Goal: Task Accomplishment & Management: Complete application form

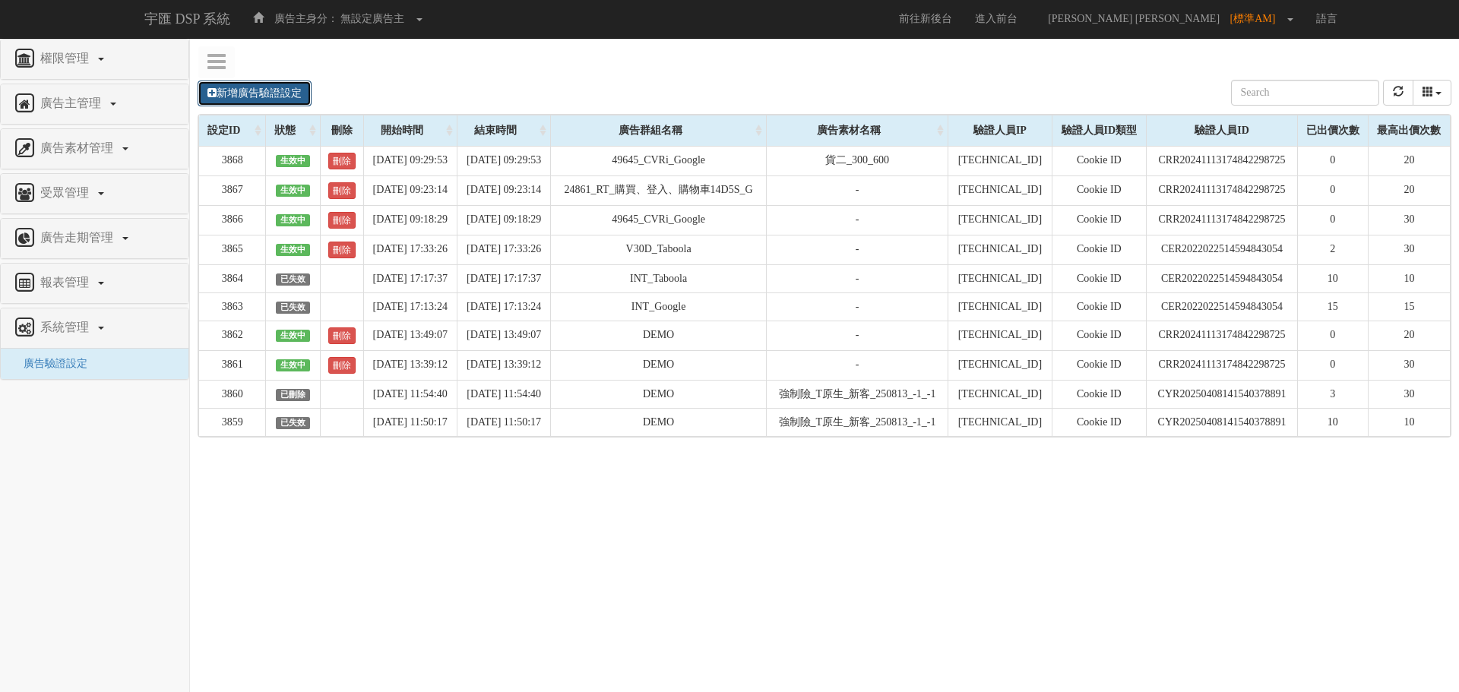
click at [235, 92] on link "新增廣告驗證設定" at bounding box center [255, 94] width 114 height 26
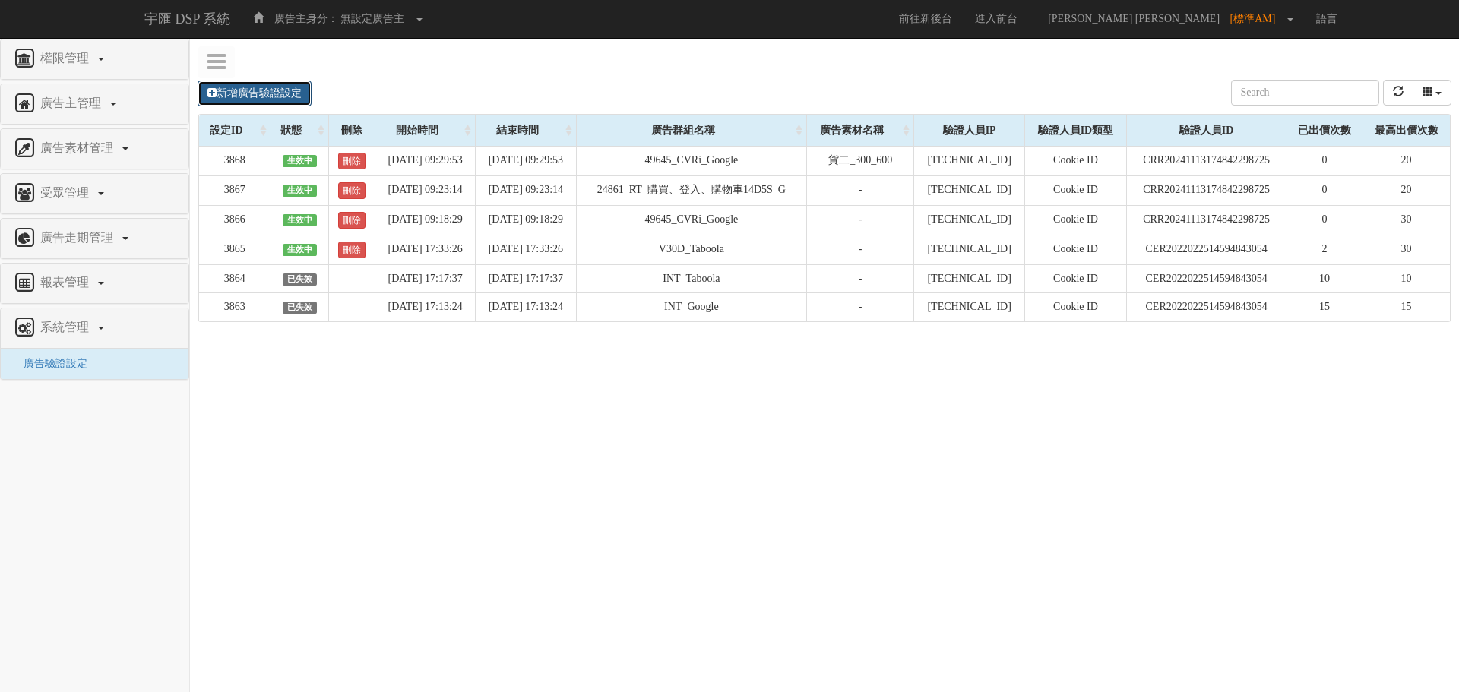
click at [244, 89] on link "新增廣告驗證設定" at bounding box center [255, 94] width 114 height 26
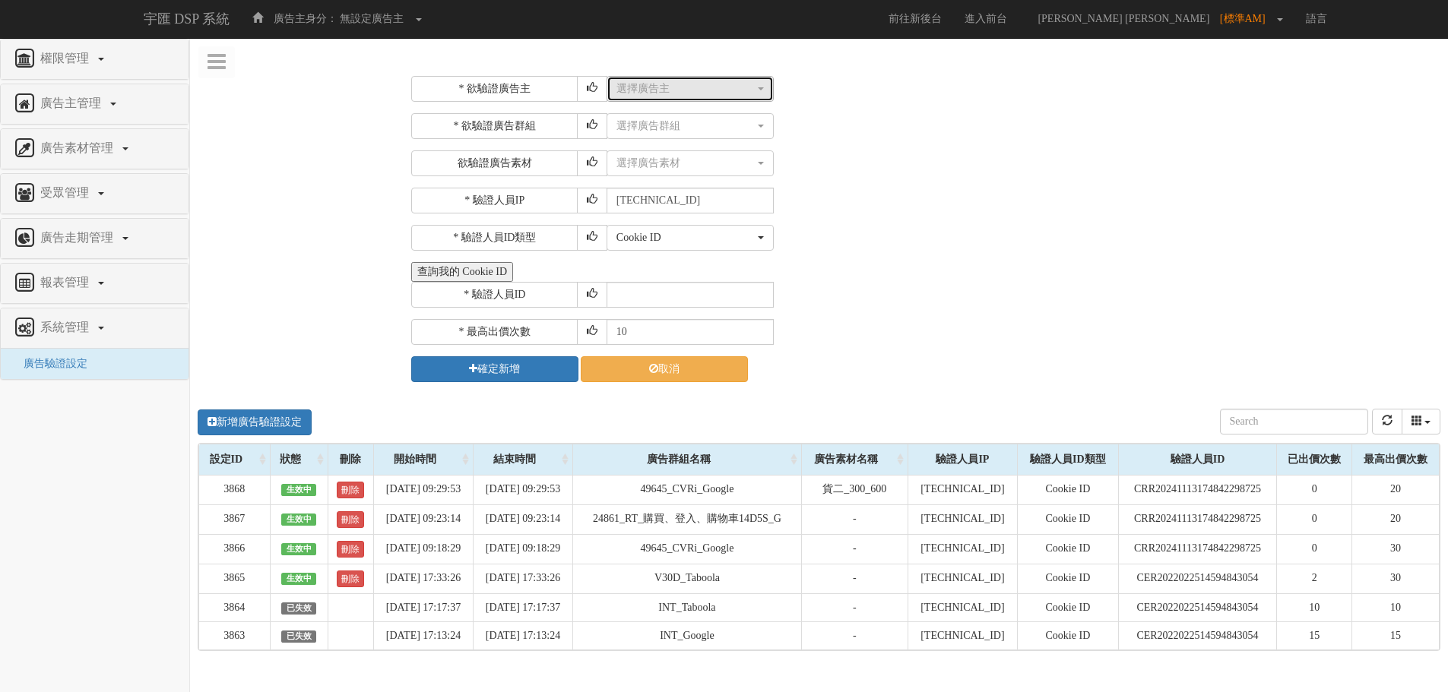
click at [642, 93] on div "選擇廣告主" at bounding box center [685, 88] width 138 height 15
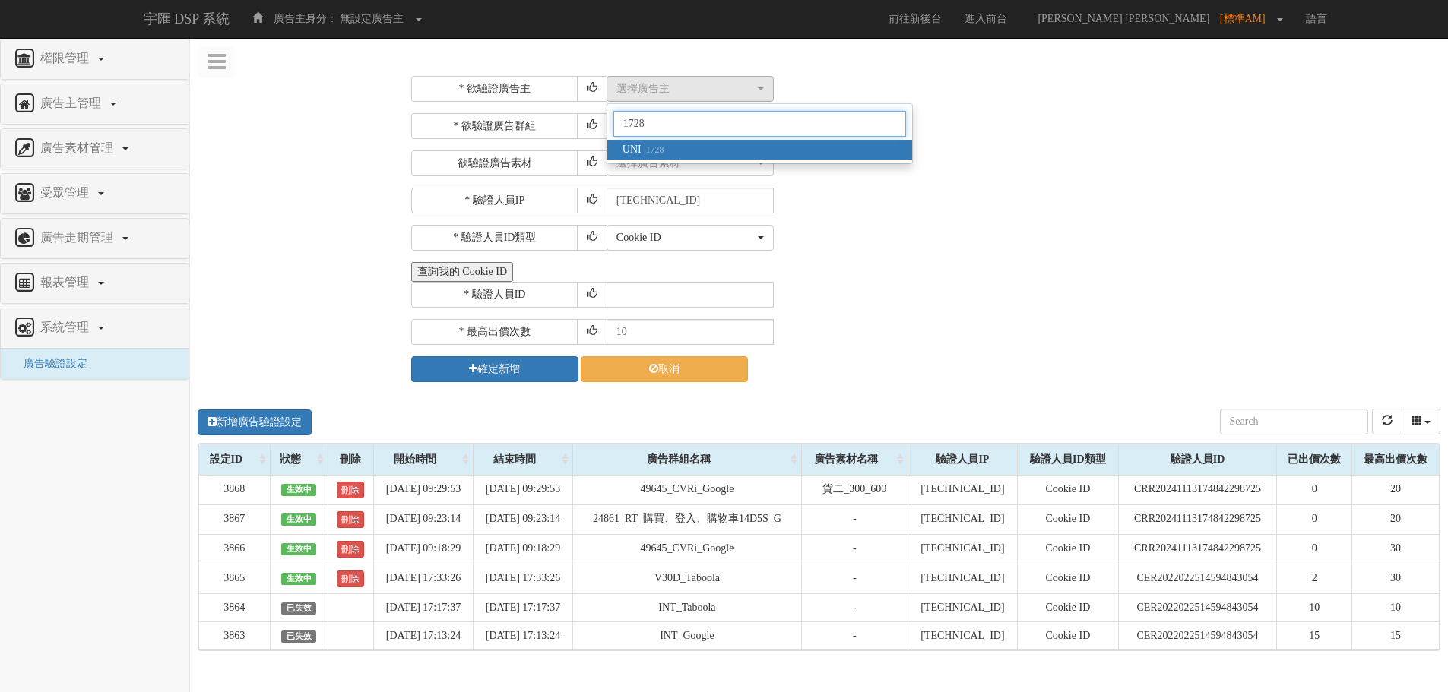
type input "1728"
click at [660, 149] on small "1728" at bounding box center [653, 149] width 23 height 11
select select "1728"
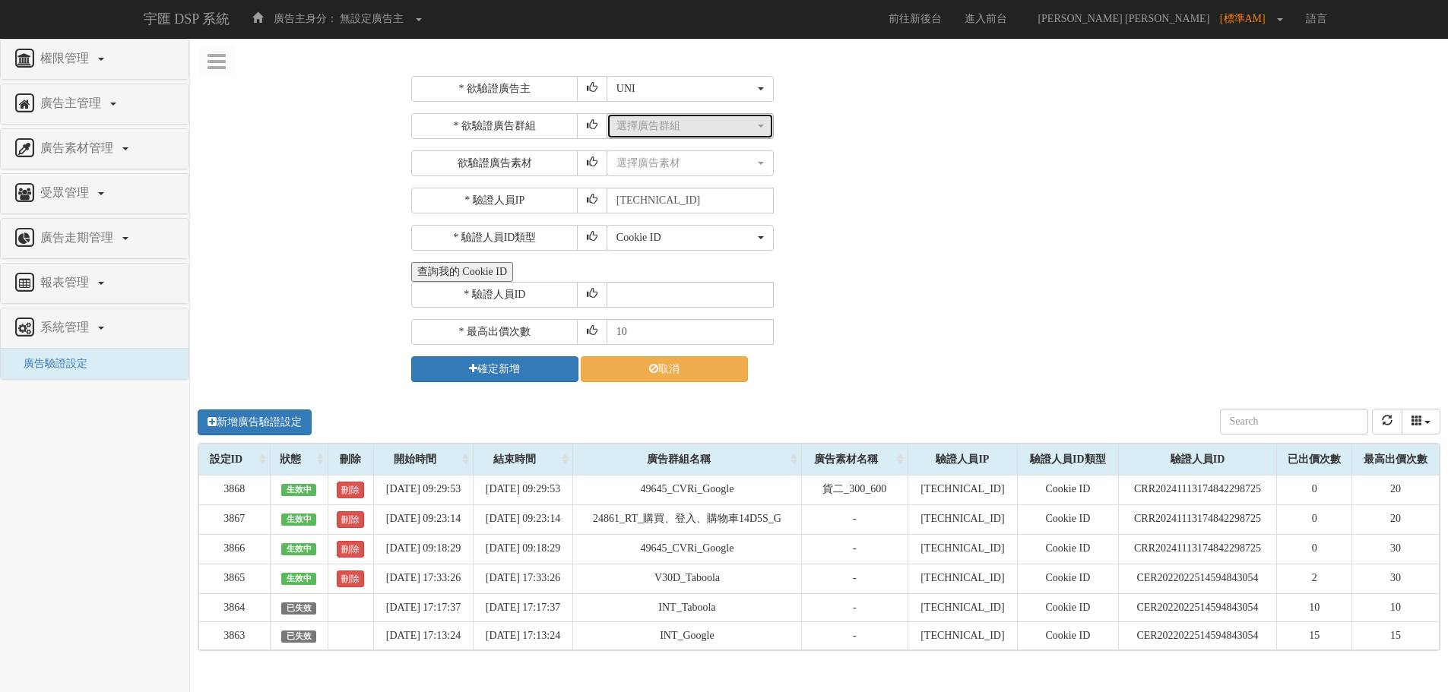
click at [670, 133] on div "選擇廣告群組" at bounding box center [685, 126] width 138 height 15
click at [677, 128] on div "選擇廣告群組" at bounding box center [685, 126] width 138 height 15
click at [695, 163] on div "選擇廣告素材" at bounding box center [685, 163] width 138 height 15
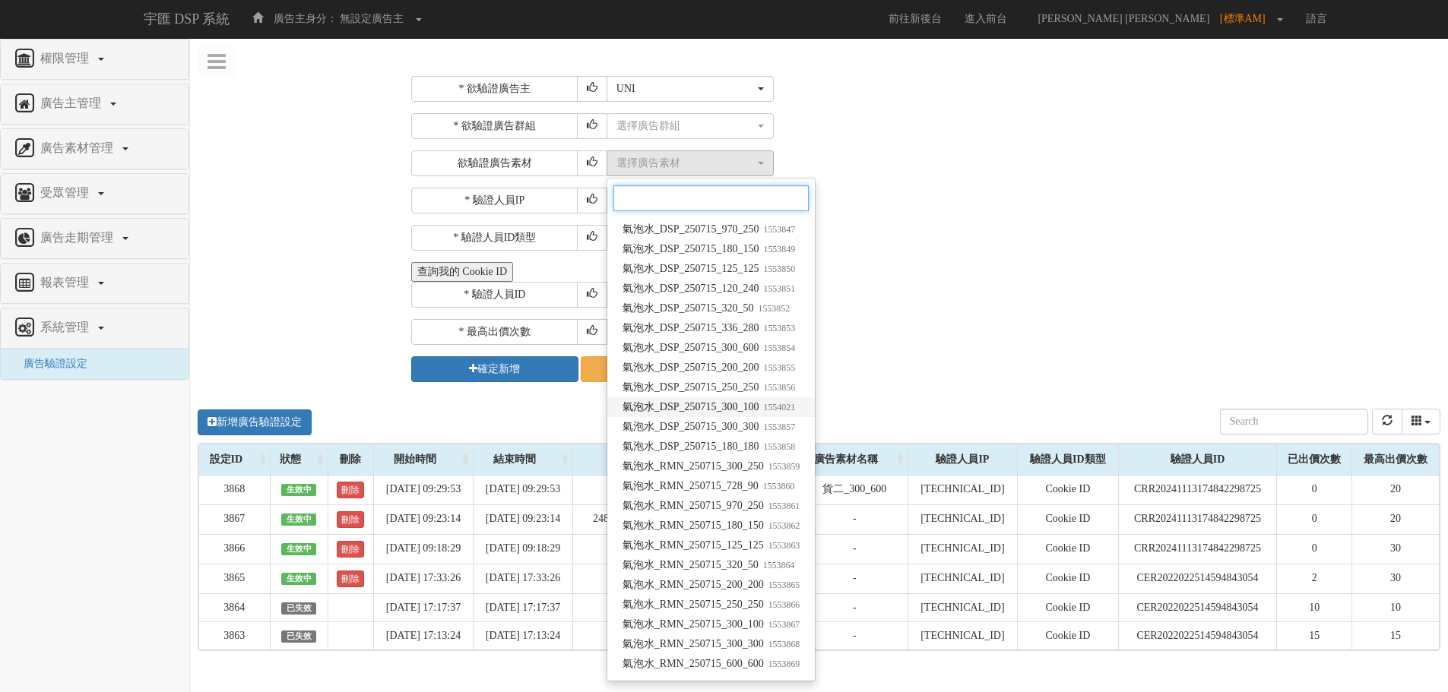
scroll to position [32, 0]
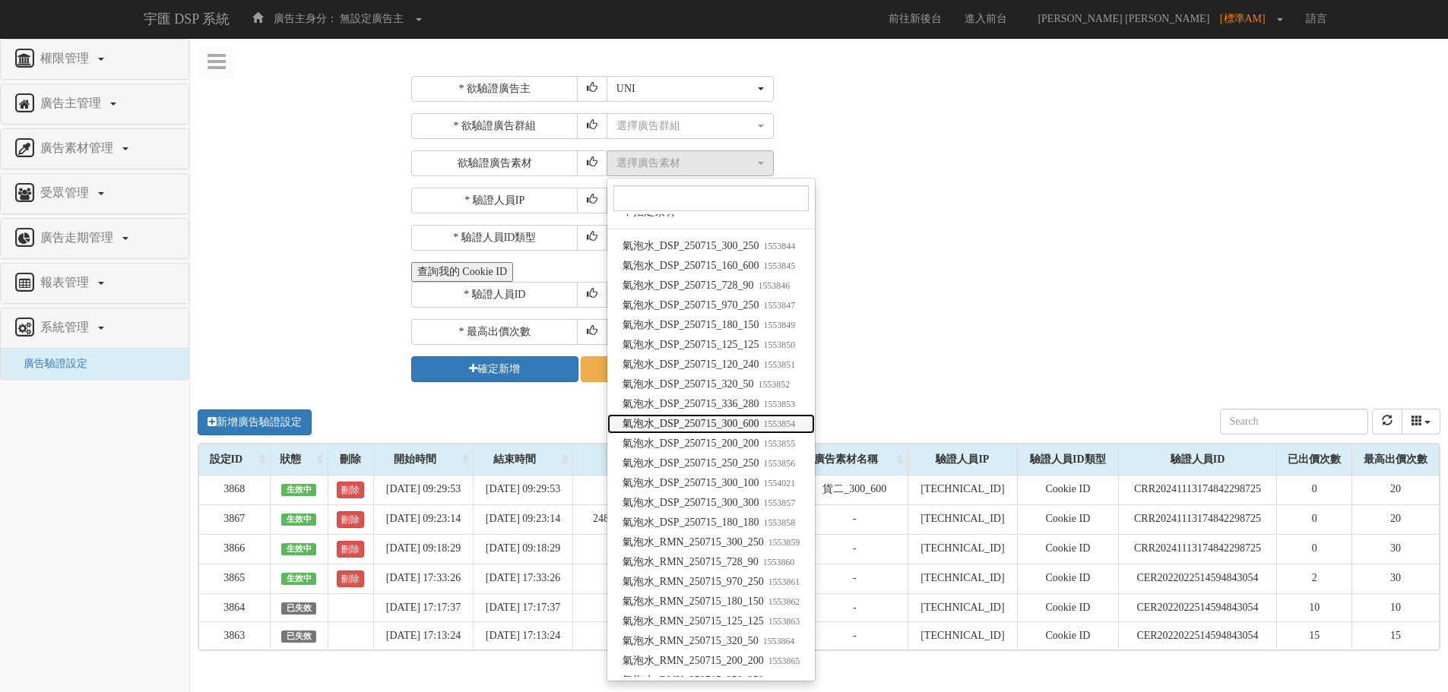
click at [780, 423] on small "1553854" at bounding box center [777, 424] width 36 height 11
select select "1553854"
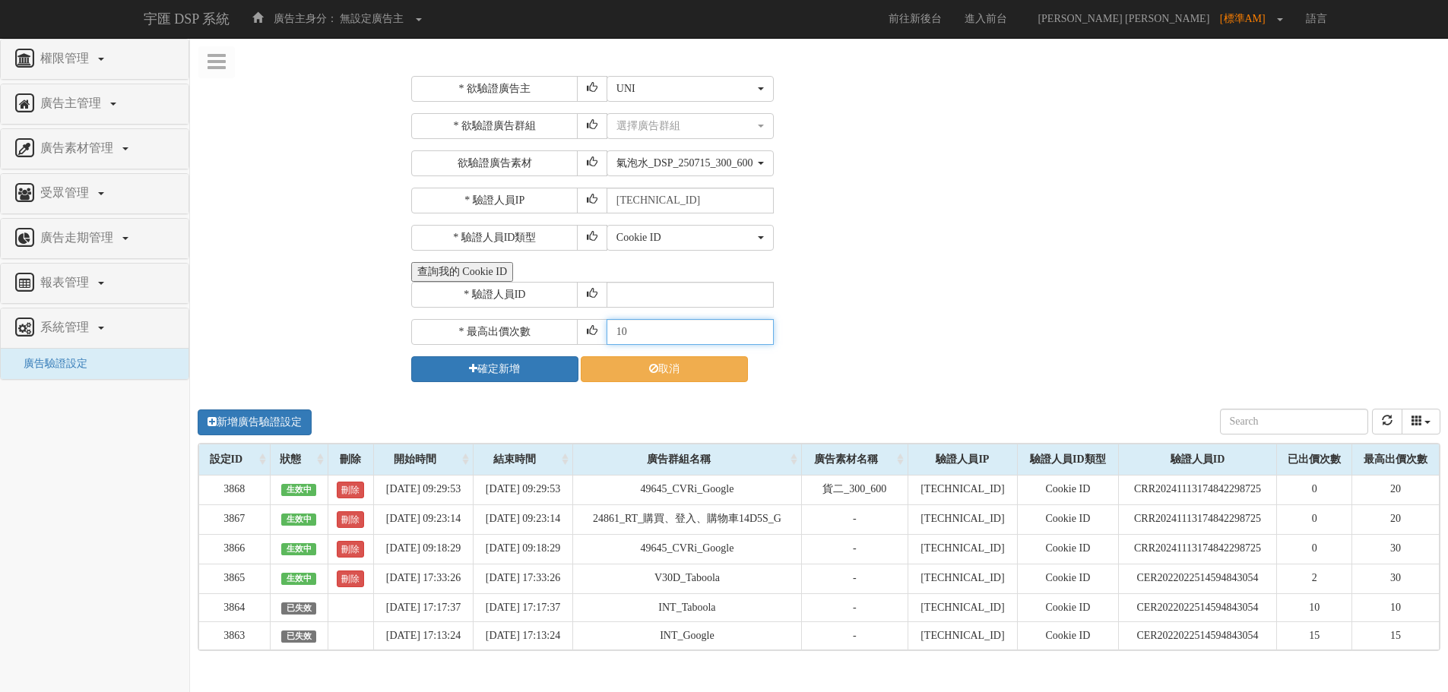
drag, startPoint x: 645, startPoint y: 325, endPoint x: 573, endPoint y: 336, distance: 72.2
click at [573, 336] on div "* 最高出價次數 10" at bounding box center [923, 332] width 1025 height 26
type input "20"
click at [659, 291] on input "text" at bounding box center [690, 295] width 167 height 26
click at [467, 268] on button "查詢我的 Cookie ID" at bounding box center [462, 272] width 102 height 20
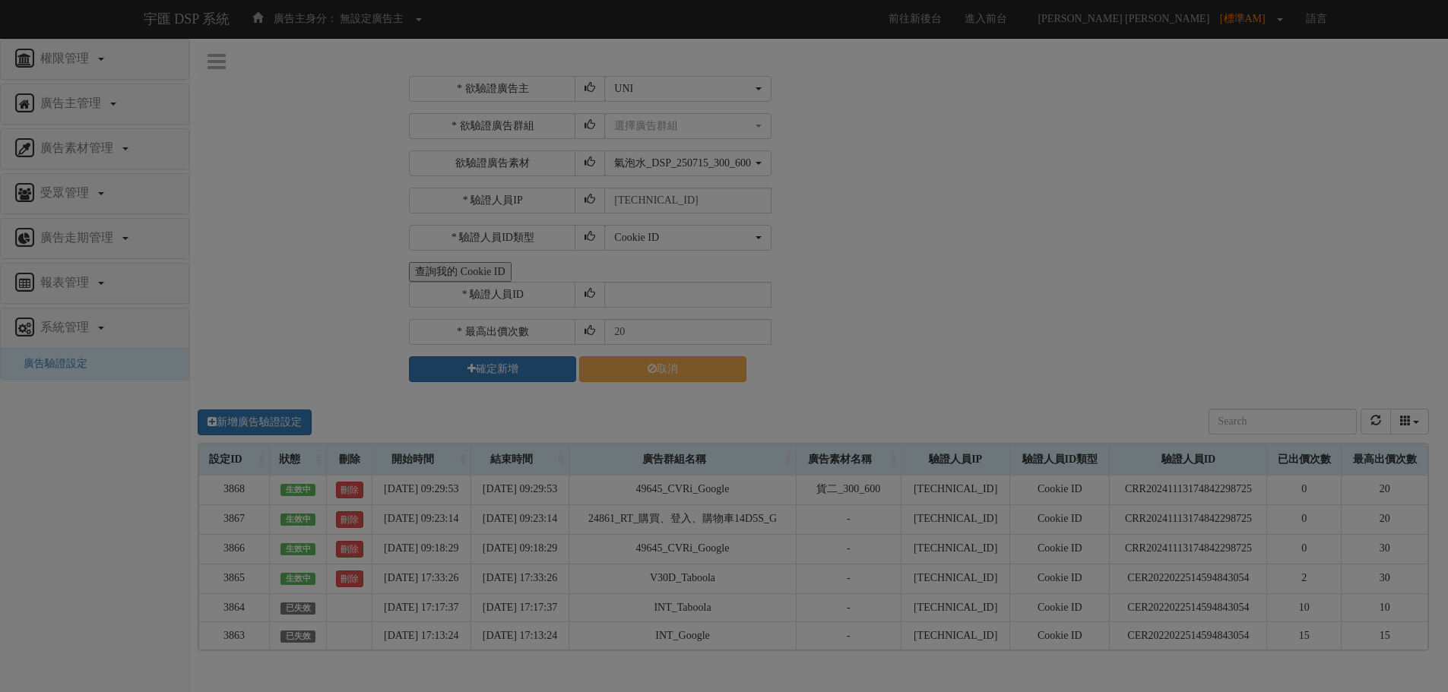
select select "1728"
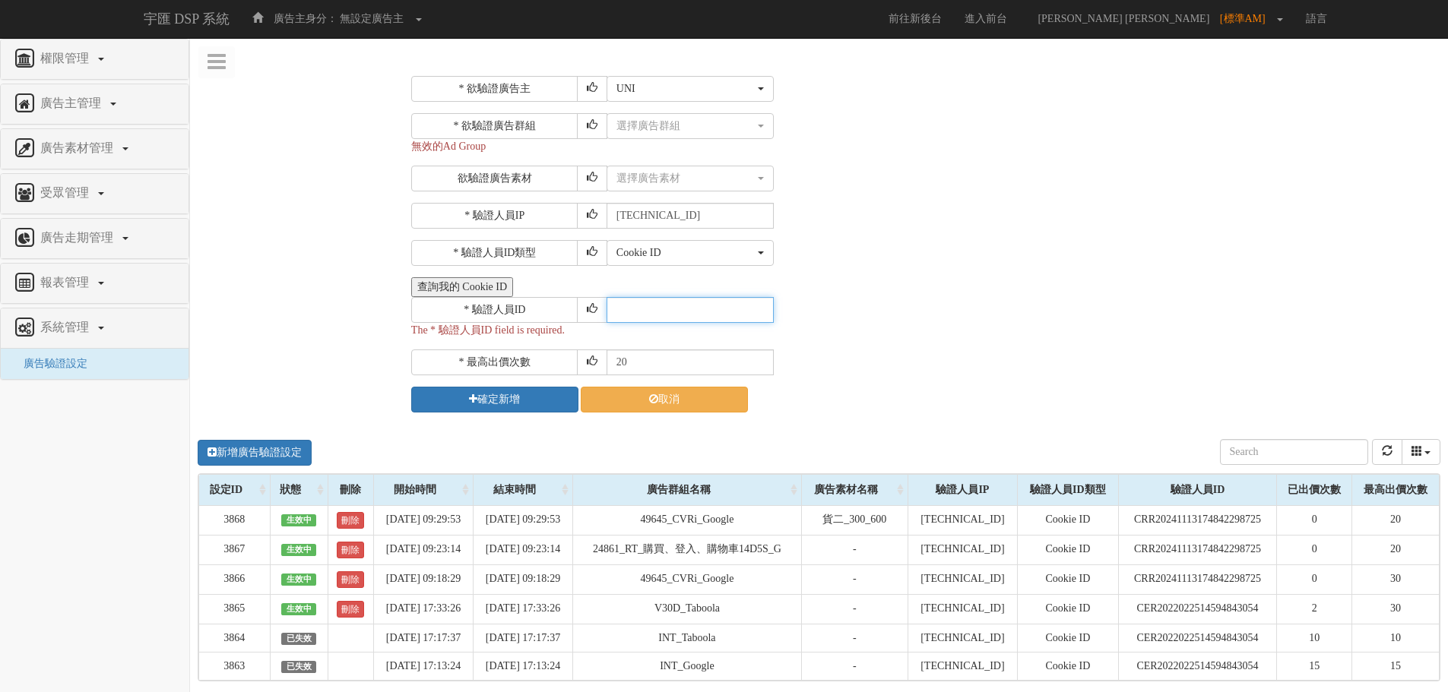
paste input "CRR20241113174842298725"
type input "CRR20241113174842298725"
click at [516, 398] on button "確定新增" at bounding box center [494, 400] width 167 height 26
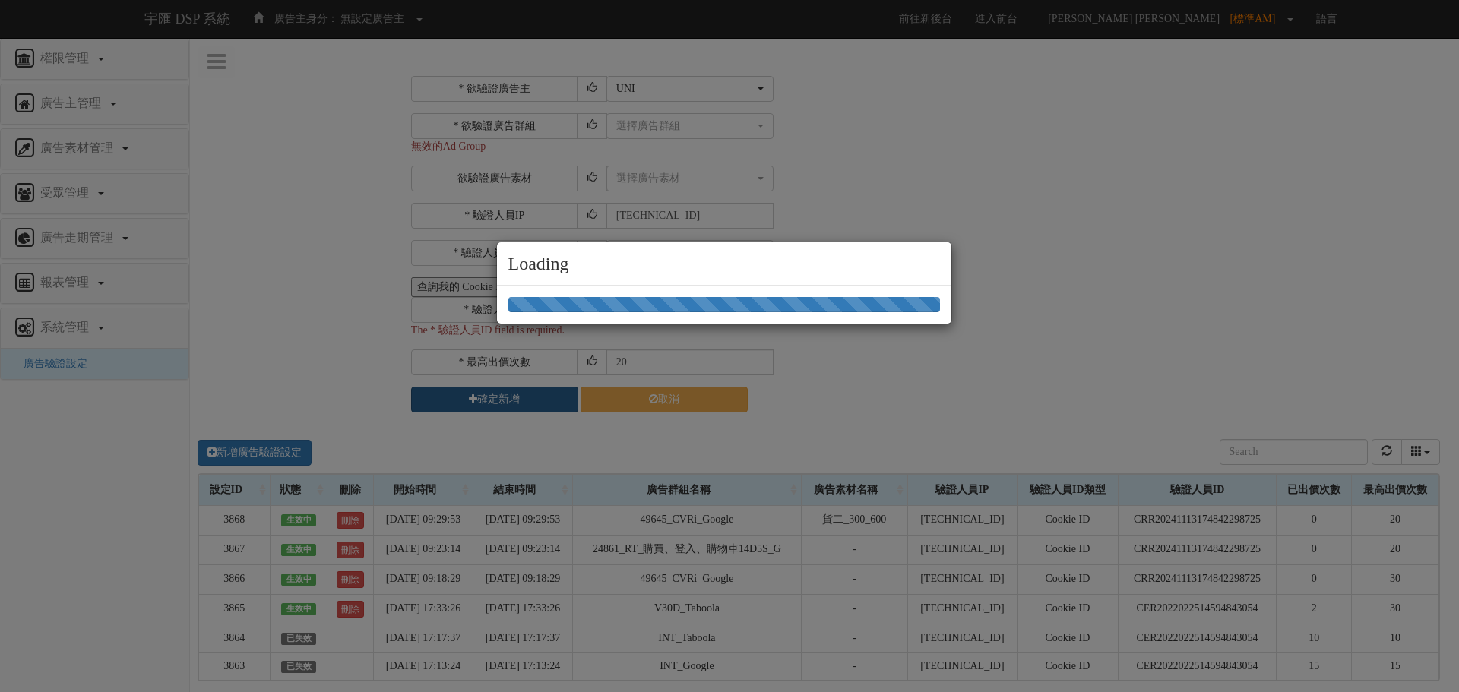
select select "1728"
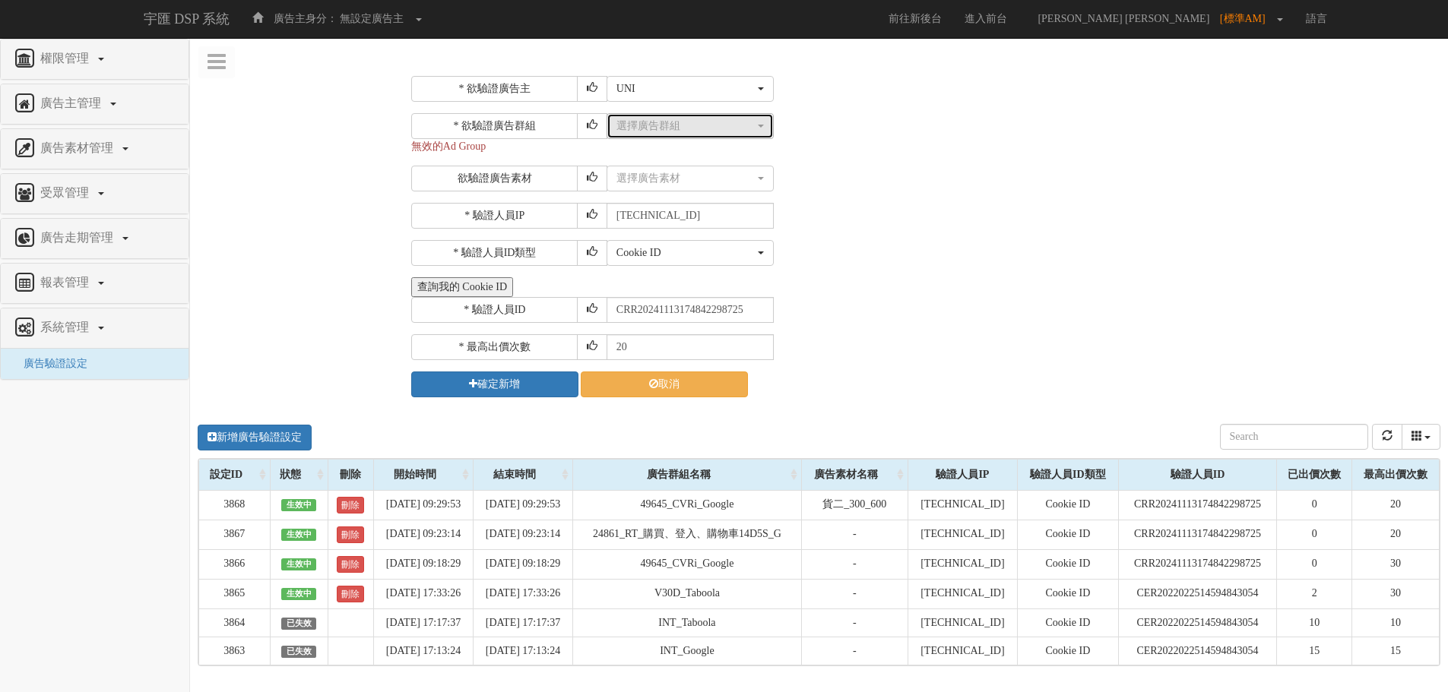
click at [658, 123] on div "選擇廣告群組" at bounding box center [685, 126] width 138 height 15
click at [646, 179] on link "選擇廣告群組" at bounding box center [690, 187] width 166 height 20
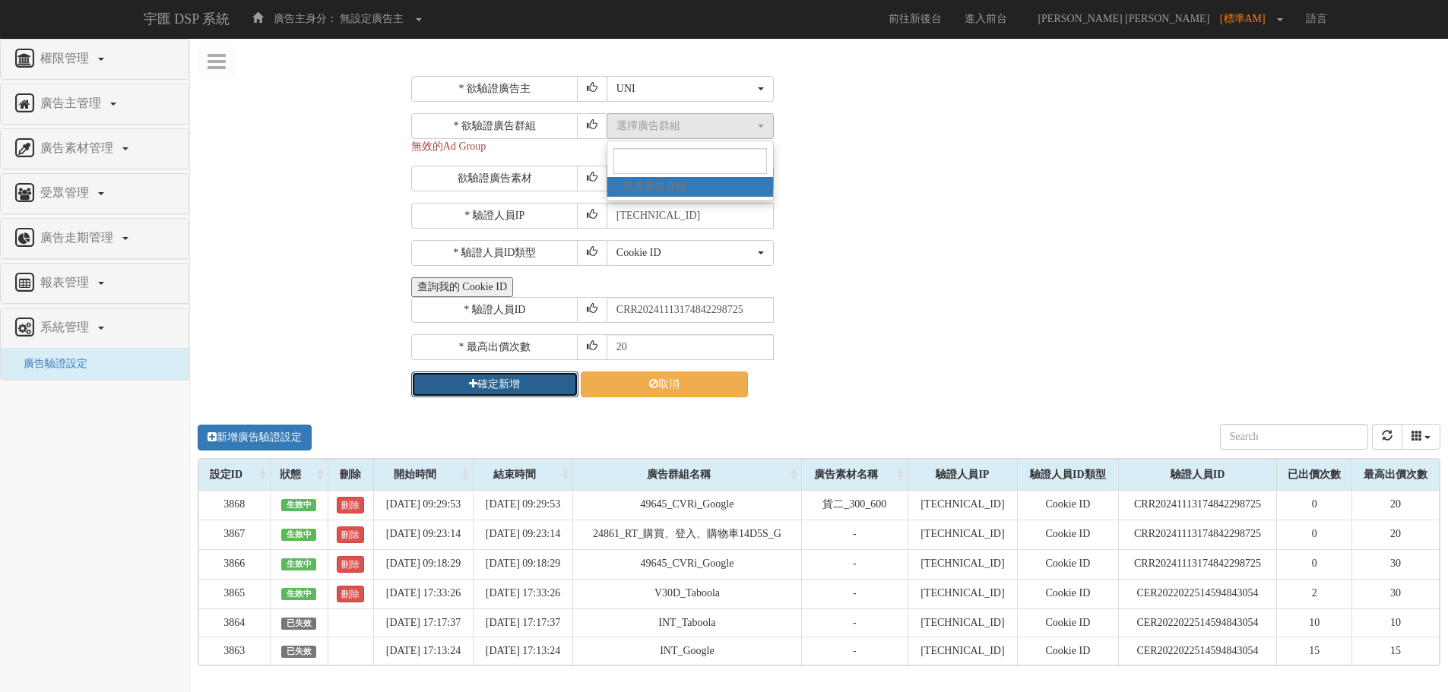
click at [507, 383] on button "確定新增" at bounding box center [494, 385] width 167 height 26
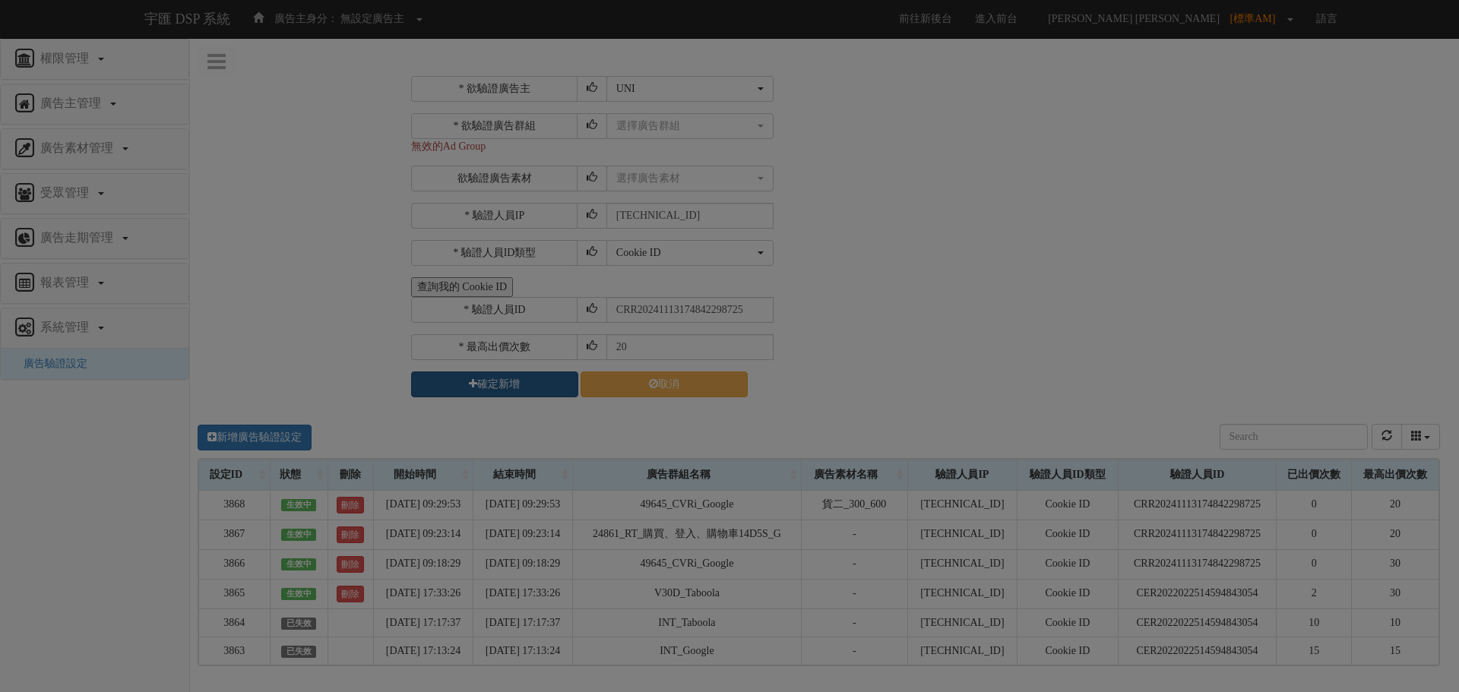
select select "1728"
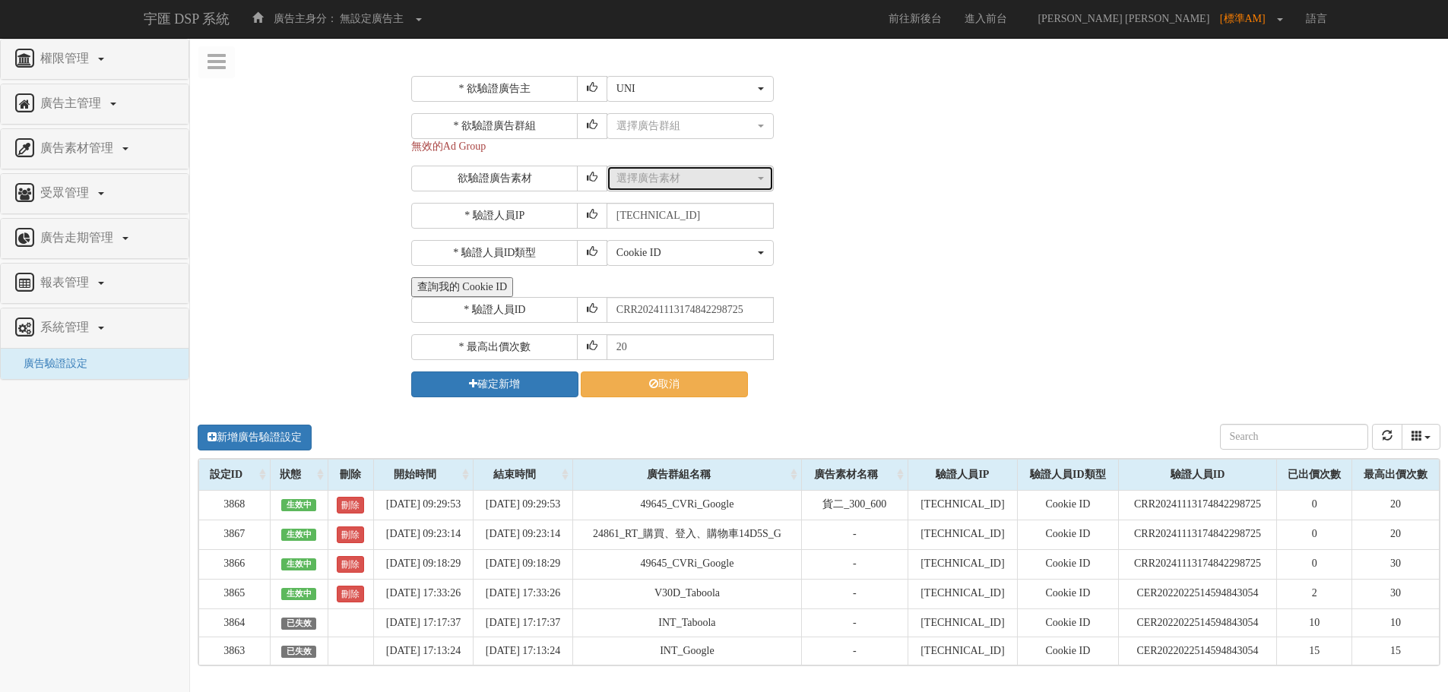
click at [679, 185] on div "選擇廣告素材" at bounding box center [685, 178] width 138 height 15
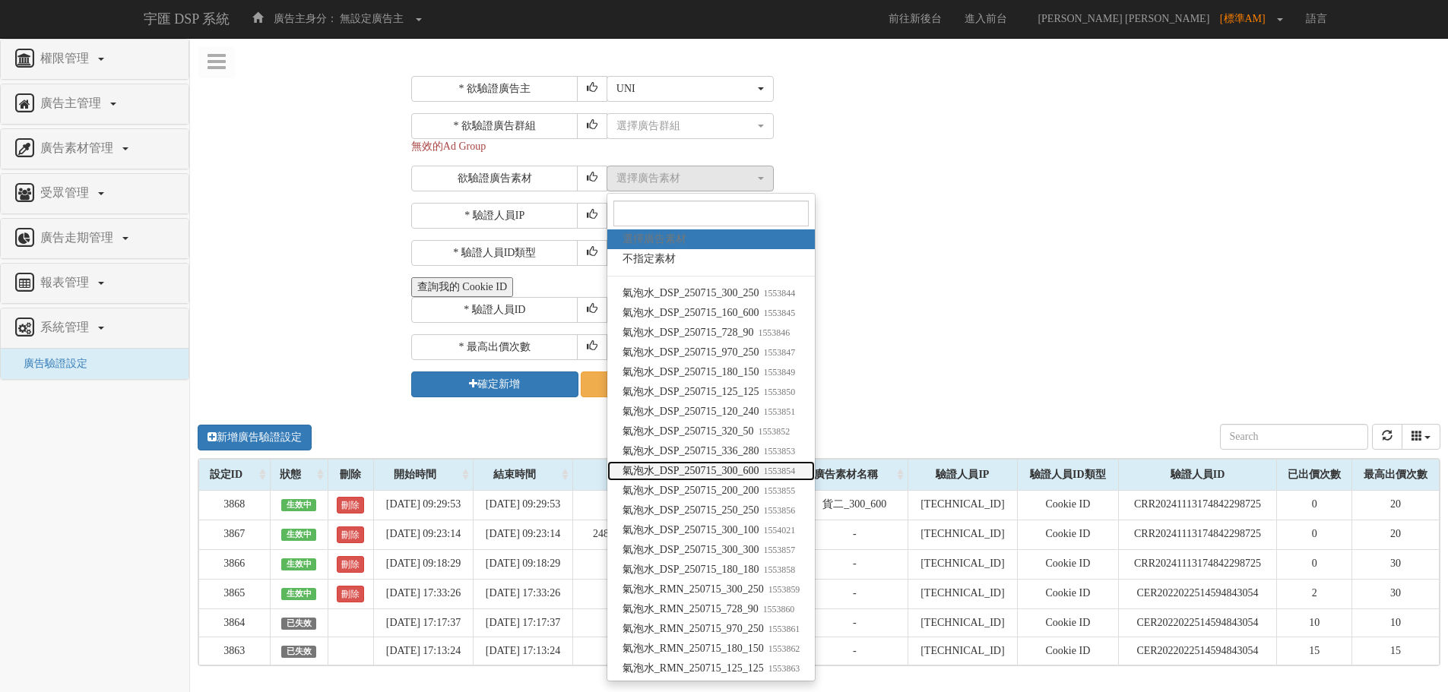
click at [725, 470] on span "氣泡水_DSP_250715_300_600 1553854" at bounding box center [709, 471] width 173 height 15
select select "1553854"
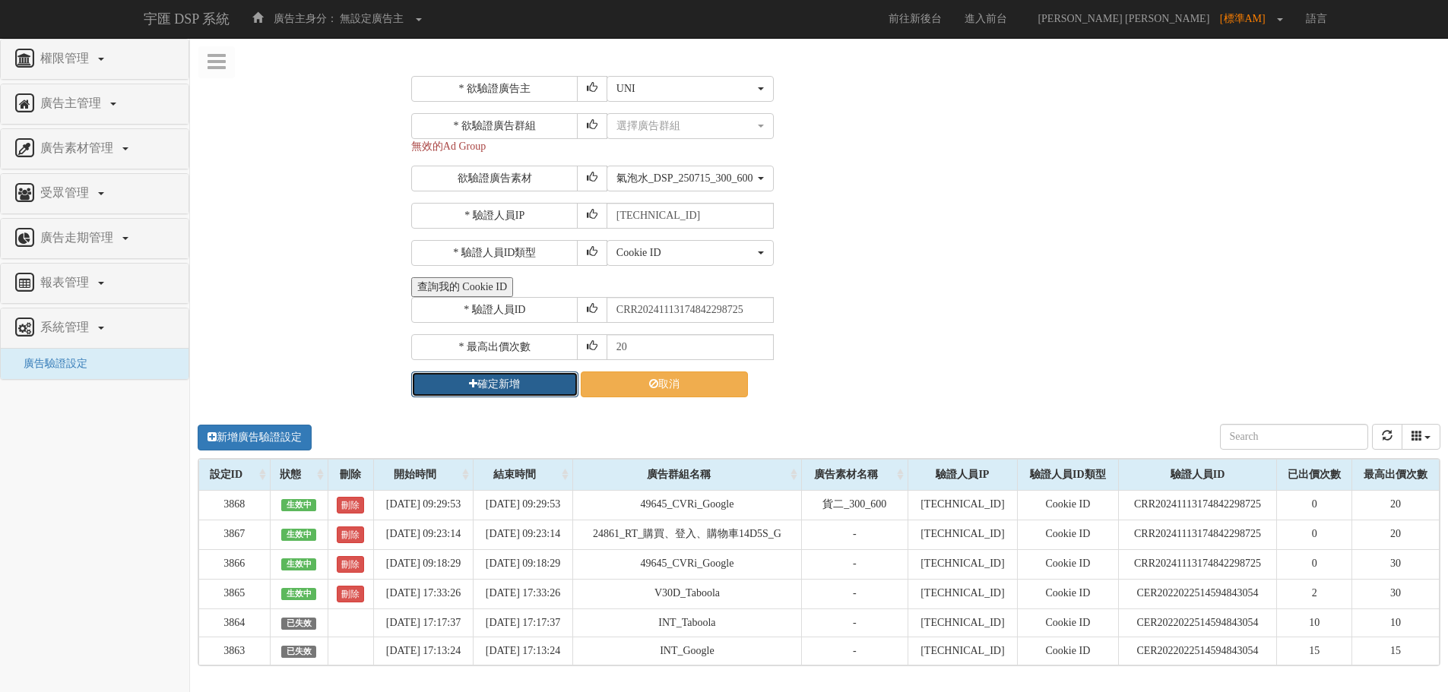
click at [494, 388] on button "確定新增" at bounding box center [494, 385] width 167 height 26
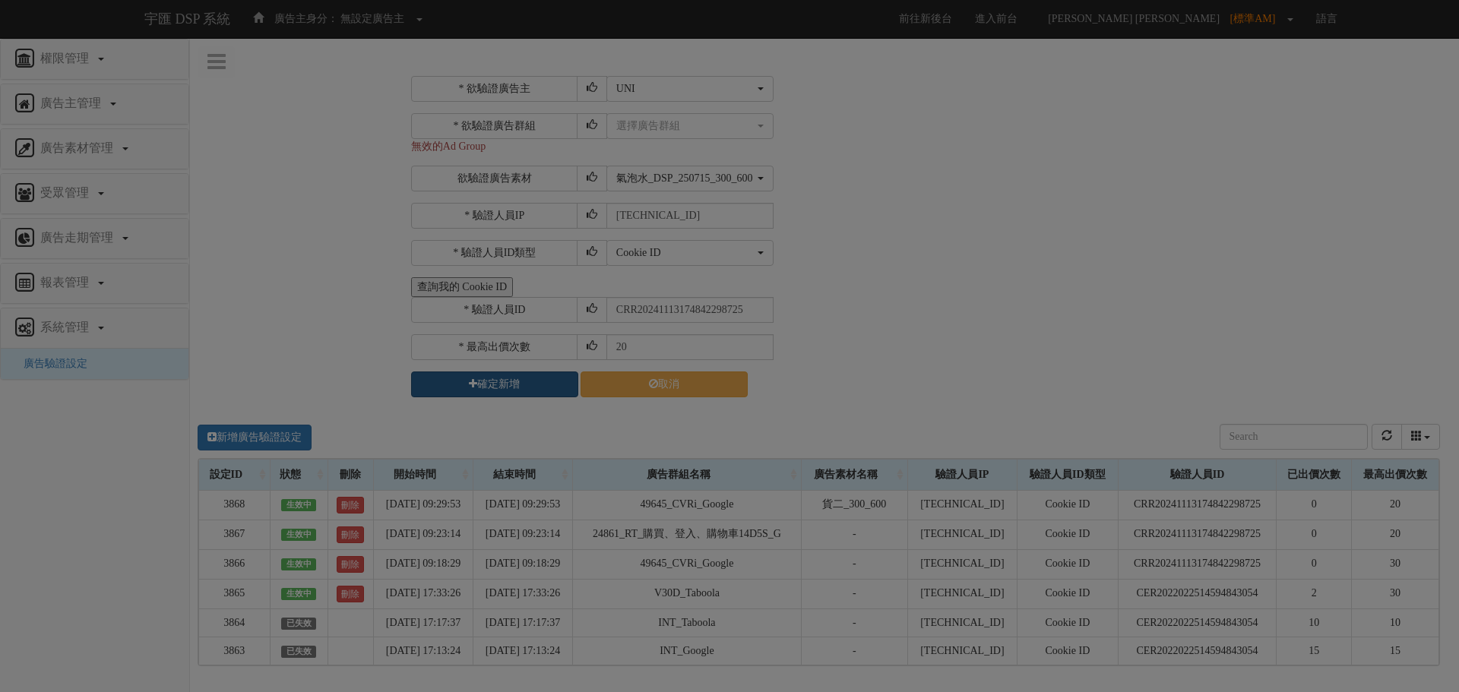
select select "1728"
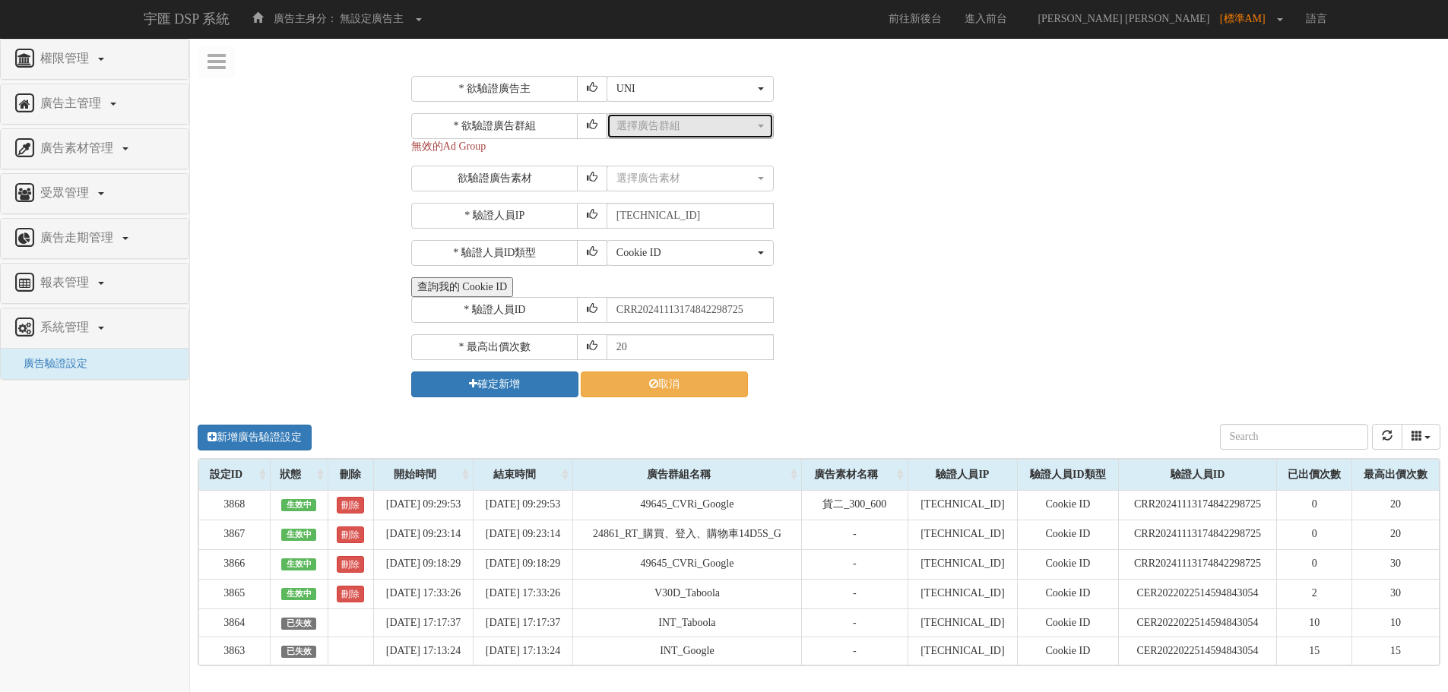
click at [667, 124] on div "選擇廣告群組" at bounding box center [685, 126] width 138 height 15
click at [656, 191] on span "選擇廣告群組" at bounding box center [655, 186] width 64 height 15
click at [657, 187] on span "選擇廣告群組" at bounding box center [655, 186] width 64 height 15
click at [663, 155] on input "Search" at bounding box center [690, 161] width 154 height 26
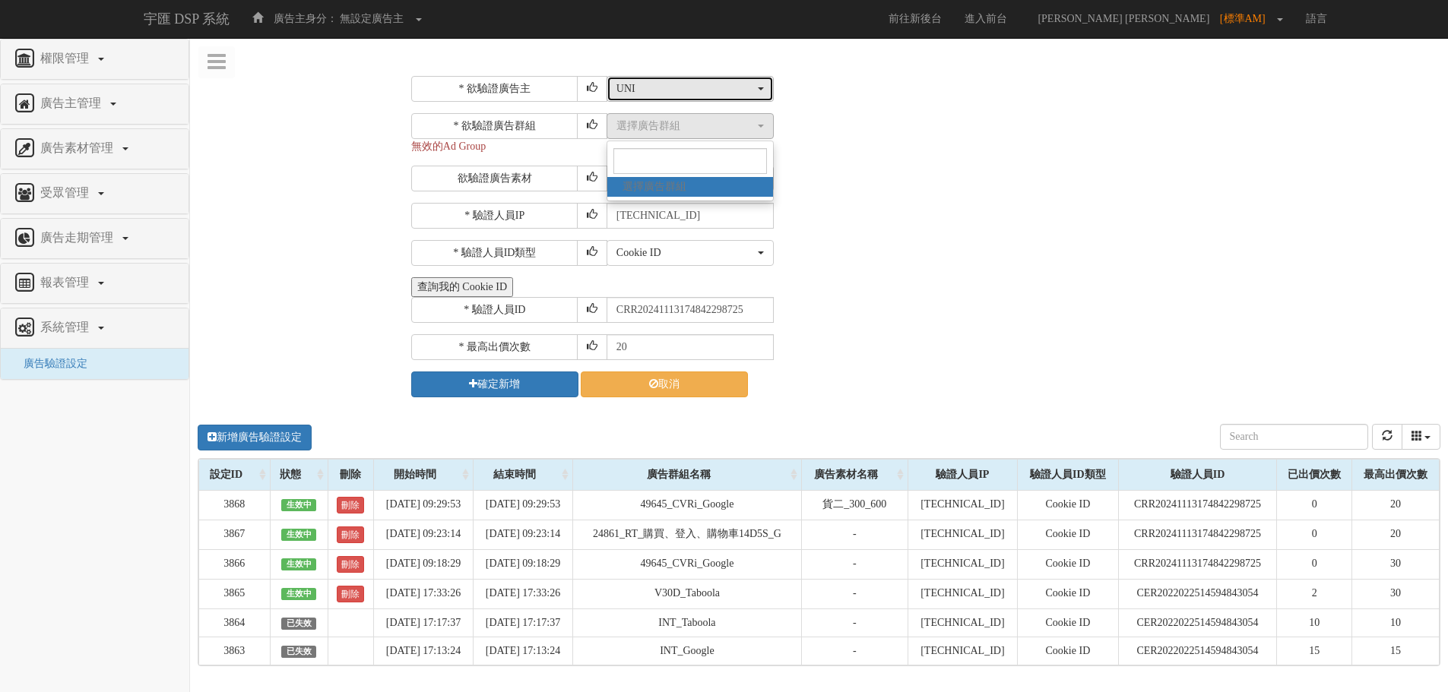
click at [654, 93] on div "UNI" at bounding box center [685, 88] width 138 height 15
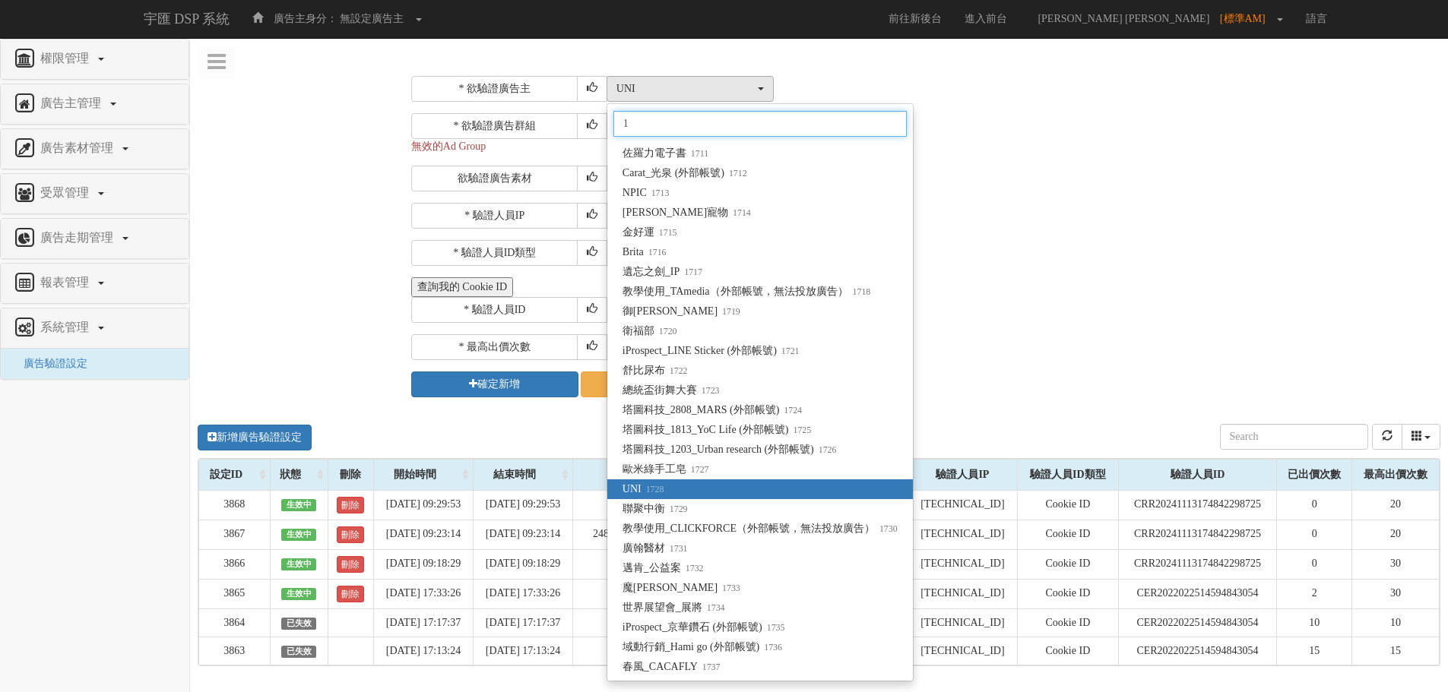
scroll to position [0, 0]
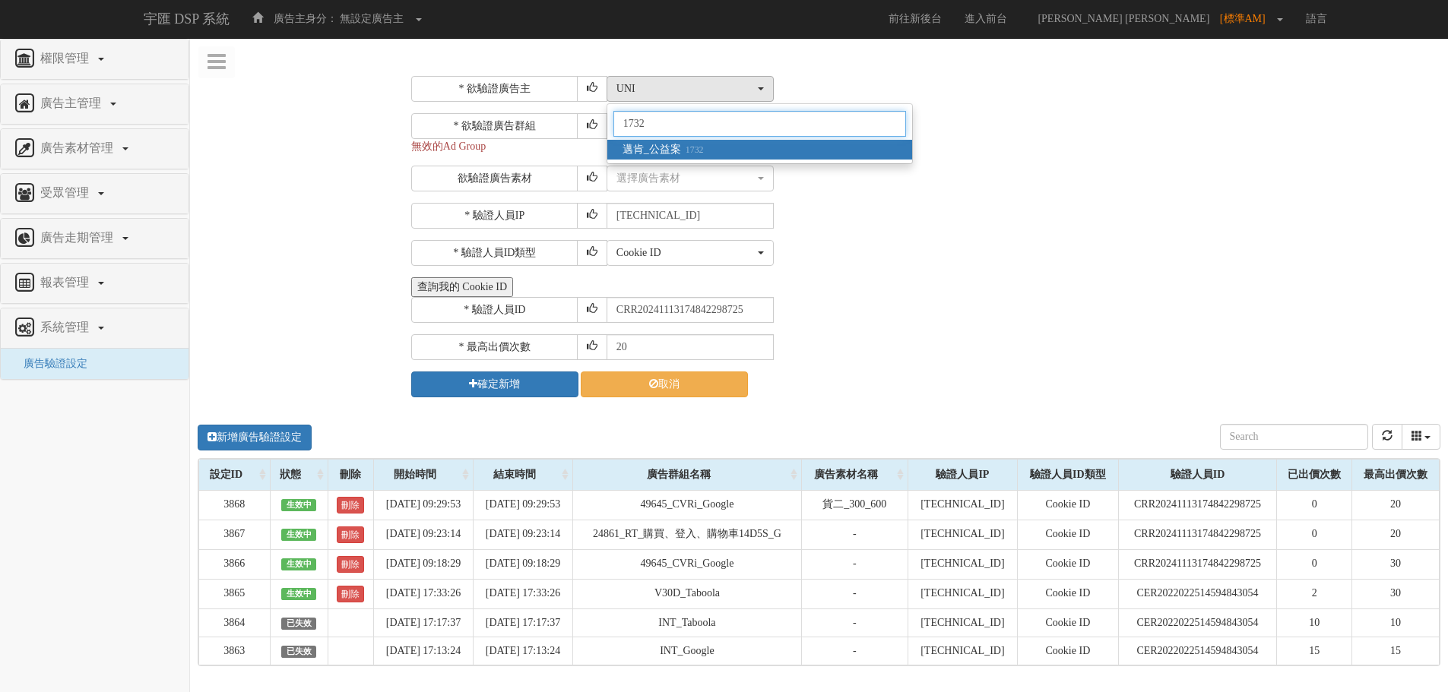
type input "1732"
click at [667, 152] on span "邁肯_公益案 1732" at bounding box center [663, 149] width 81 height 15
select select "1732"
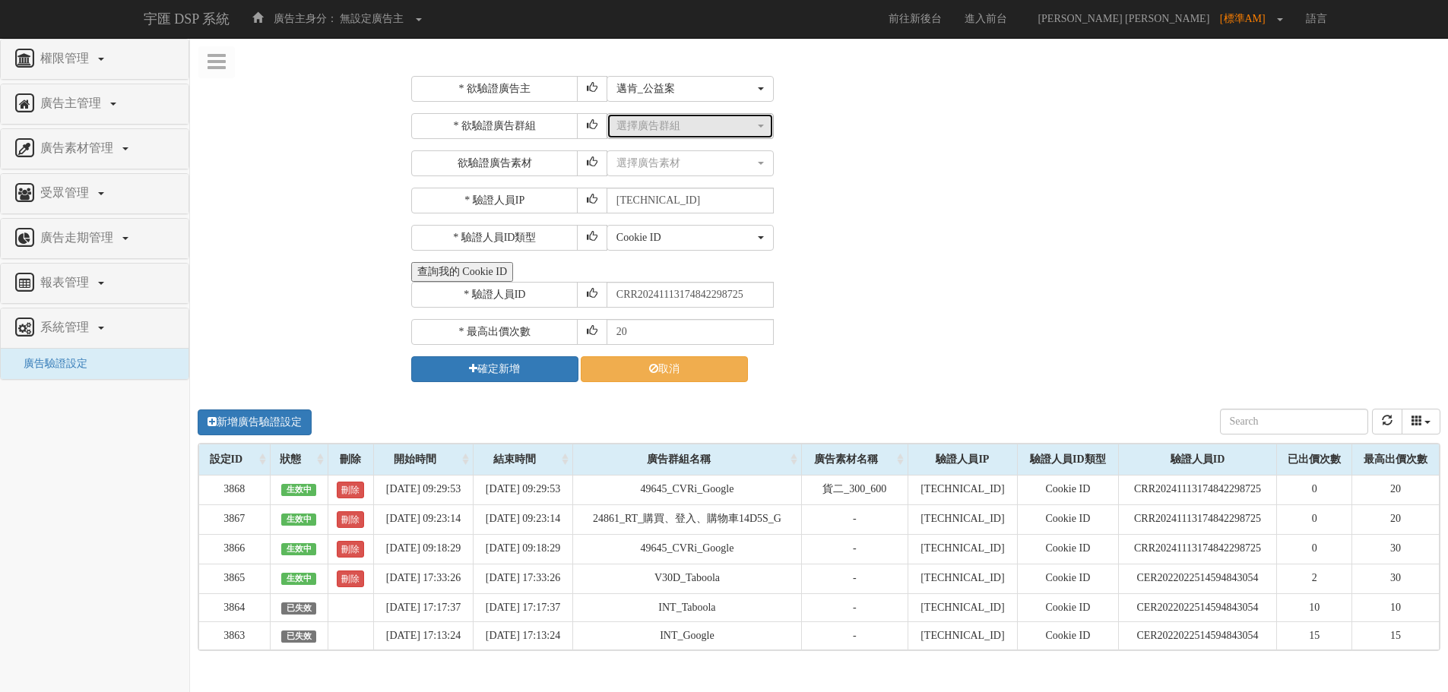
click at [670, 131] on div "選擇廣告群組" at bounding box center [685, 126] width 138 height 15
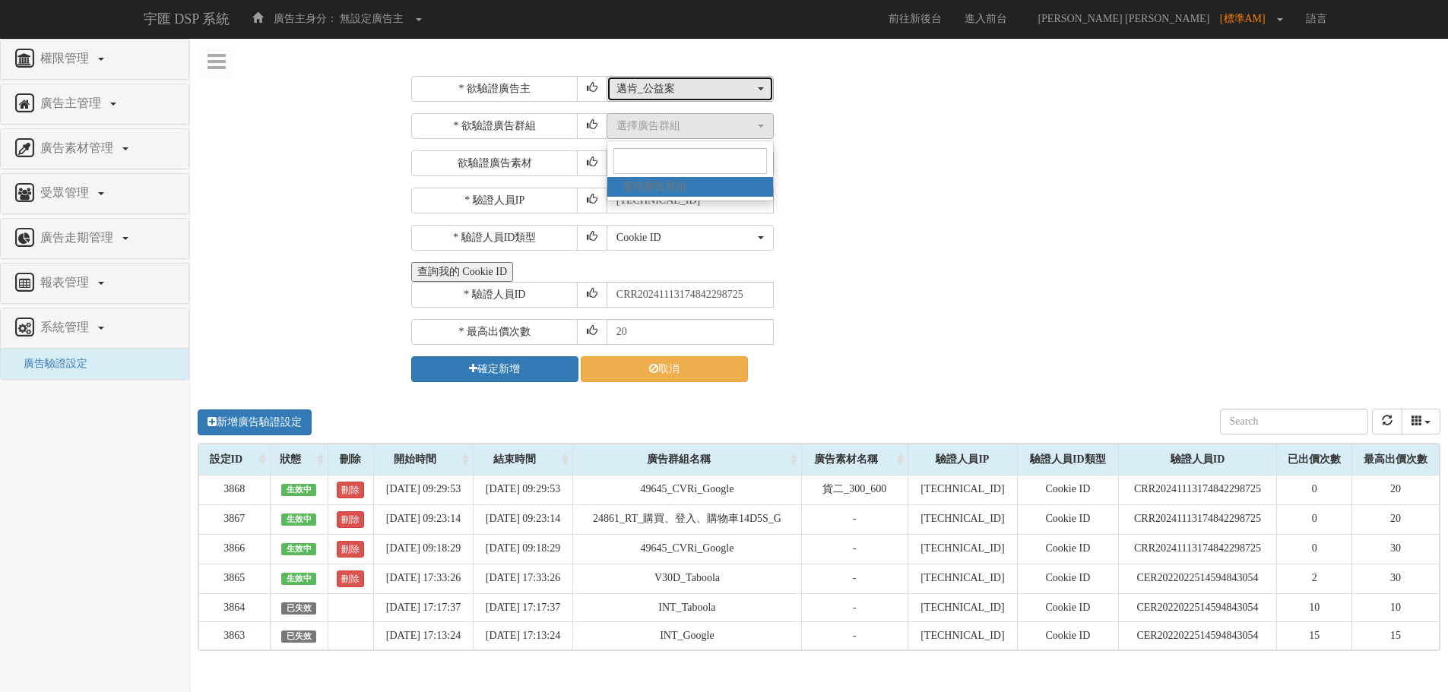
click at [680, 92] on div "邁肯_公益案" at bounding box center [685, 88] width 138 height 15
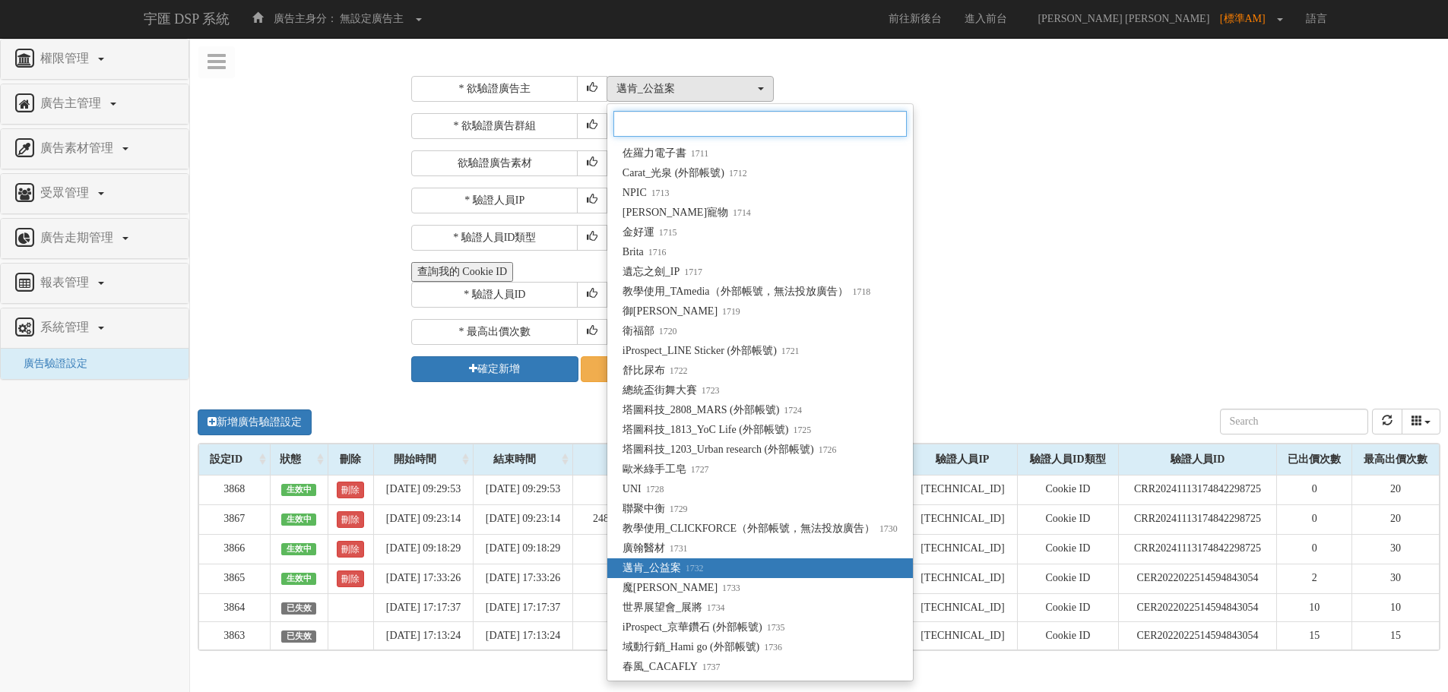
click at [654, 130] on input "Search" at bounding box center [759, 124] width 293 height 26
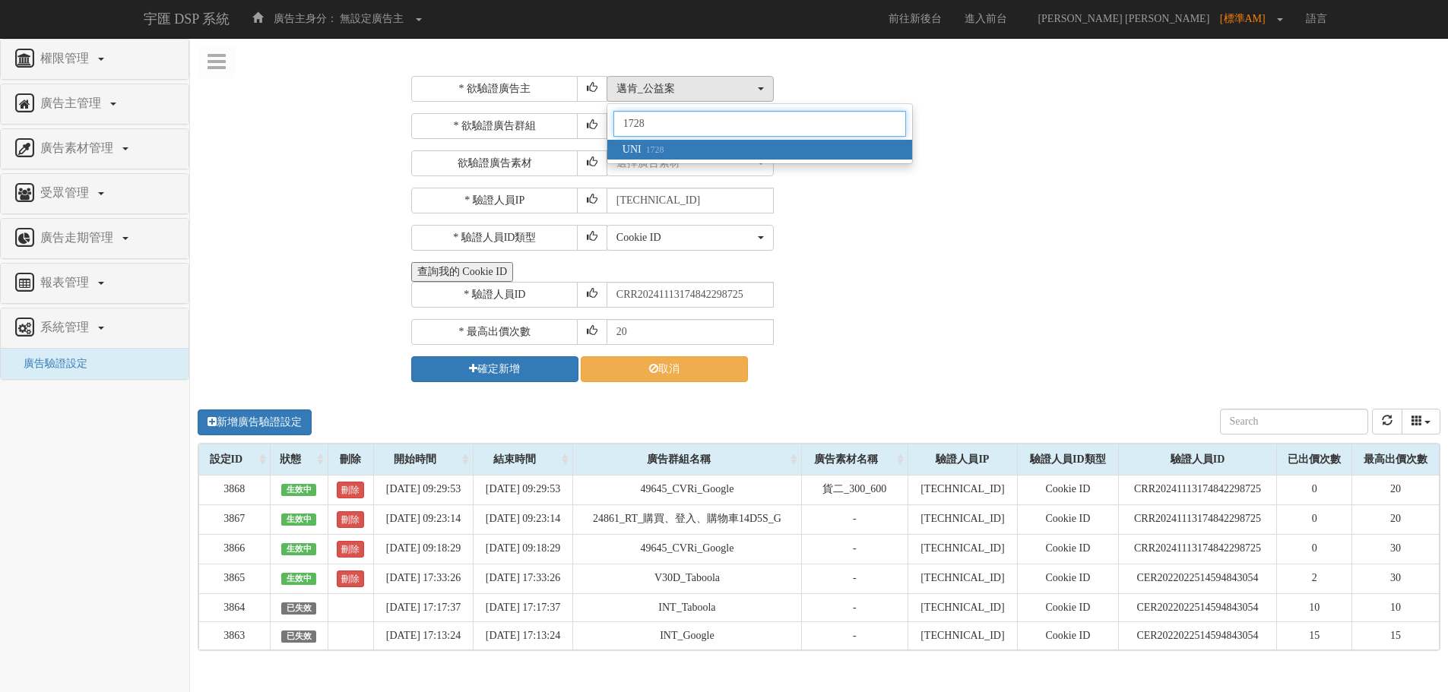
type input "1728"
click at [664, 148] on small "1728" at bounding box center [653, 149] width 23 height 11
select select "1728"
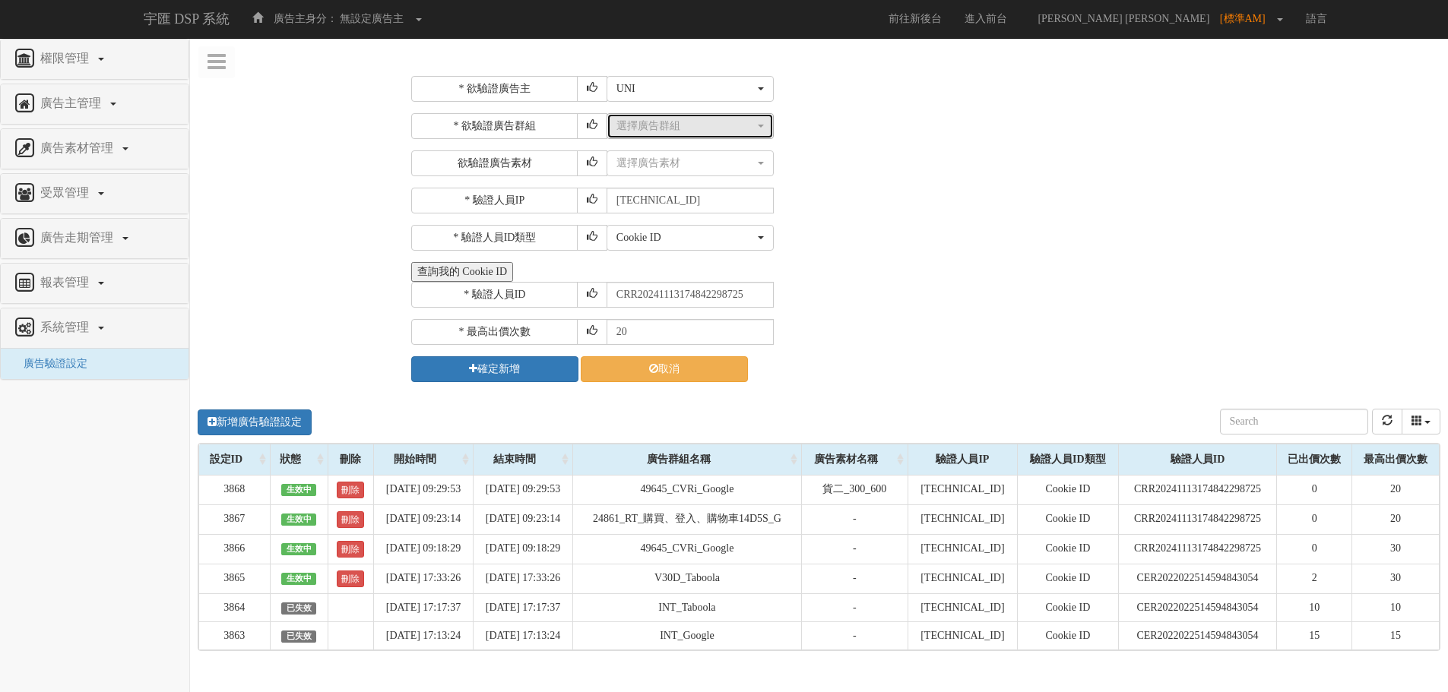
click at [670, 135] on button "選擇廣告群組" at bounding box center [690, 126] width 167 height 26
click at [643, 191] on span "選擇廣告群組" at bounding box center [655, 186] width 64 height 15
click at [1035, 284] on div "* 驗證人員ID CRR20241113174842298725" at bounding box center [923, 295] width 1025 height 26
click at [675, 124] on div "選擇廣告群組" at bounding box center [685, 126] width 138 height 15
click at [680, 186] on span "選擇廣告群組" at bounding box center [655, 186] width 64 height 15
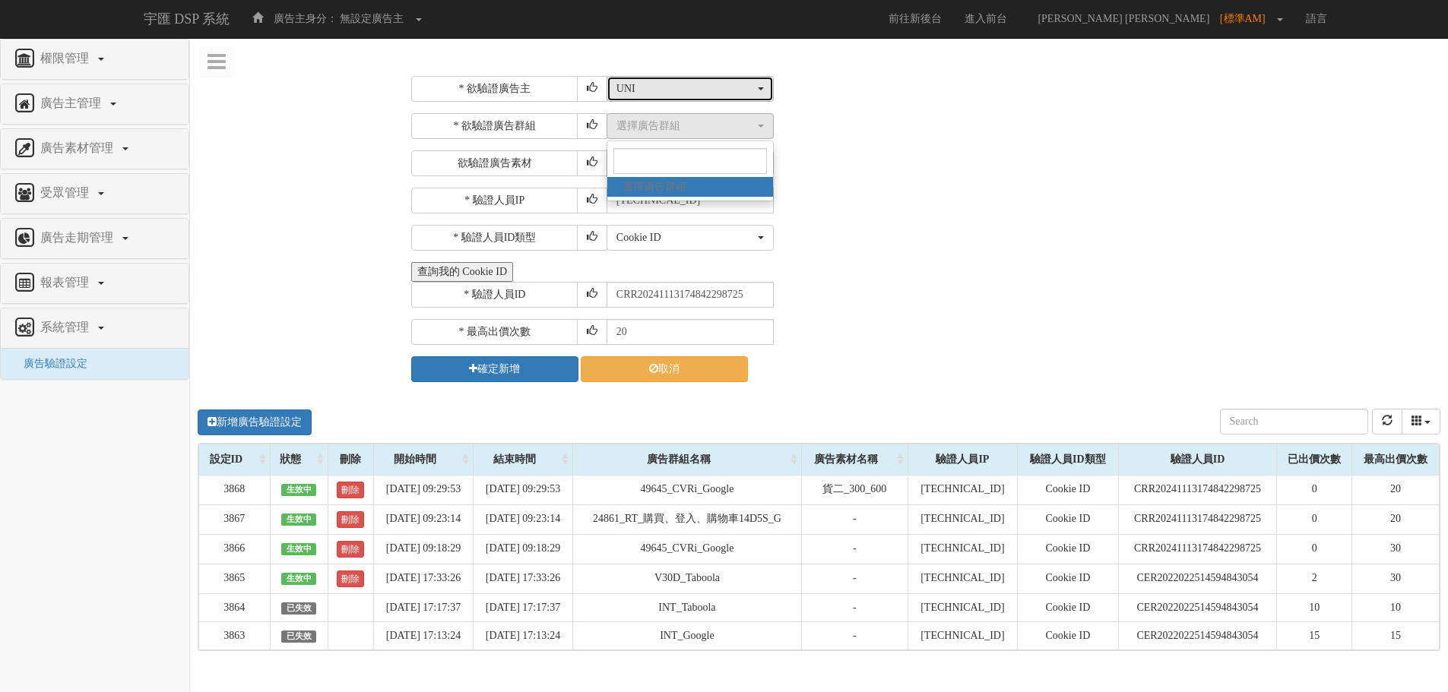
click at [701, 87] on div "UNI" at bounding box center [685, 88] width 138 height 15
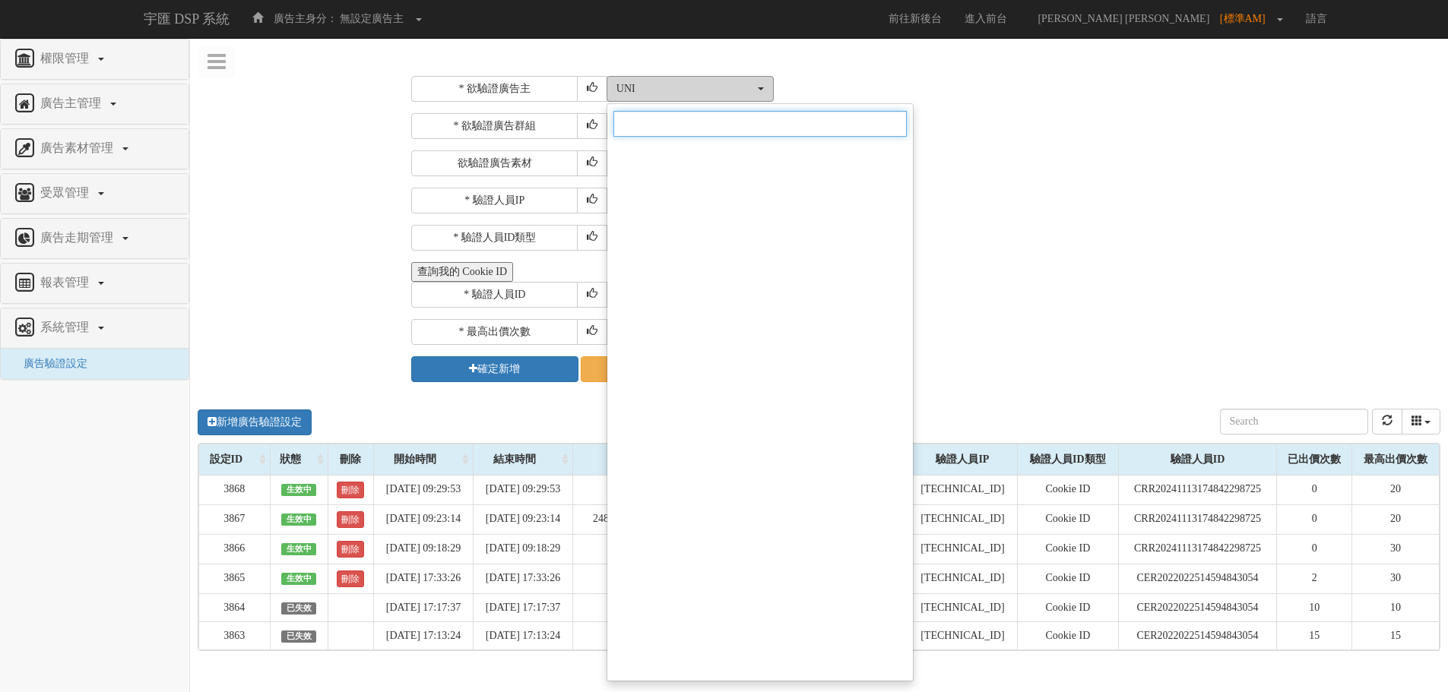
scroll to position [12901, 0]
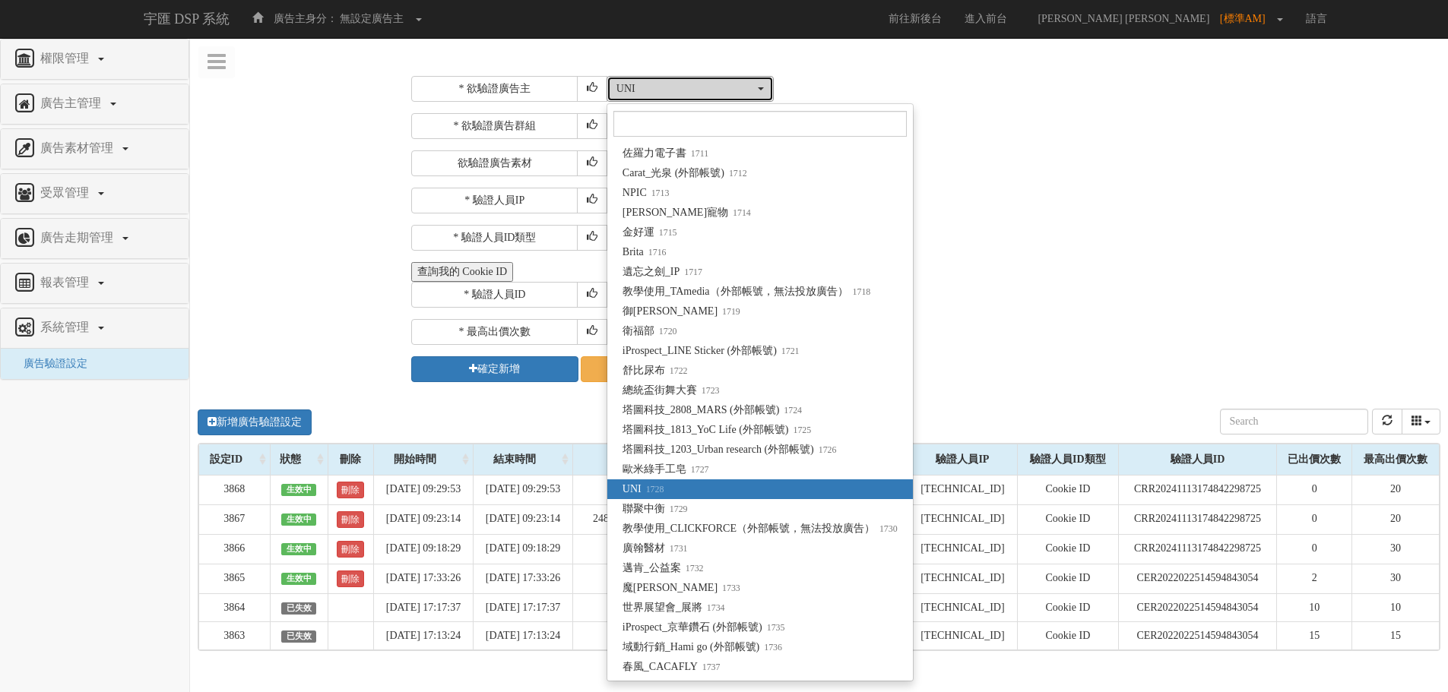
click at [701, 87] on div "UNI" at bounding box center [685, 88] width 138 height 15
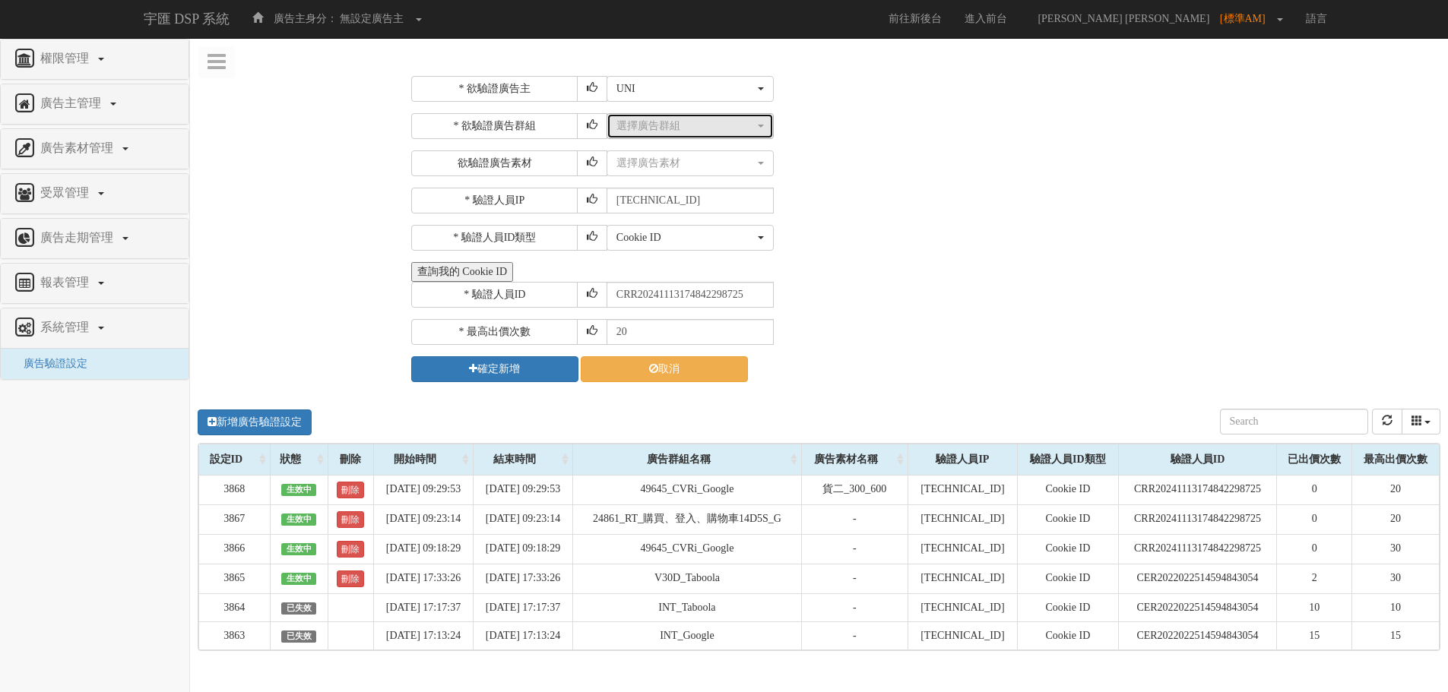
click at [680, 128] on div "選擇廣告群組" at bounding box center [685, 126] width 138 height 15
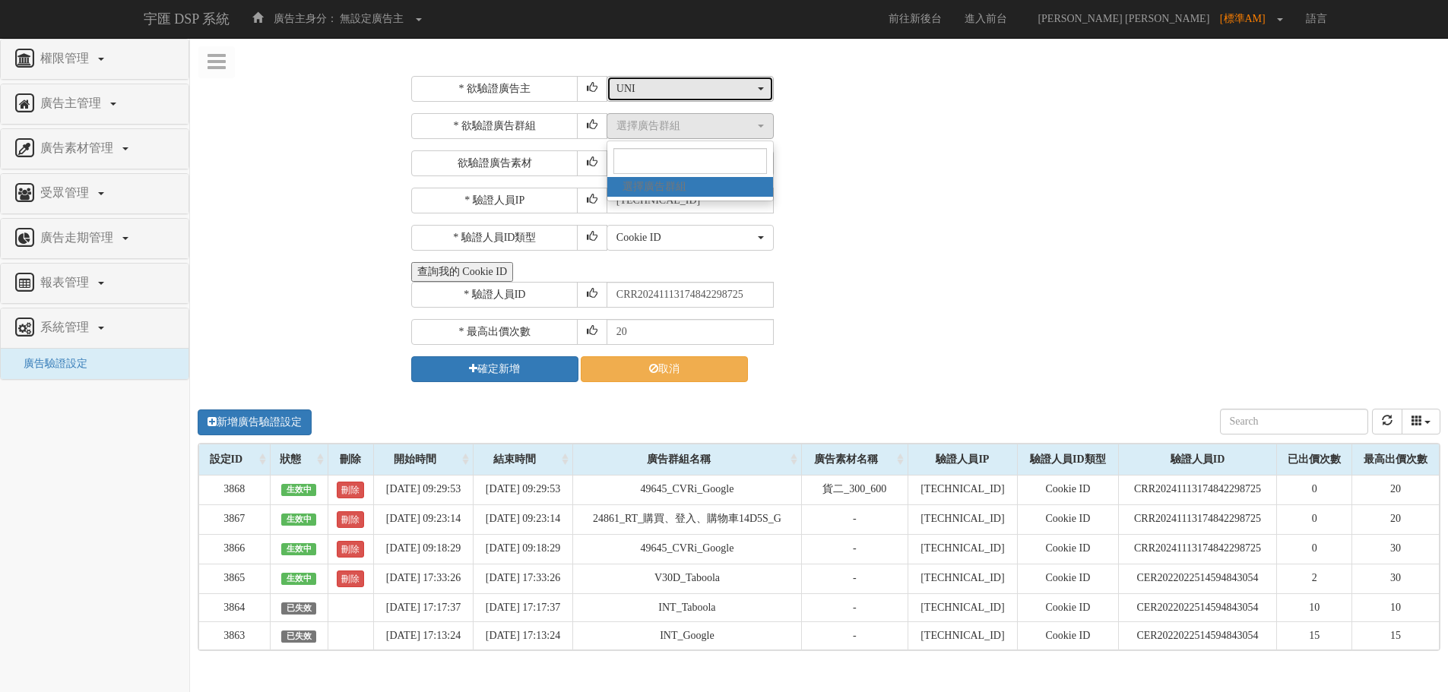
click at [654, 89] on div "UNI" at bounding box center [685, 88] width 138 height 15
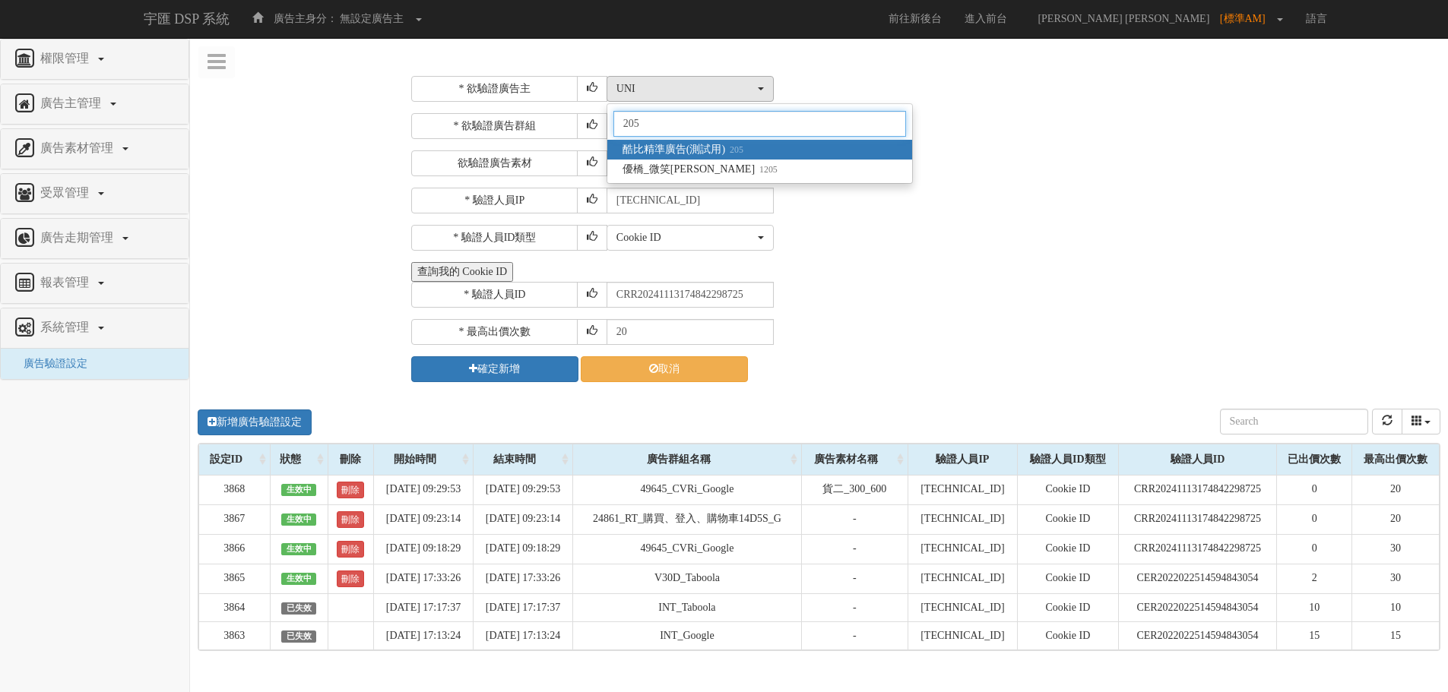
type input "205"
click at [680, 154] on span "酷比精準廣告(測試用) 205" at bounding box center [683, 149] width 121 height 15
select select "205"
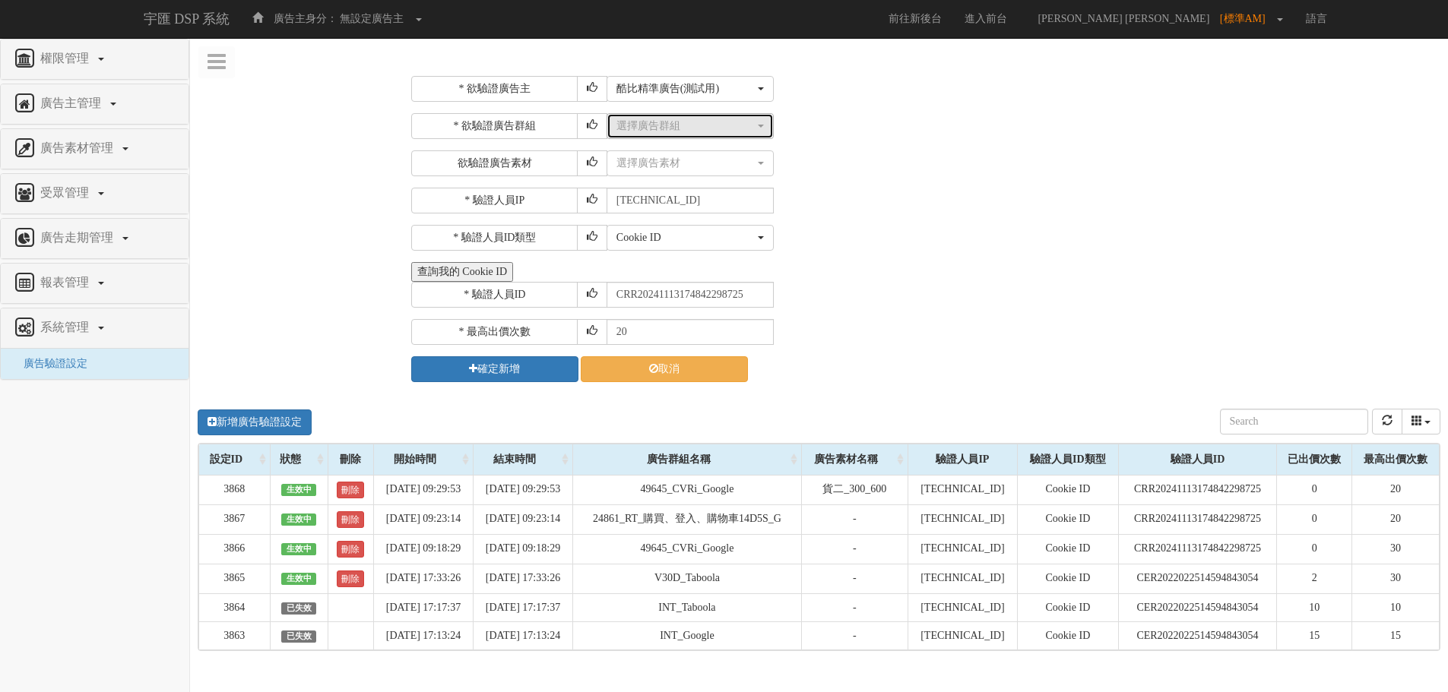
click at [680, 132] on div "選擇廣告群組" at bounding box center [685, 126] width 138 height 15
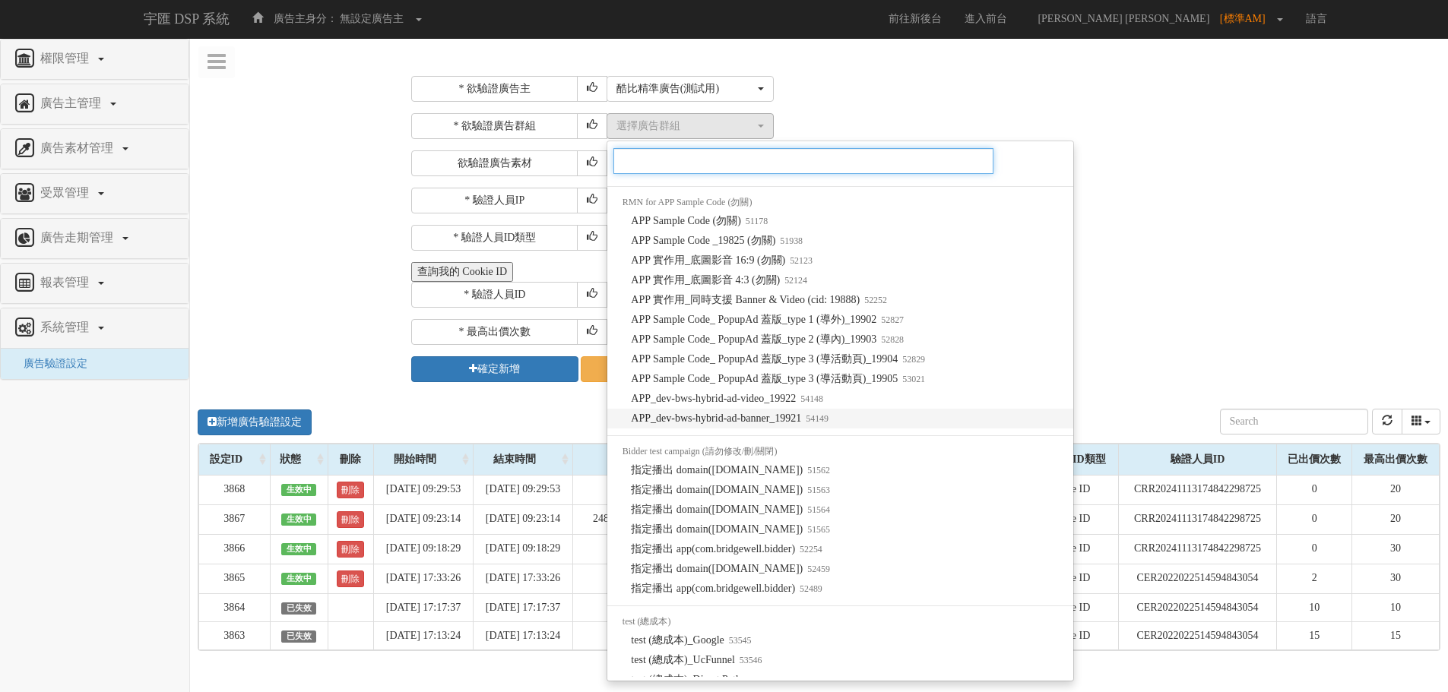
scroll to position [1041, 0]
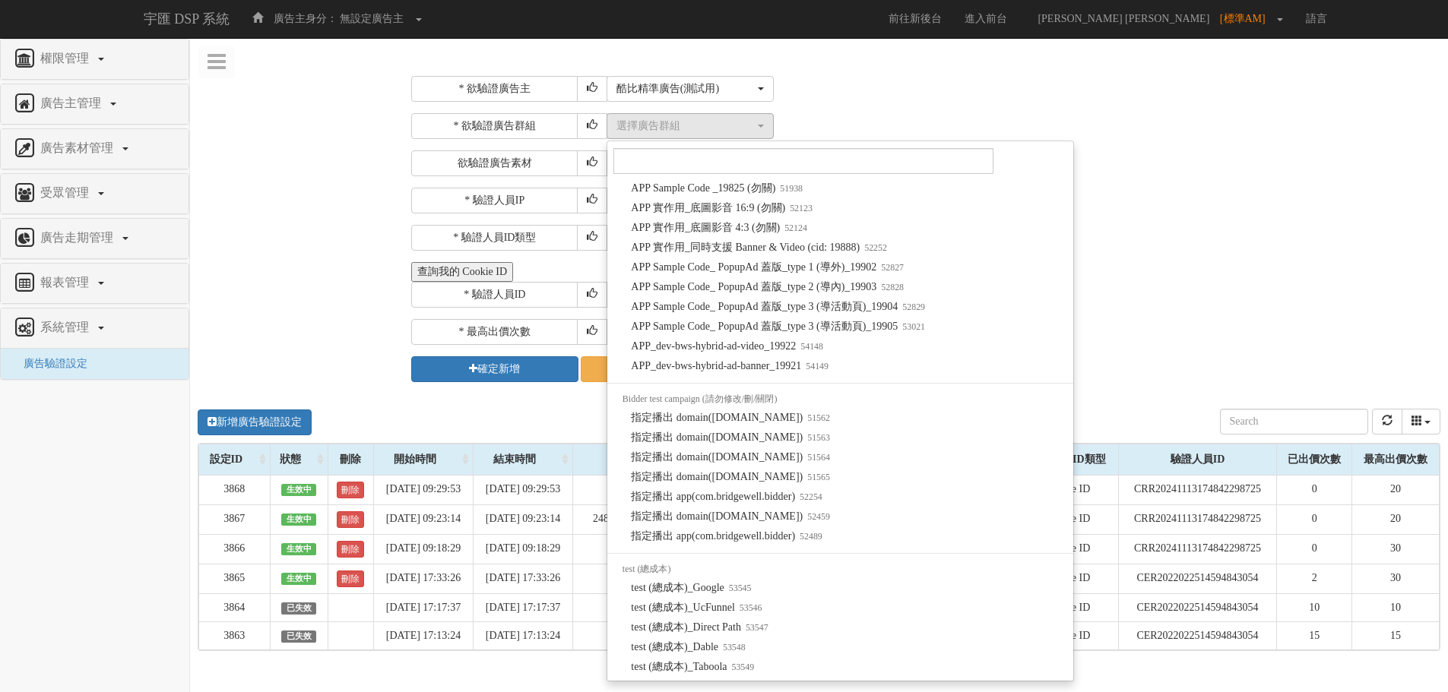
click at [341, 325] on div "* 欲驗證廣告主 選擇廣告主 特力+ 科技紫薇網 Momo 東森EHS Uniqlo EFShop 樂天 屈臣氏[PERSON_NAME] sinyi 信義房…" at bounding box center [819, 457] width 1258 height 785
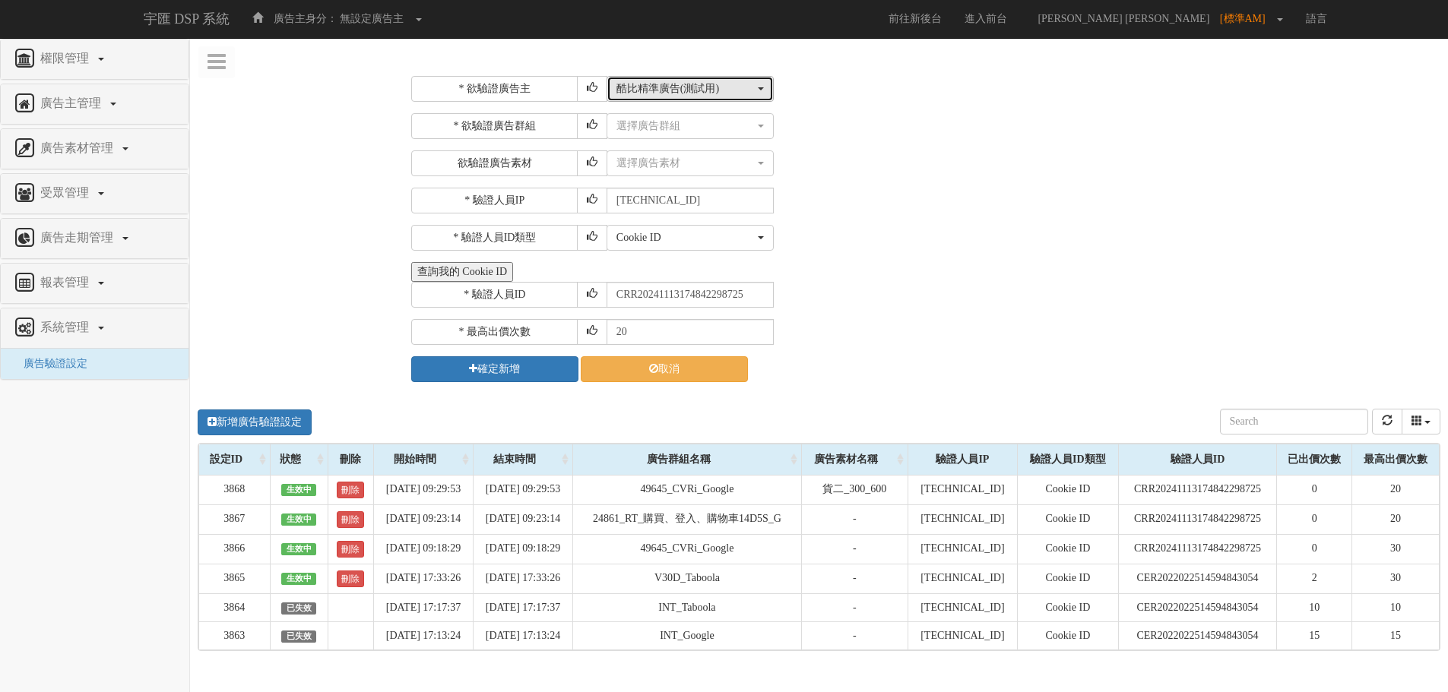
click at [679, 86] on div "酷比精準廣告(測試用)" at bounding box center [685, 88] width 138 height 15
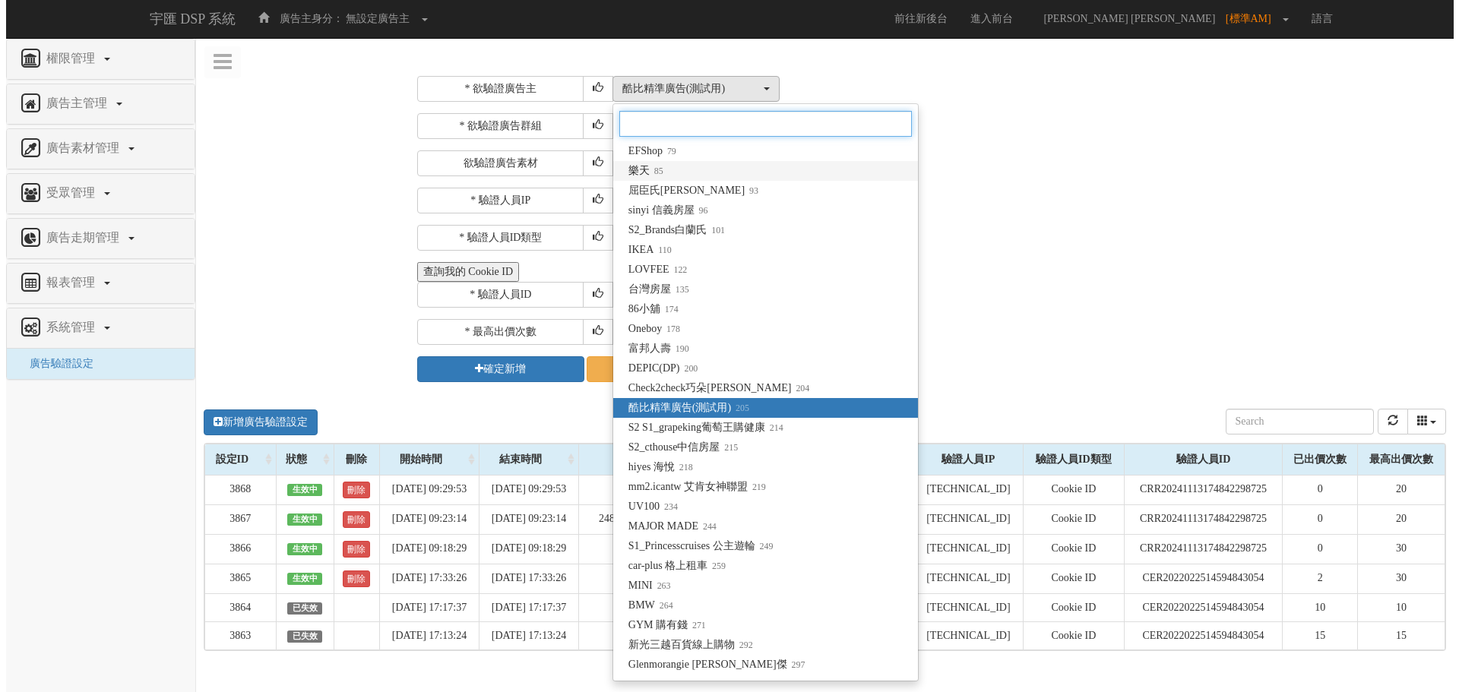
scroll to position [41, 0]
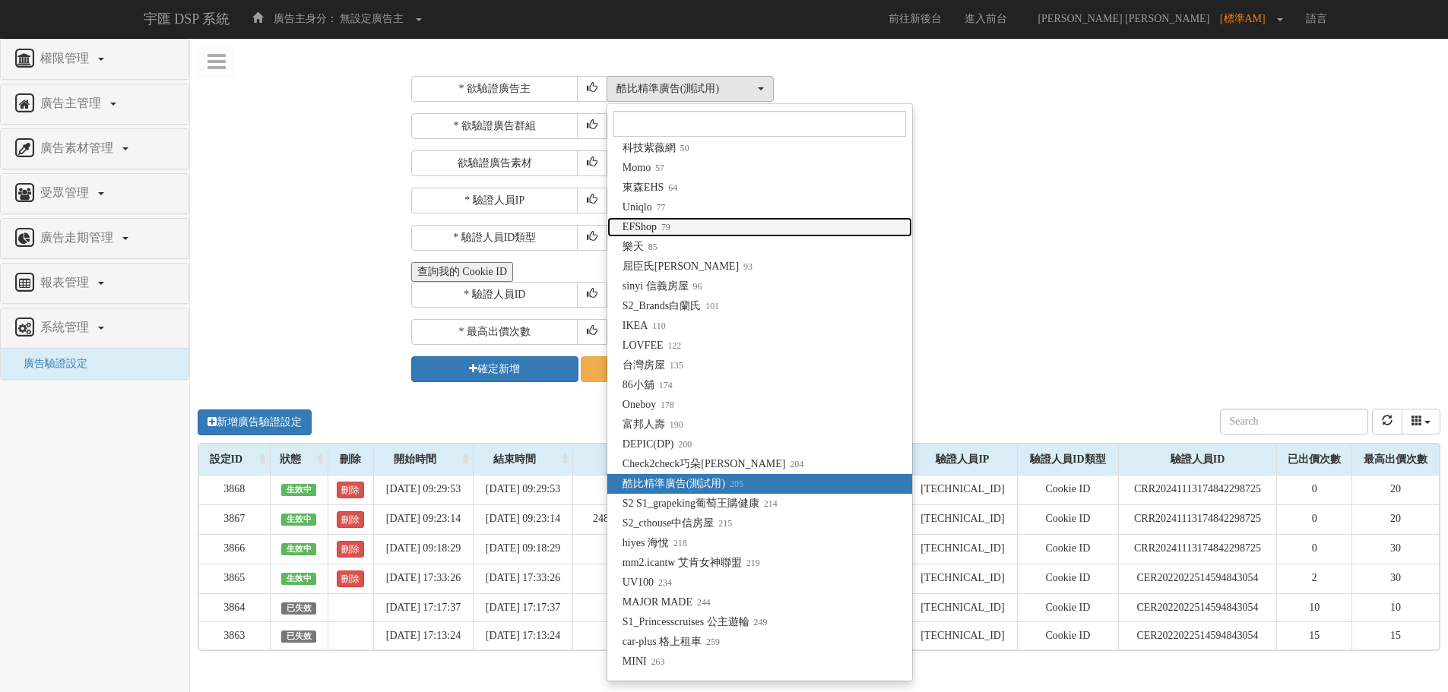
click at [709, 234] on link "EFShop 79" at bounding box center [759, 227] width 305 height 20
select select "79"
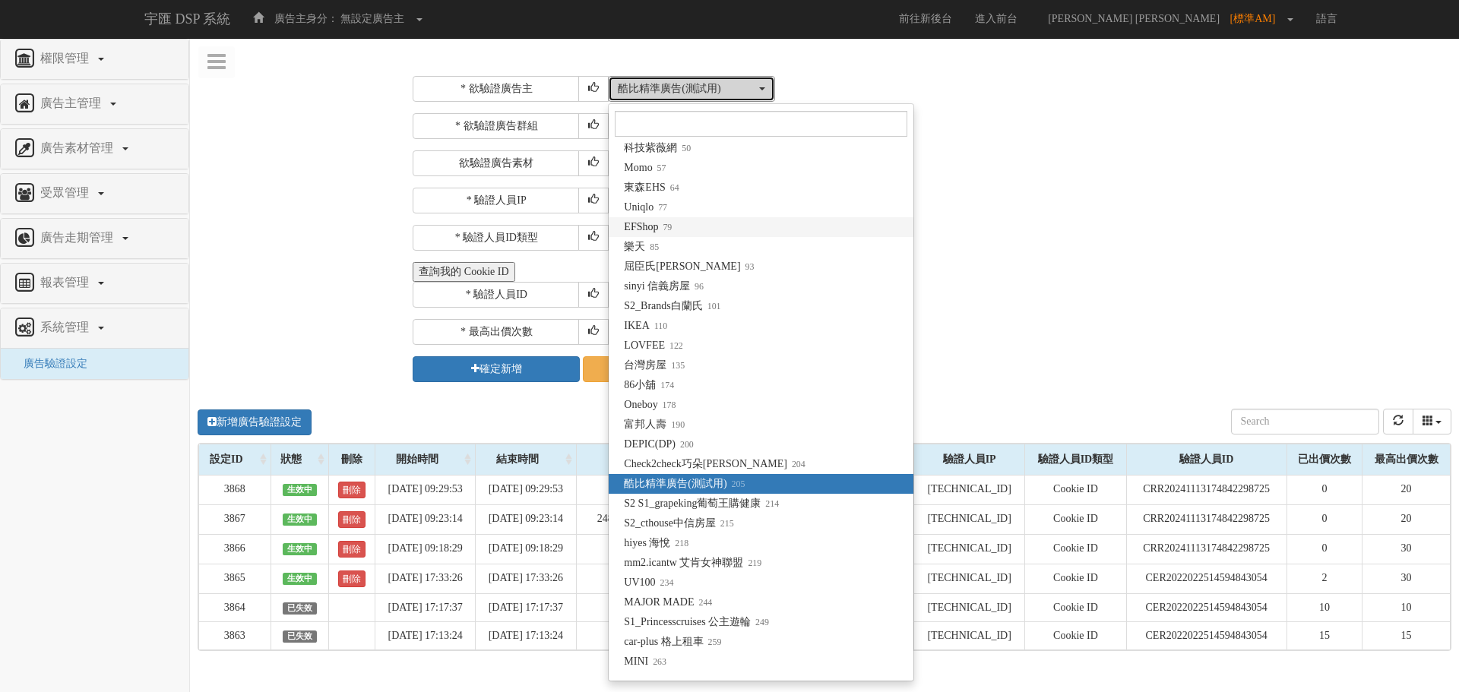
scroll to position [0, 0]
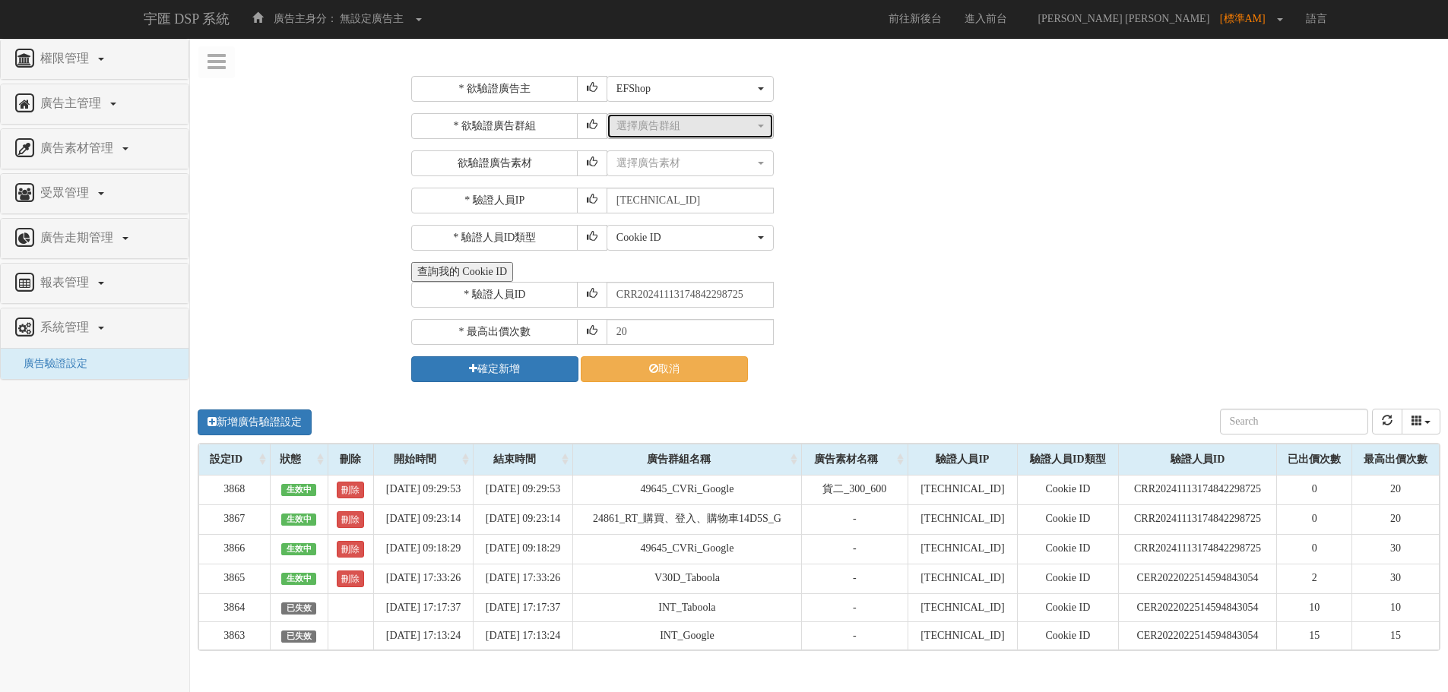
click at [692, 131] on div "選擇廣告群組" at bounding box center [685, 126] width 138 height 15
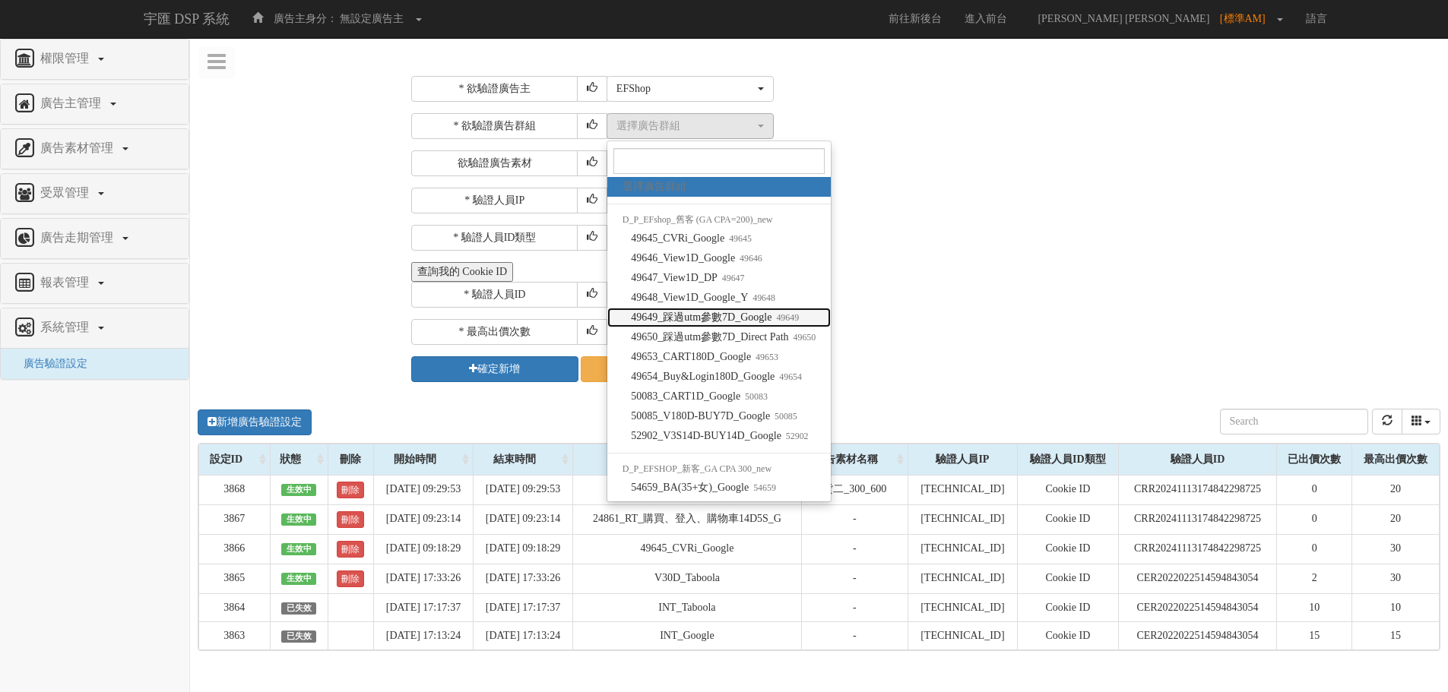
click at [727, 325] on span "49649_踩過utm參數7D_Google 49649" at bounding box center [715, 317] width 168 height 15
select select "49649"
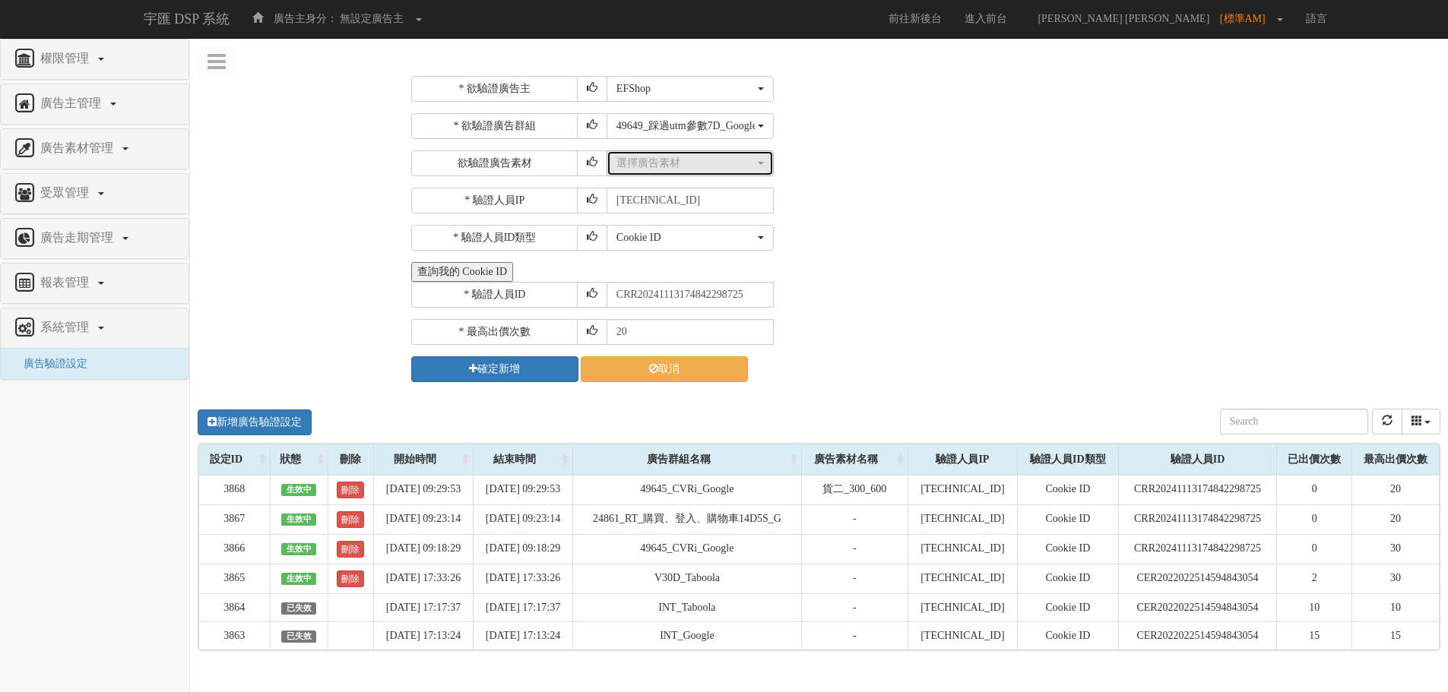
click at [666, 173] on button "選擇廣告素材" at bounding box center [690, 163] width 167 height 26
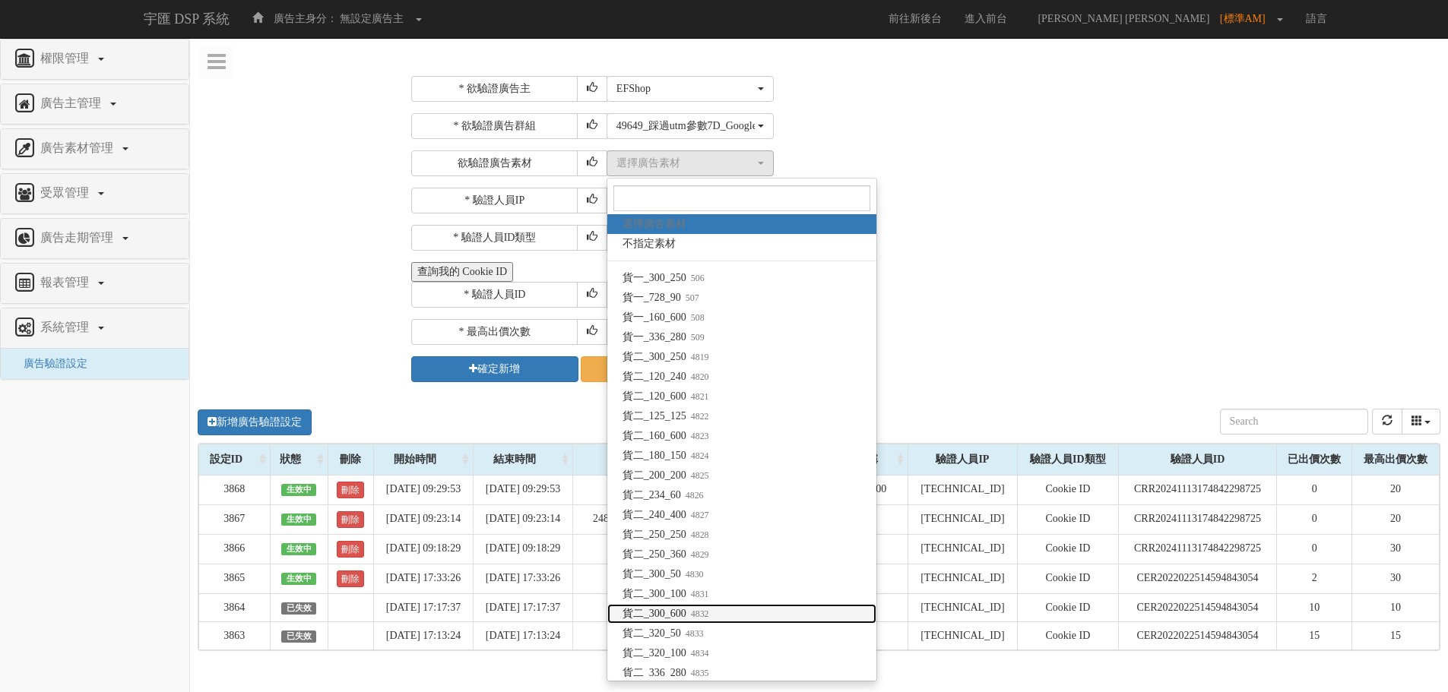
click at [730, 619] on link "貨二_300_600 4832" at bounding box center [741, 614] width 269 height 20
select select "4832"
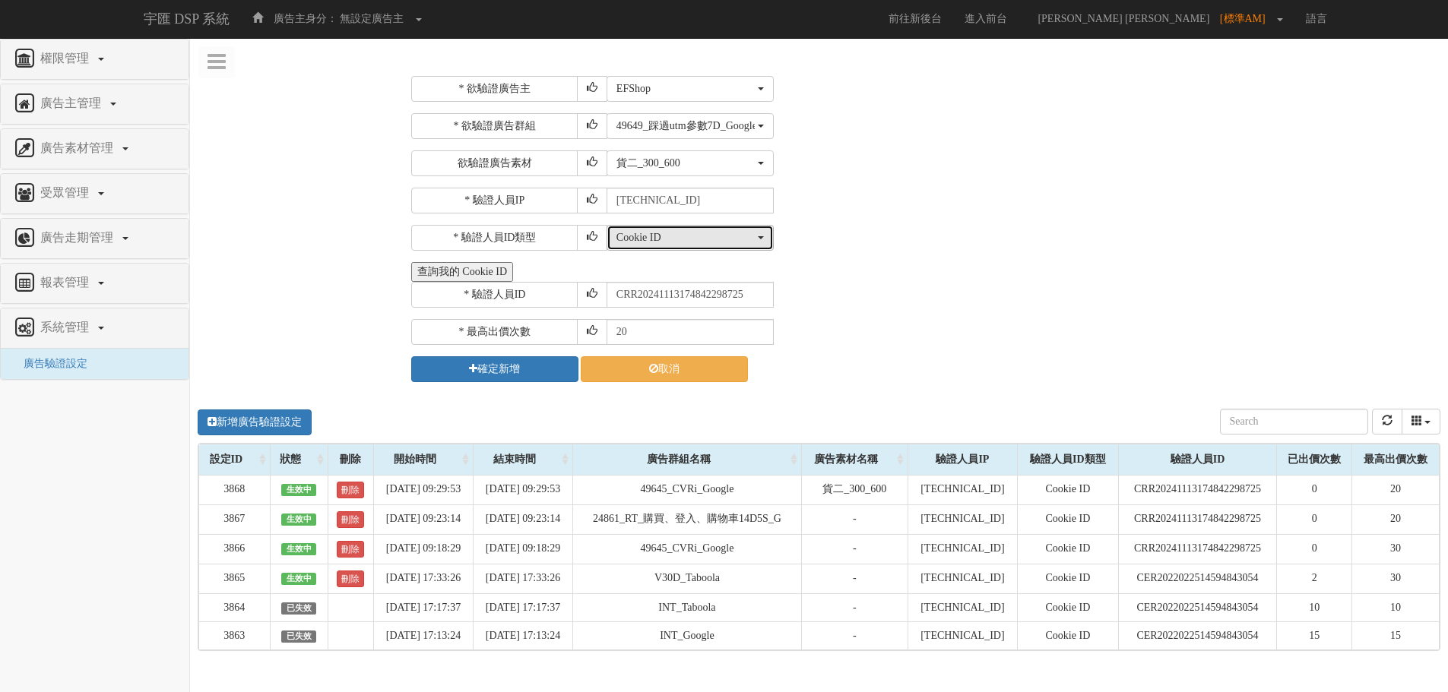
click at [691, 236] on div "Cookie ID" at bounding box center [685, 237] width 138 height 15
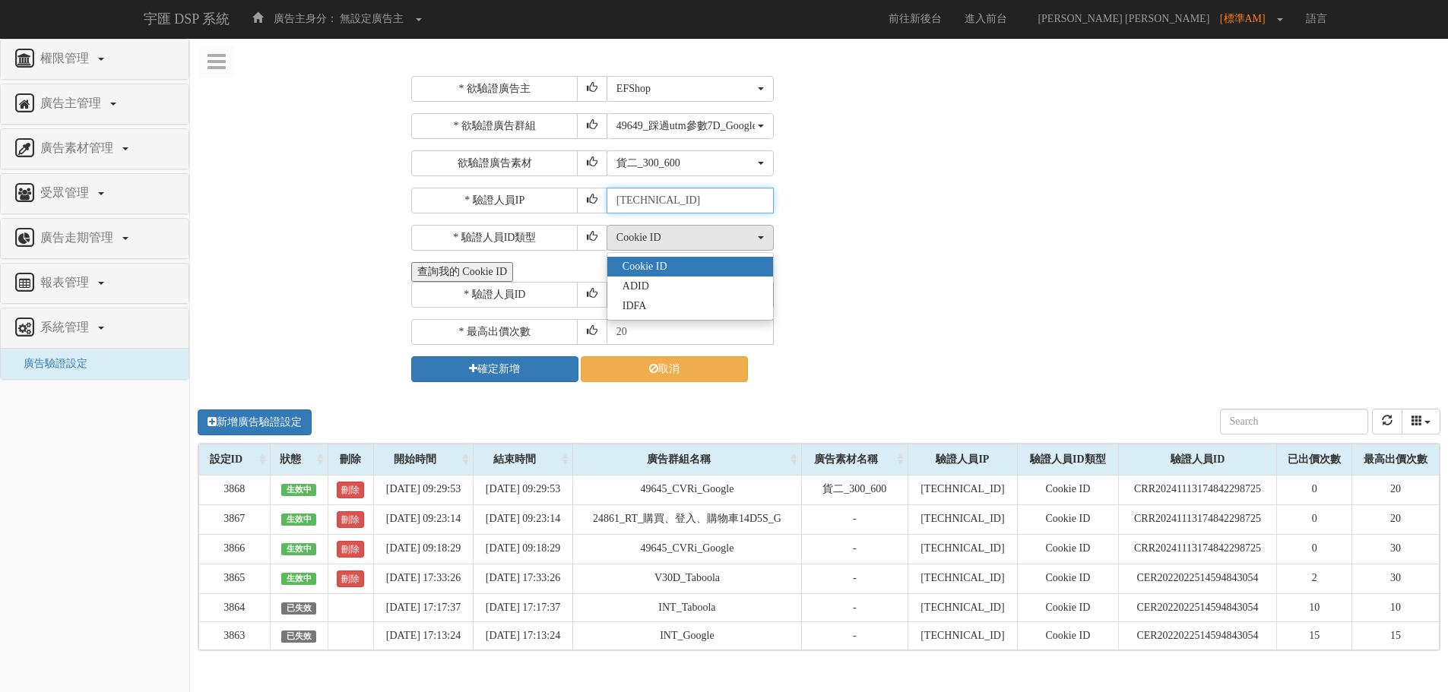
click at [711, 206] on input "[TECHNICAL_ID]" at bounding box center [690, 201] width 167 height 26
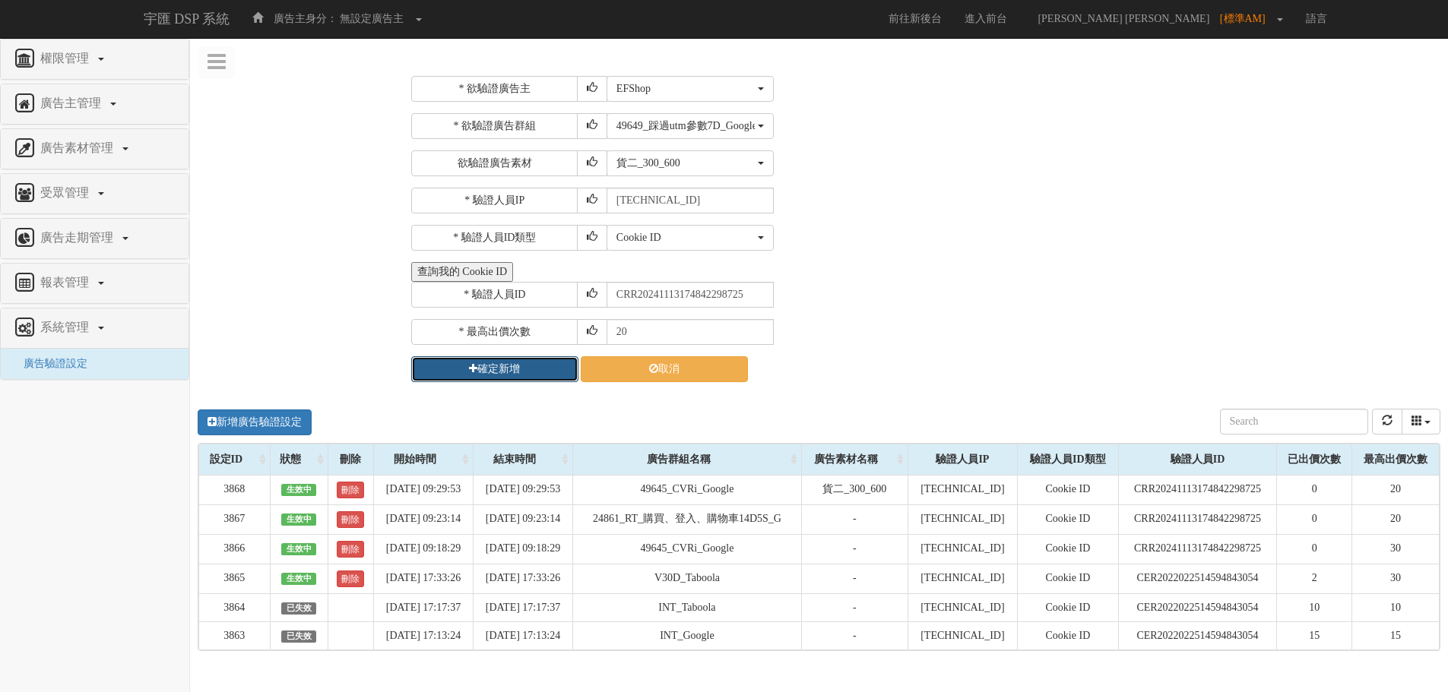
click at [504, 379] on button "確定新增" at bounding box center [494, 369] width 167 height 26
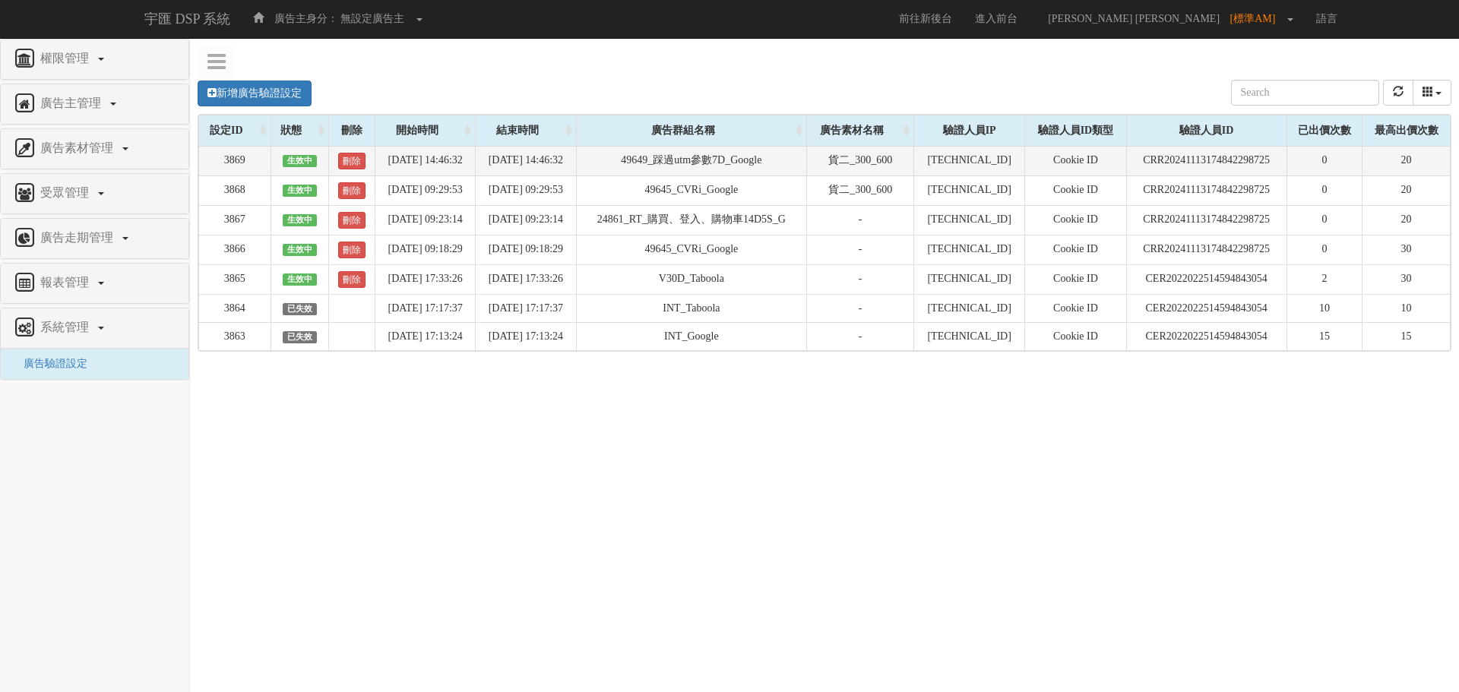
drag, startPoint x: 493, startPoint y: 244, endPoint x: 600, endPoint y: 168, distance: 130.8
click at [600, 168] on tbody "3869 生效中 刪除 2025-08-15 14:46:32 2025-08-16 14:46:32 49649_踩過utm參數7D_Google 貨二_3…" at bounding box center [825, 248] width 1252 height 204
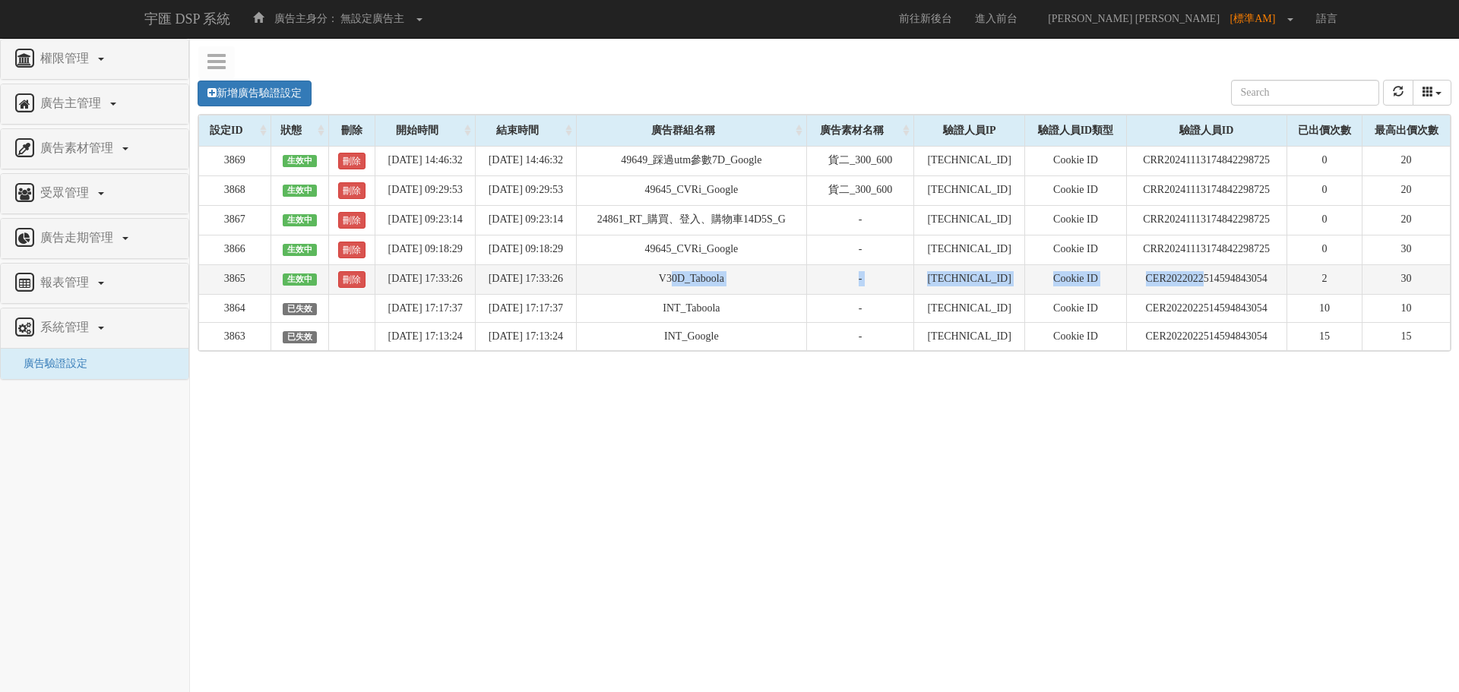
drag, startPoint x: 1191, startPoint y: 282, endPoint x: 705, endPoint y: 269, distance: 485.9
click at [705, 269] on tr "3865 生效中 刪除 2025-08-14 17:33:26 2025-08-15 17:33:26 V30D_Taboola - 211.72.129.1…" at bounding box center [825, 280] width 1252 height 30
click at [669, 277] on td "V30D_Taboola" at bounding box center [691, 280] width 231 height 30
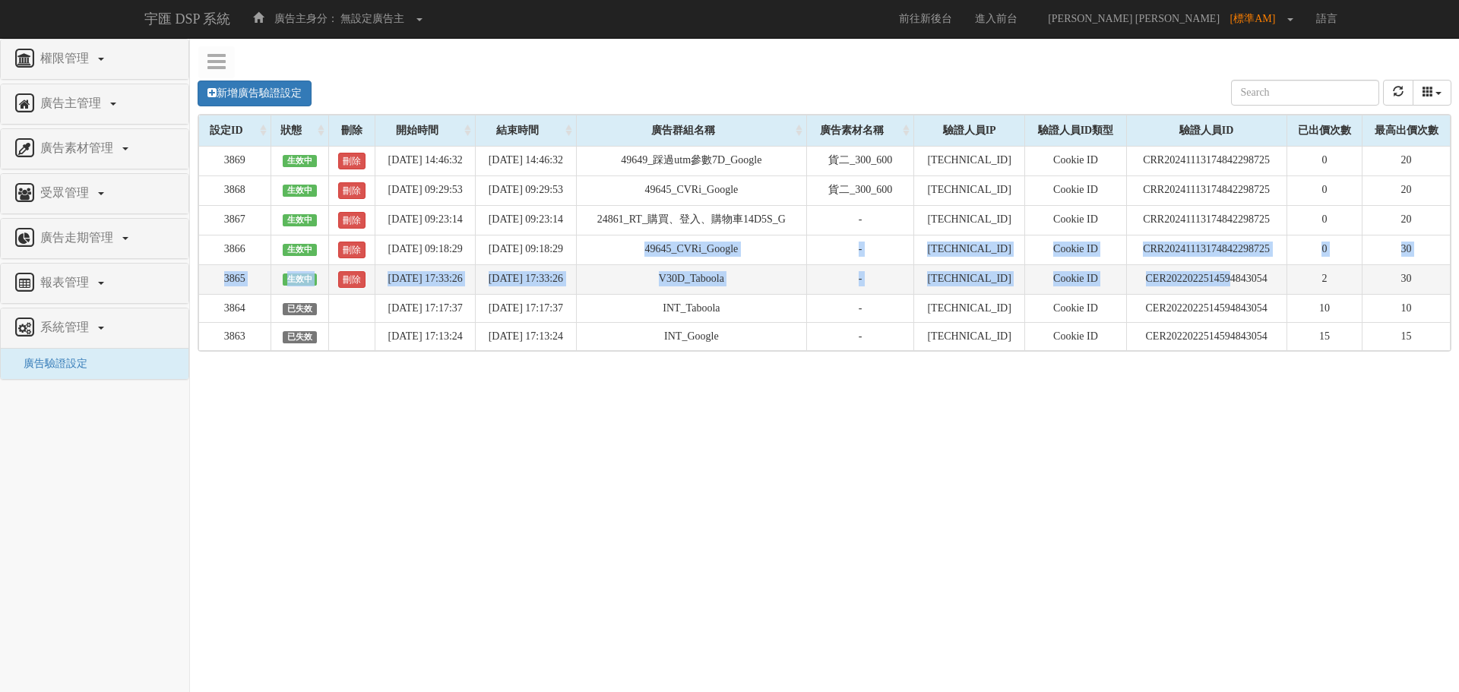
drag, startPoint x: 651, startPoint y: 255, endPoint x: 1234, endPoint y: 284, distance: 583.7
click at [1234, 284] on tbody "3869 生效中 刪除 2025-08-15 14:46:32 2025-08-16 14:46:32 49649_踩過utm參數7D_Google 貨二_3…" at bounding box center [825, 248] width 1252 height 204
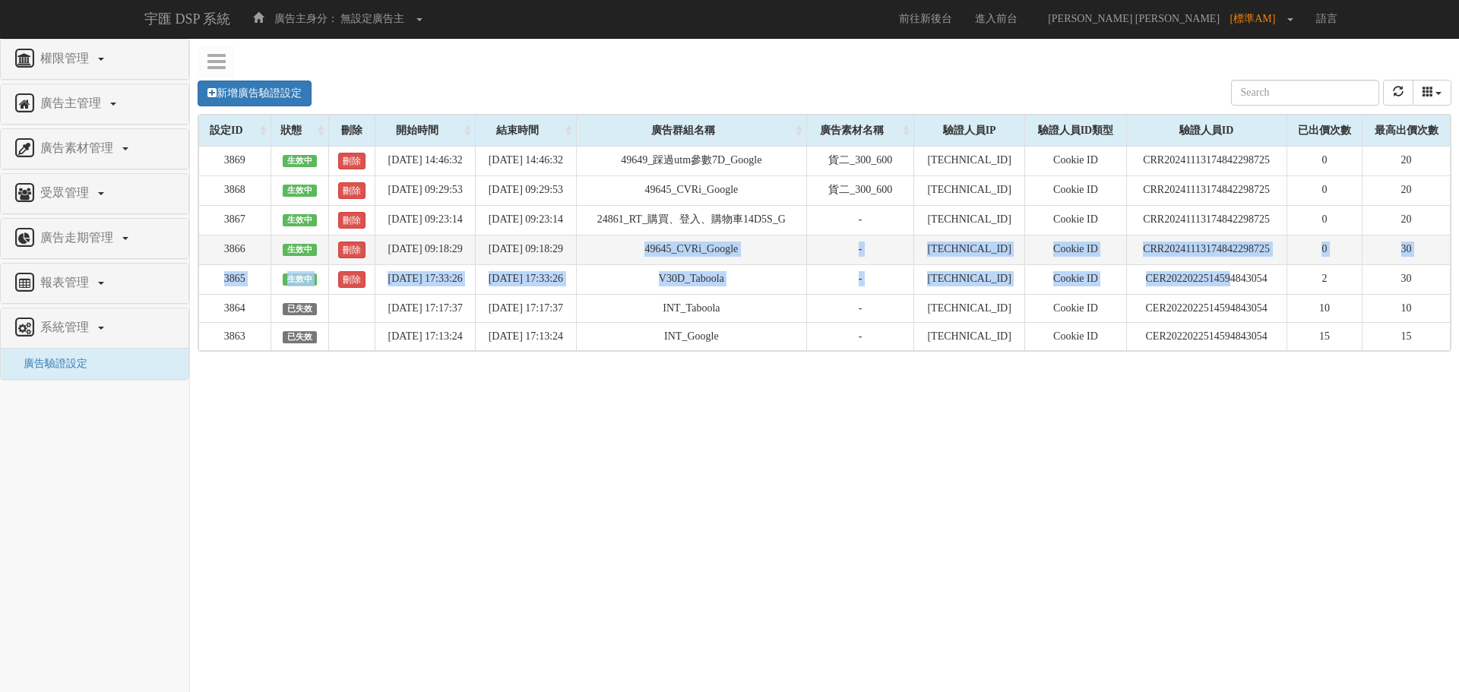
click at [1335, 257] on td "0" at bounding box center [1325, 250] width 76 height 30
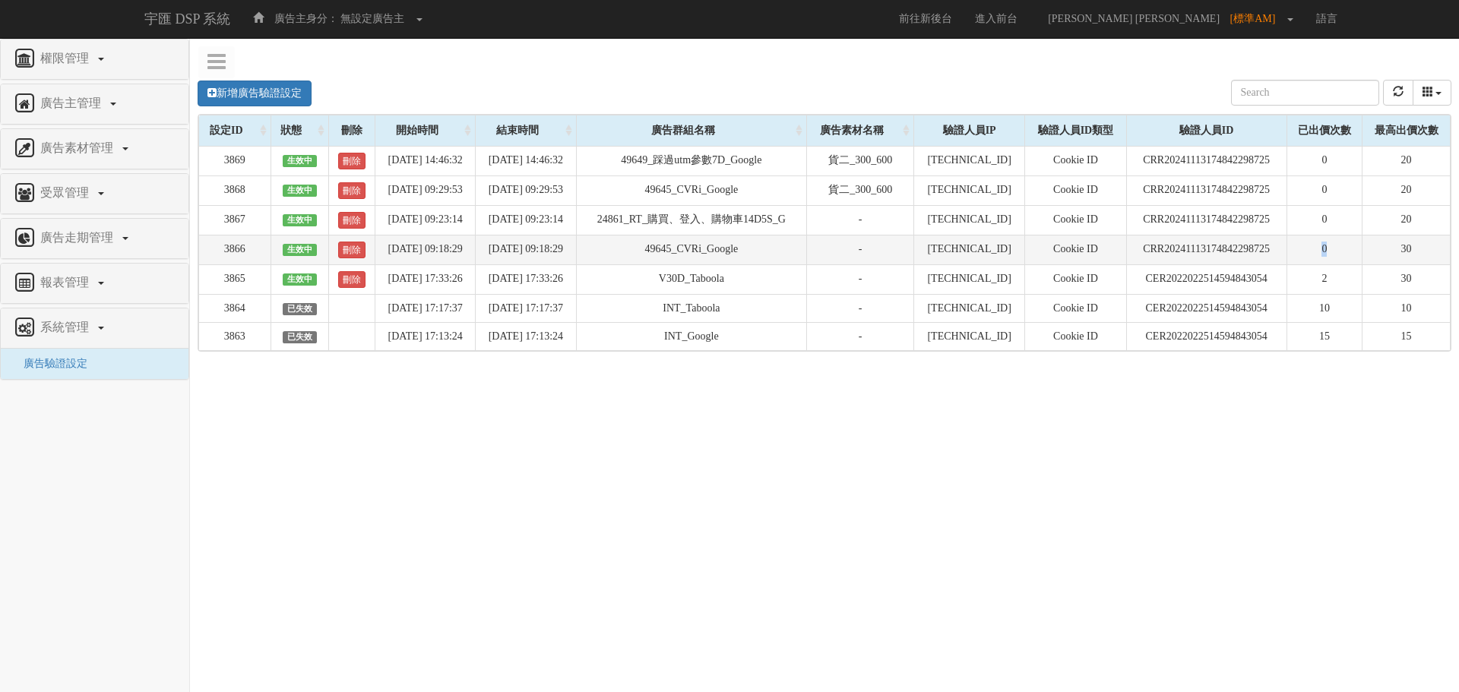
drag, startPoint x: 1339, startPoint y: 255, endPoint x: 1291, endPoint y: 250, distance: 48.1
click at [1291, 250] on tr "3866 生效中 刪除 2025-08-15 09:18:29 2025-08-16 09:18:29 49645_CVRi_Google - 211.72.…" at bounding box center [825, 250] width 1252 height 30
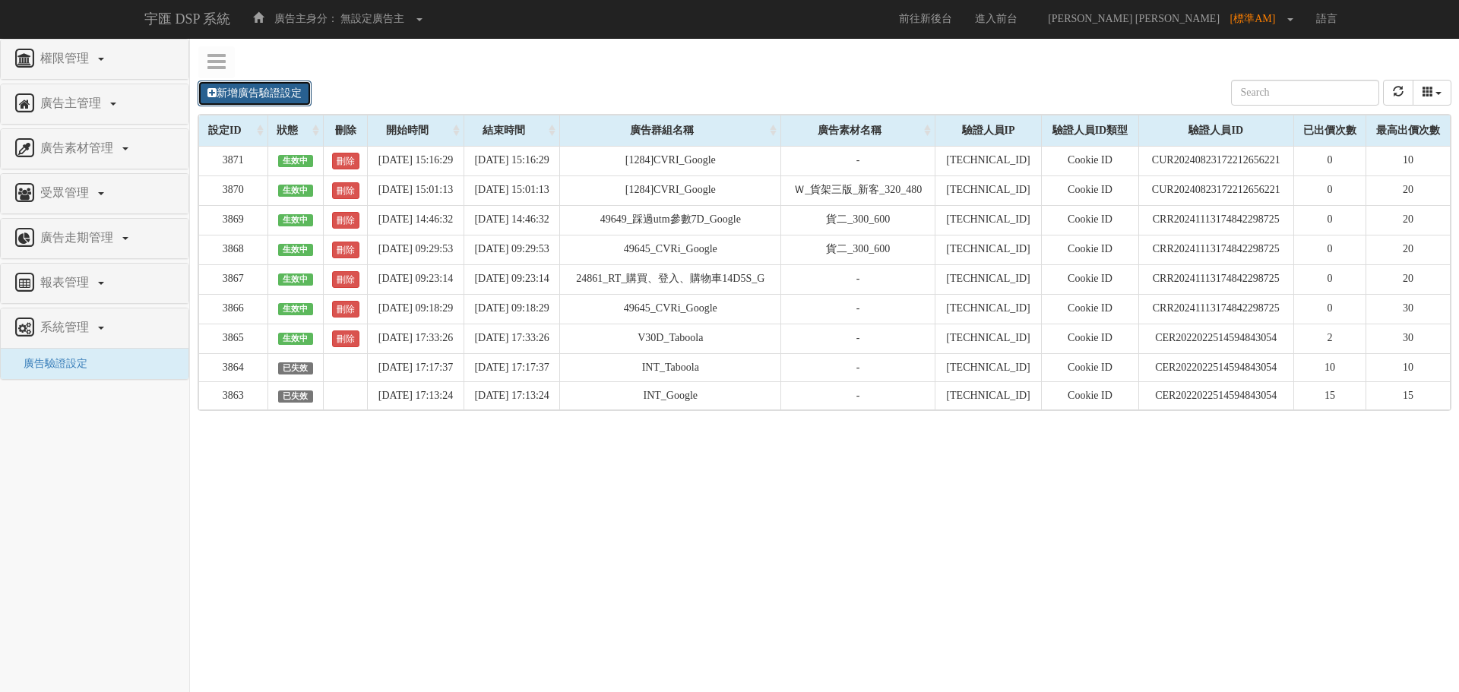
click at [259, 101] on link "新增廣告驗證設定" at bounding box center [255, 94] width 114 height 26
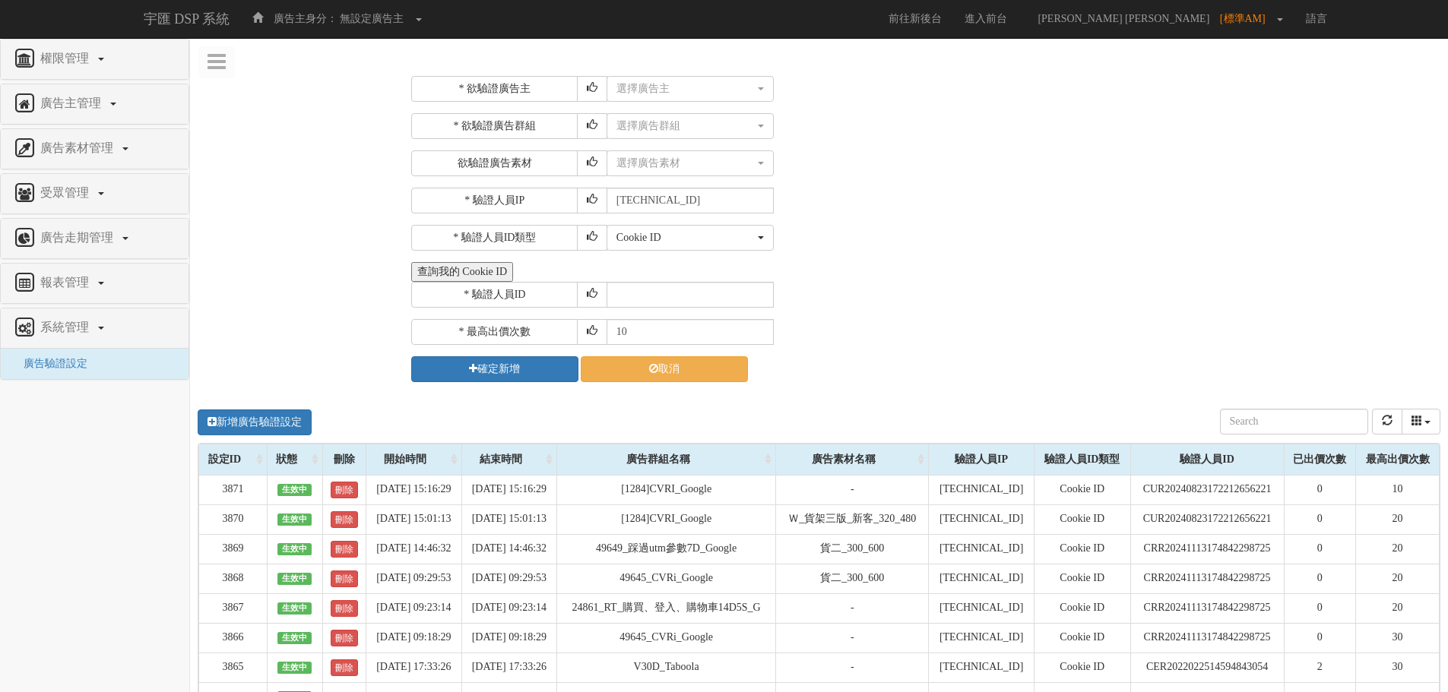
click at [452, 269] on button "查詢我的 Cookie ID" at bounding box center [462, 272] width 102 height 20
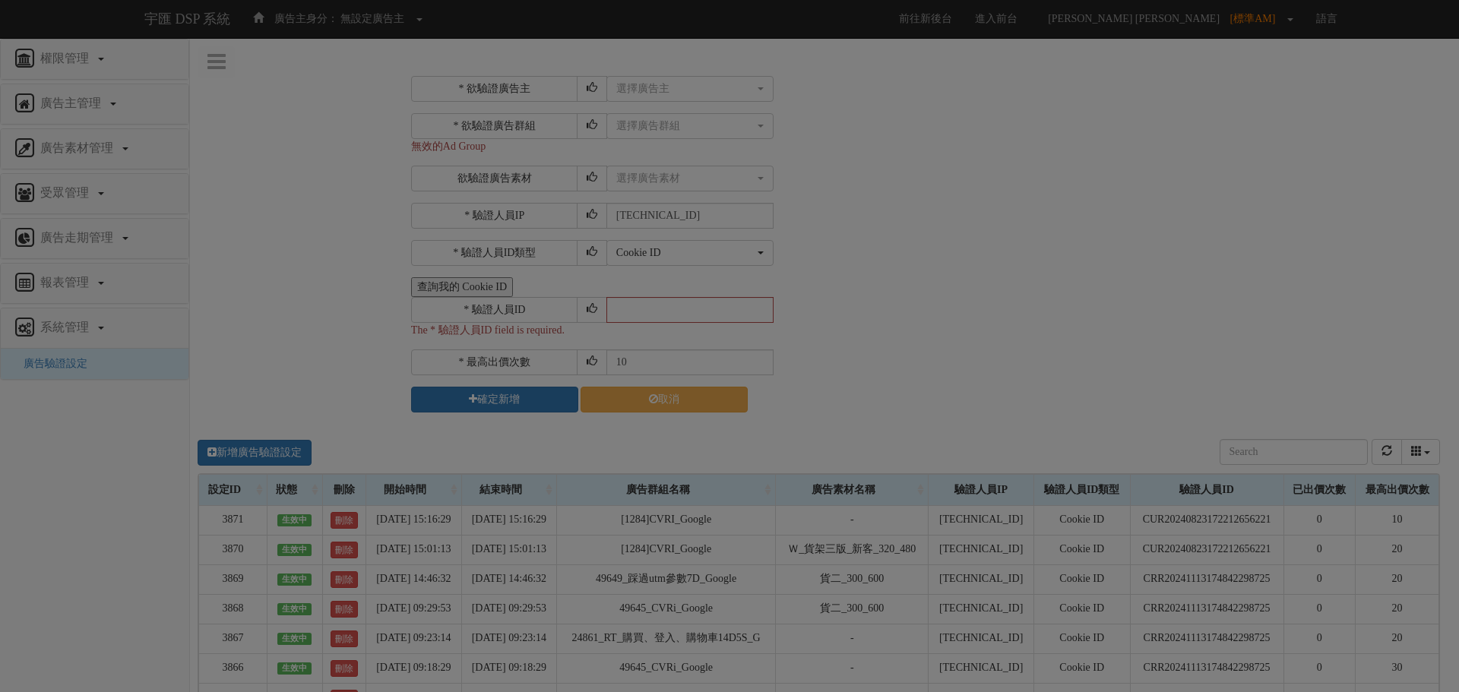
click at [309, 356] on div "Loading" at bounding box center [729, 346] width 1459 height 692
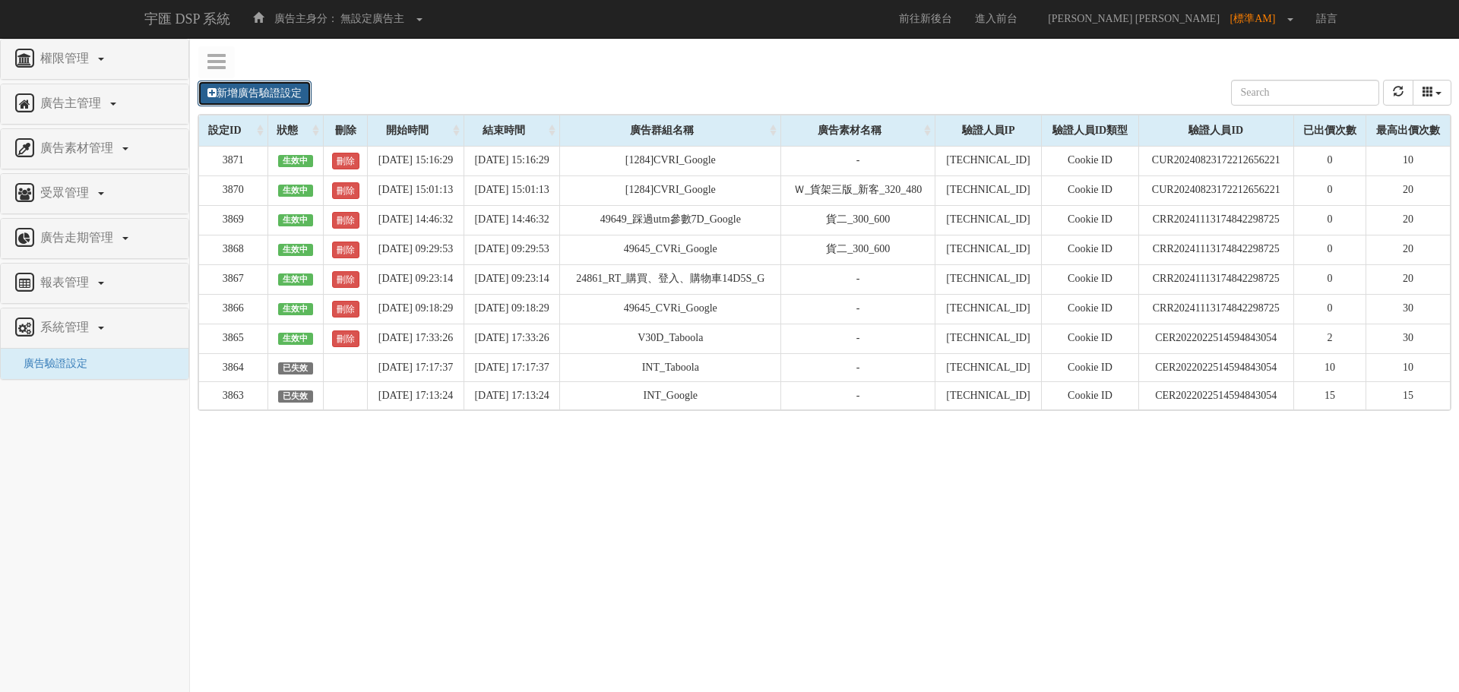
click at [260, 95] on link "新增廣告驗證設定" at bounding box center [255, 94] width 114 height 26
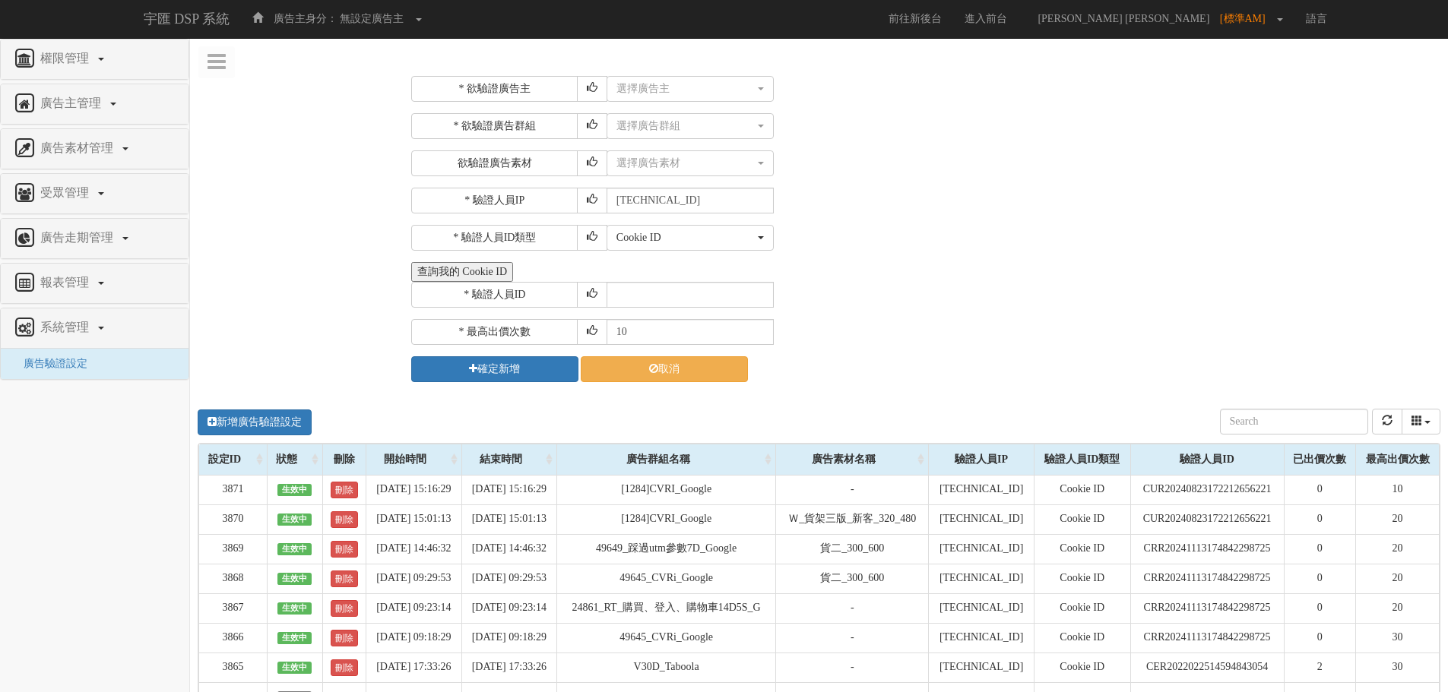
click at [465, 271] on button "查詢我的 Cookie ID" at bounding box center [462, 272] width 102 height 20
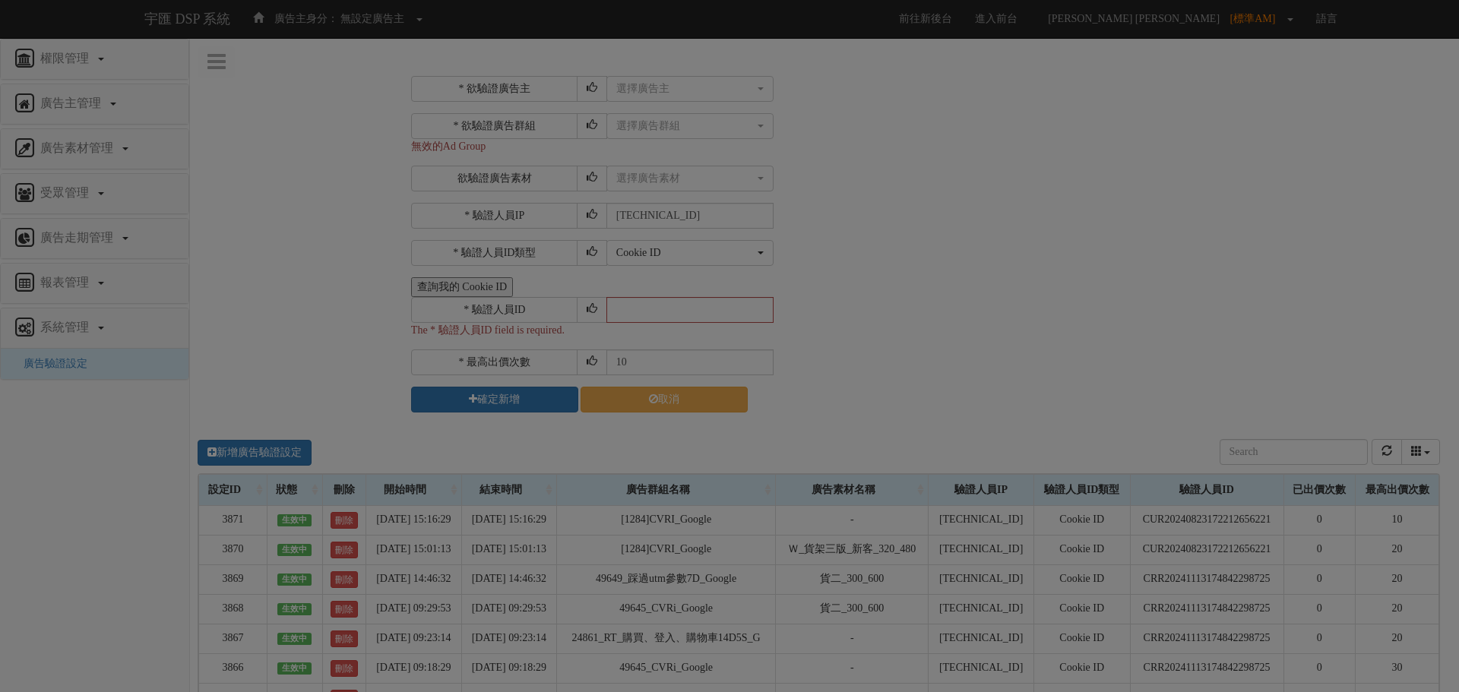
click at [297, 208] on div "Loading" at bounding box center [729, 346] width 1459 height 692
click at [458, 290] on div "Loading" at bounding box center [729, 346] width 1459 height 692
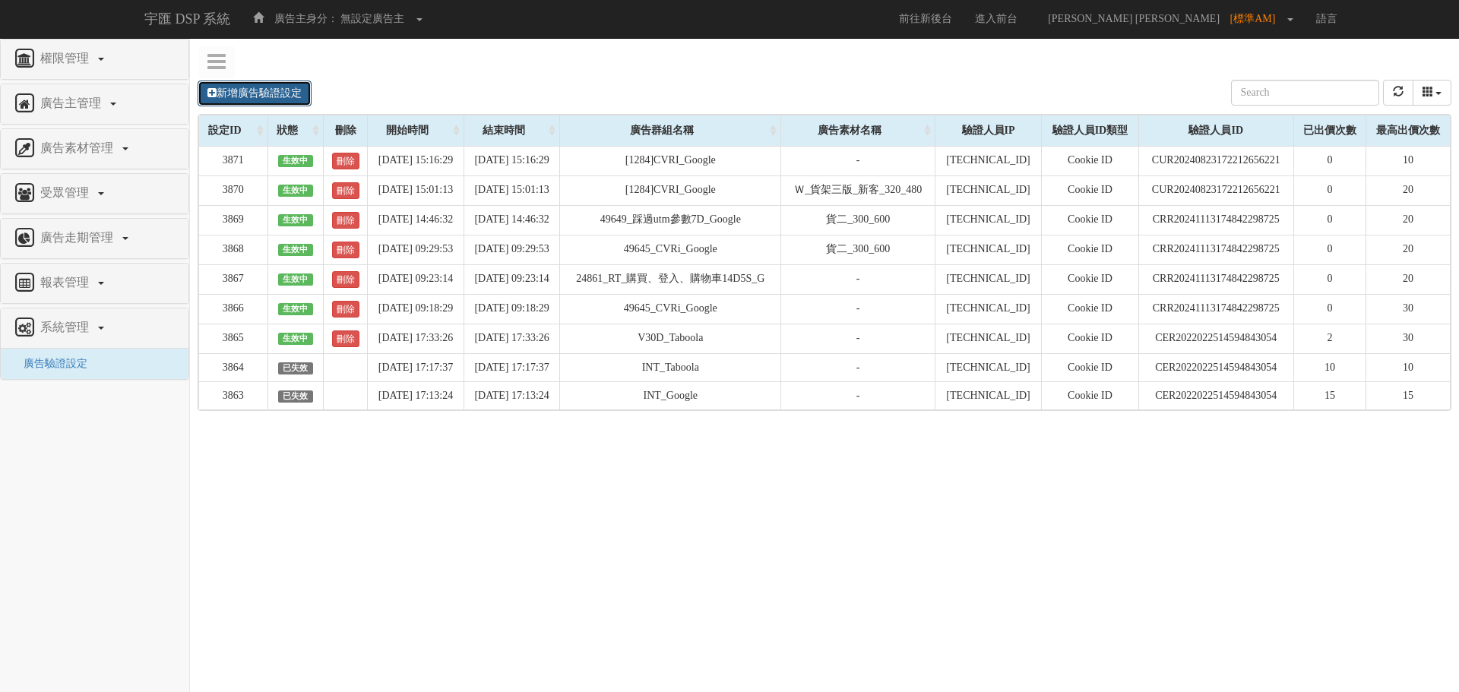
click at [261, 93] on link "新增廣告驗證設定" at bounding box center [255, 94] width 114 height 26
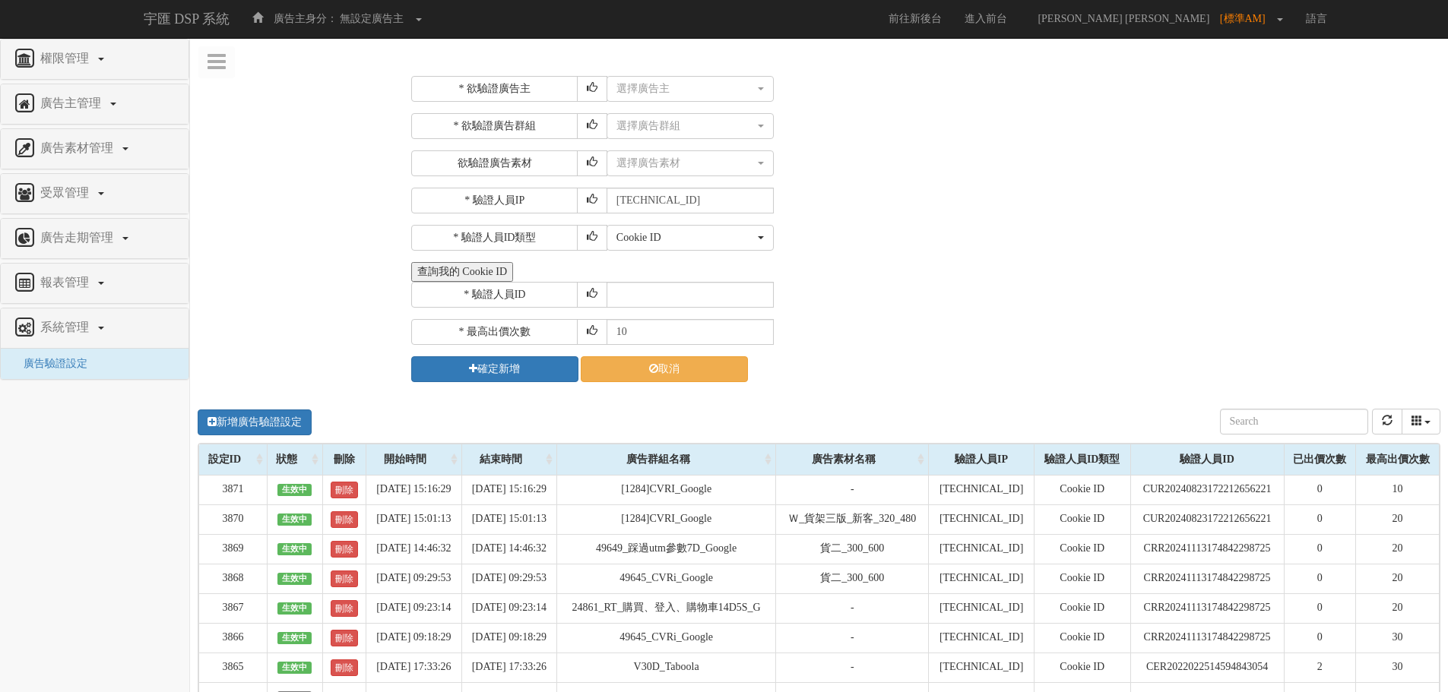
click at [445, 273] on button "查詢我的 Cookie ID" at bounding box center [462, 272] width 102 height 20
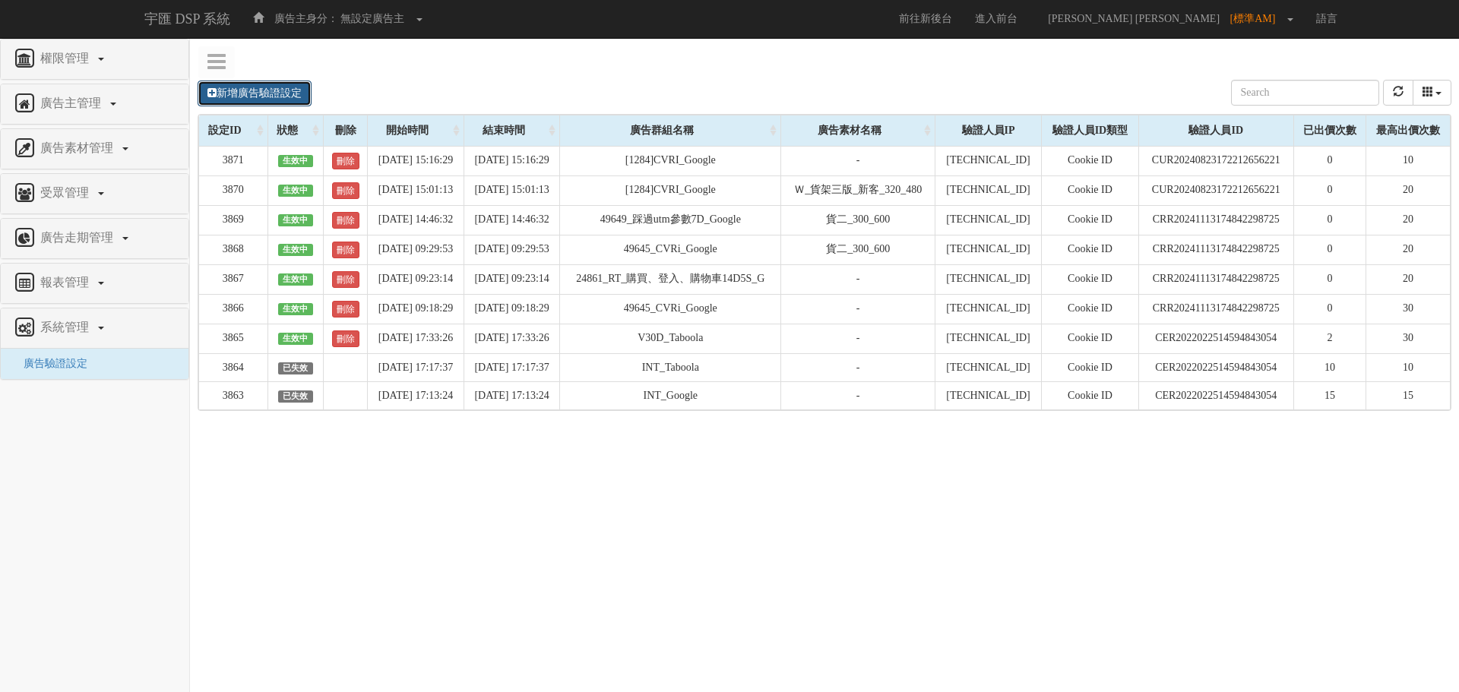
click at [227, 90] on link "新增廣告驗證設定" at bounding box center [255, 94] width 114 height 26
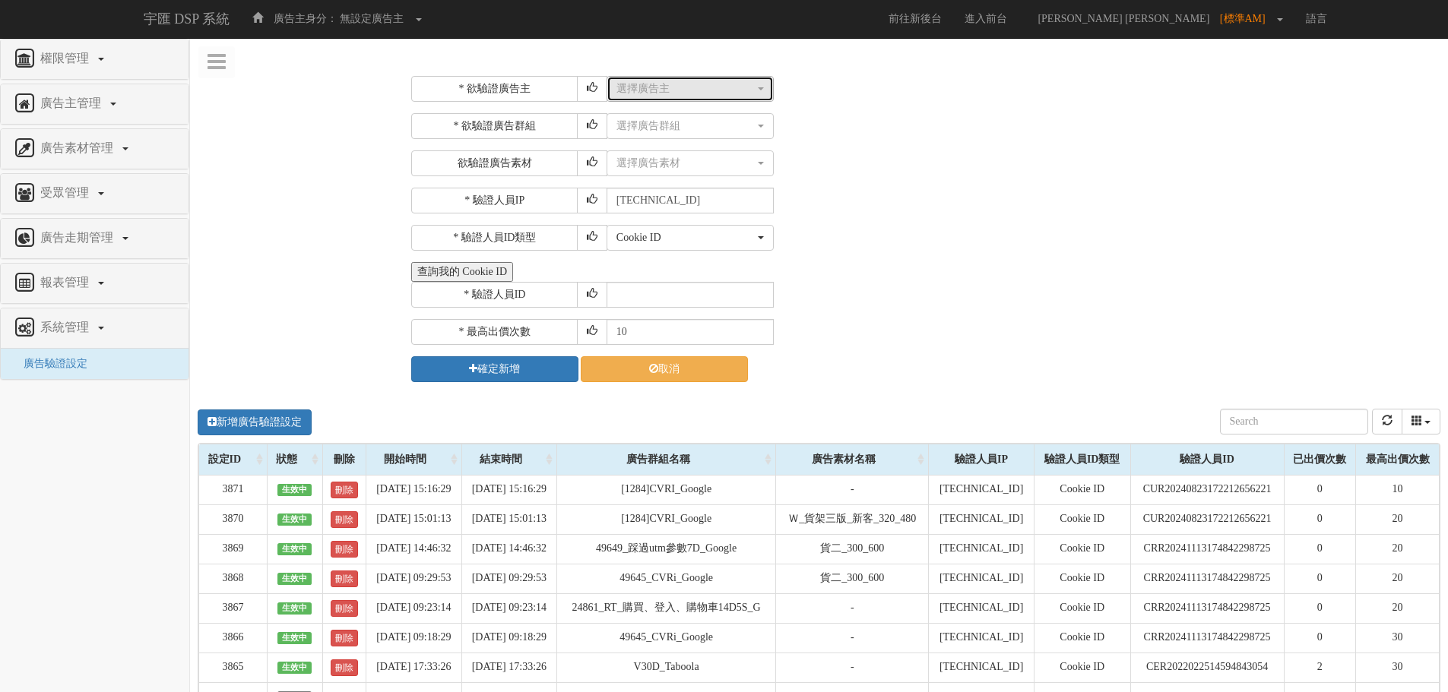
click at [706, 95] on div "選擇廣告主" at bounding box center [685, 88] width 138 height 15
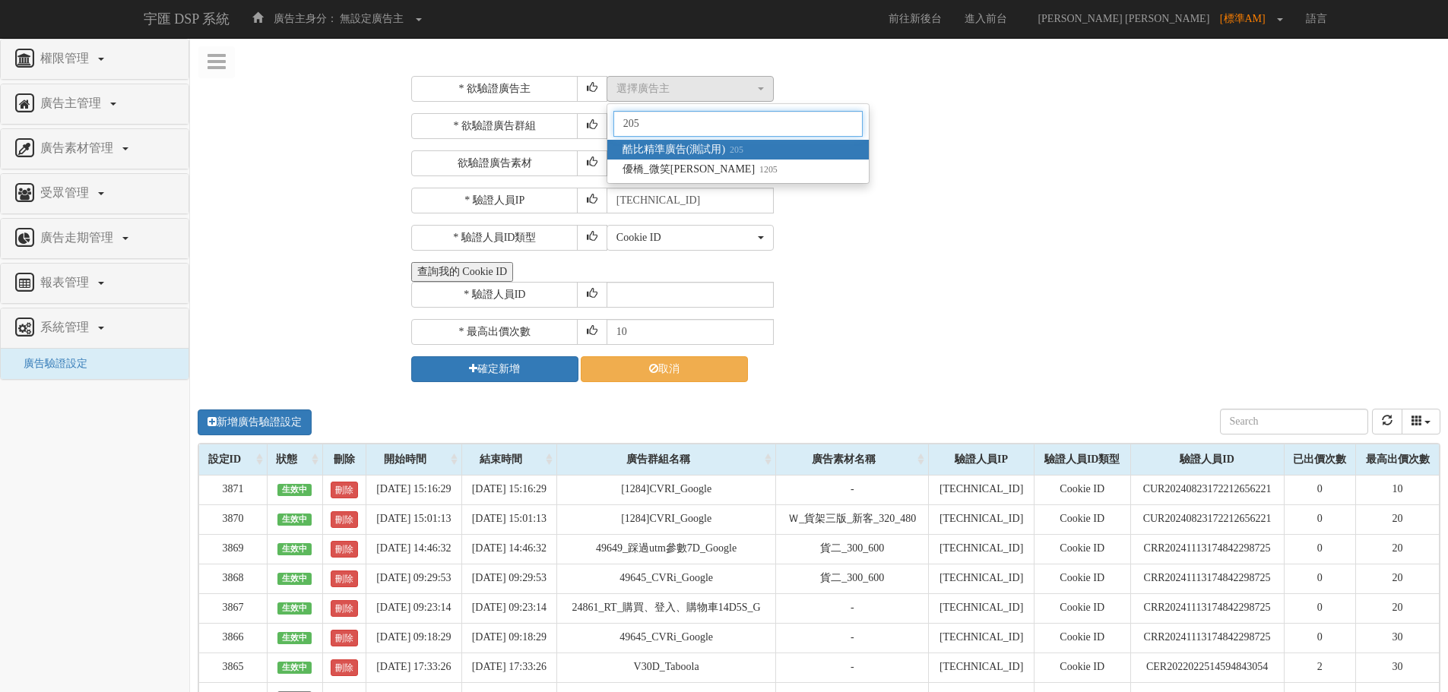
type input "205"
click at [729, 153] on small "205" at bounding box center [734, 149] width 18 height 11
select select "205"
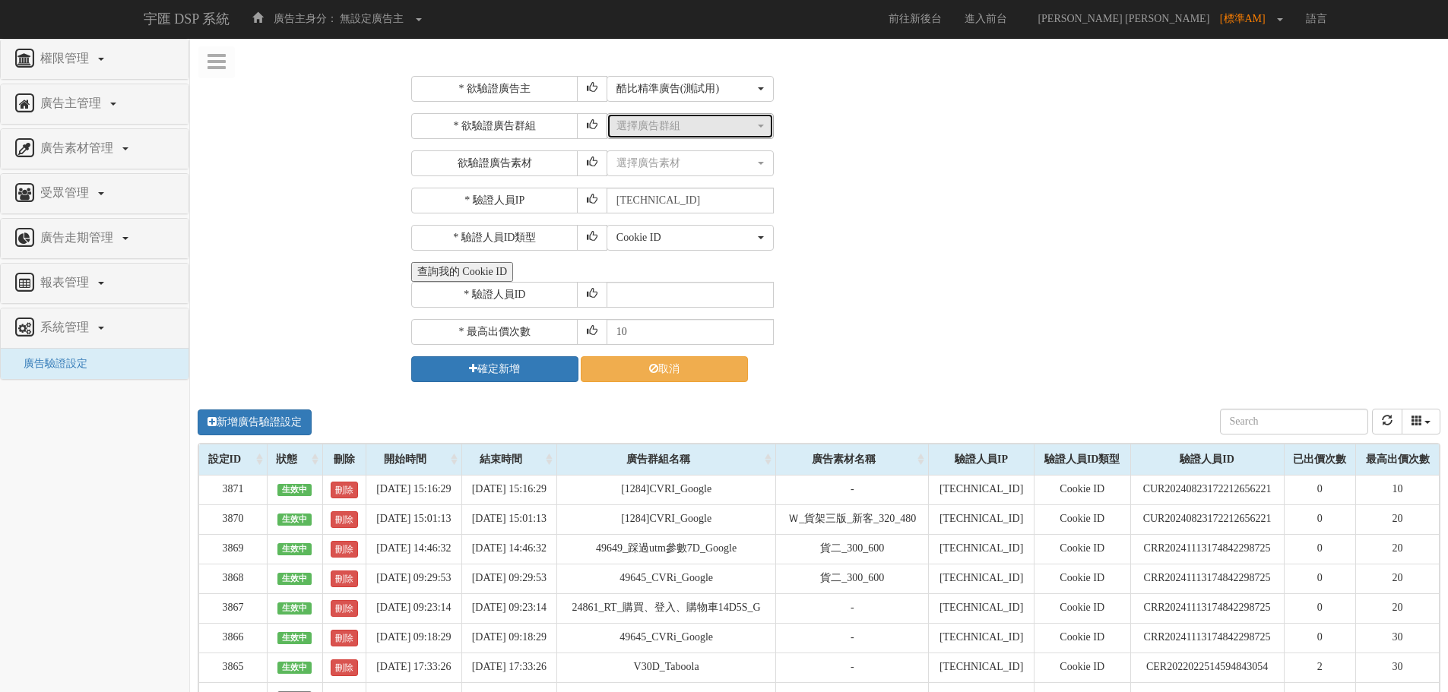
click at [718, 133] on div "選擇廣告群組" at bounding box center [685, 126] width 138 height 15
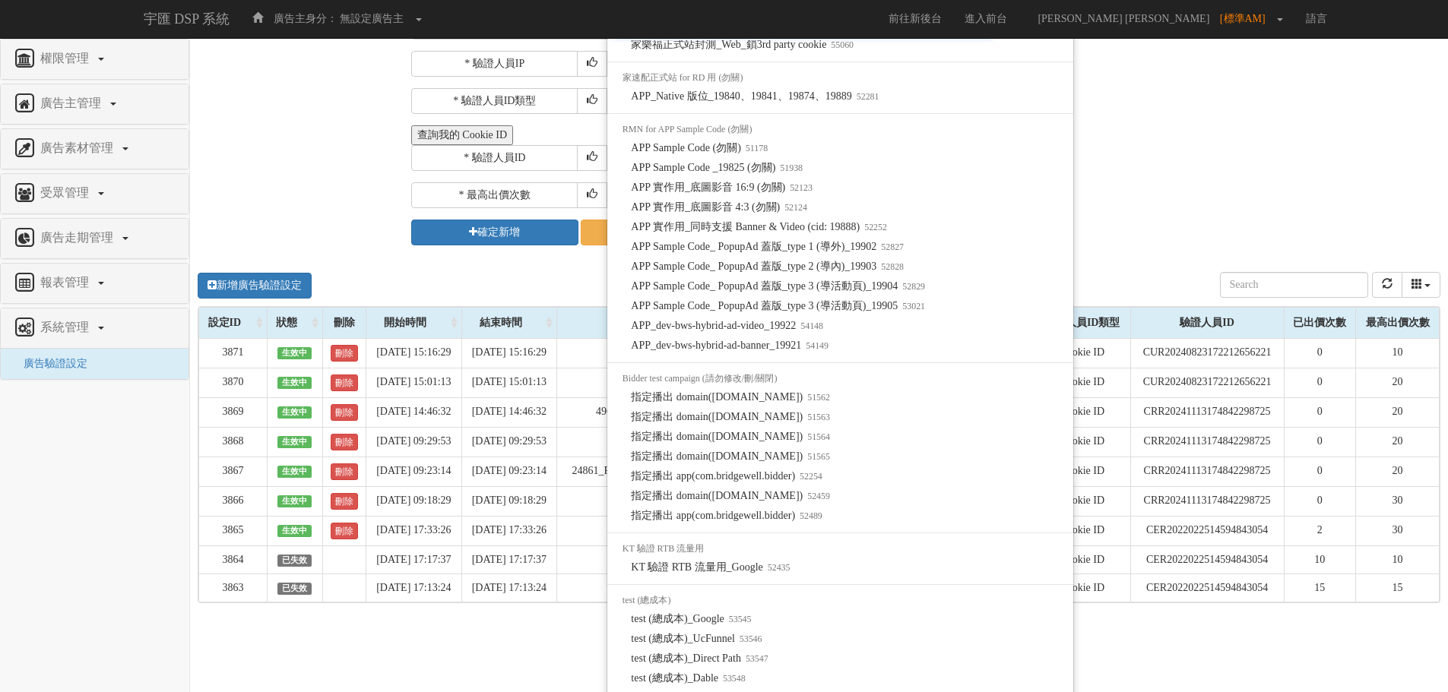
scroll to position [920, 0]
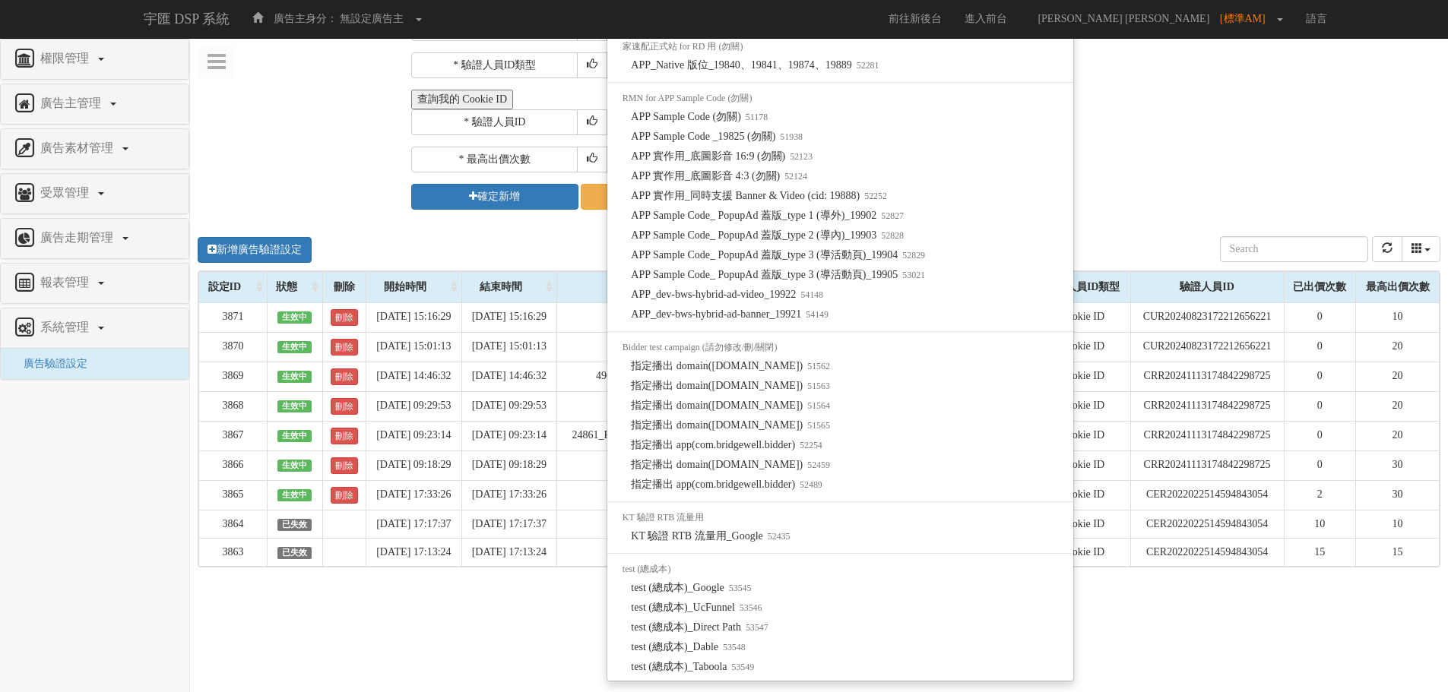
click at [289, 108] on div "* 欲驗證廣告主 選擇廣告主 特力+ 科技紫薇網 Momo 東森EHS Uniqlo EFShop 樂天 屈臣氏[PERSON_NAME] sinyi 信義房…" at bounding box center [819, 284] width 1258 height 785
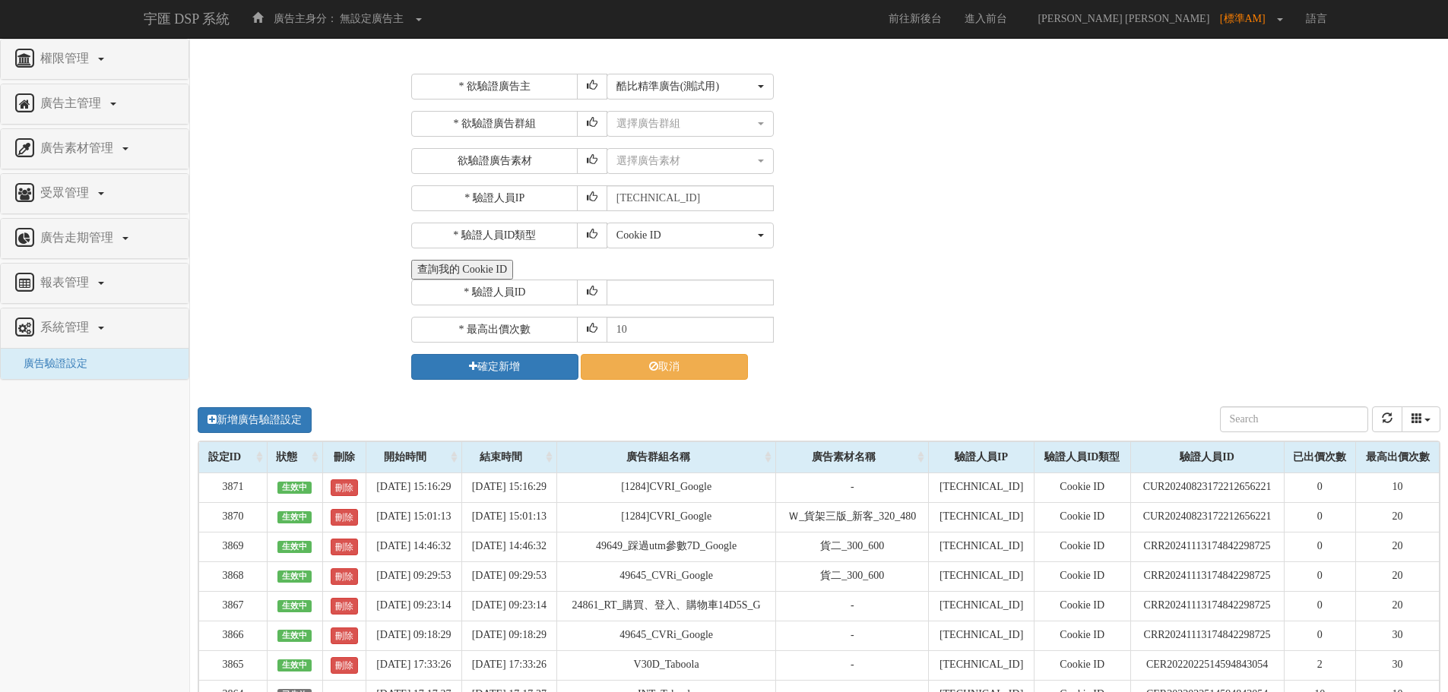
scroll to position [0, 0]
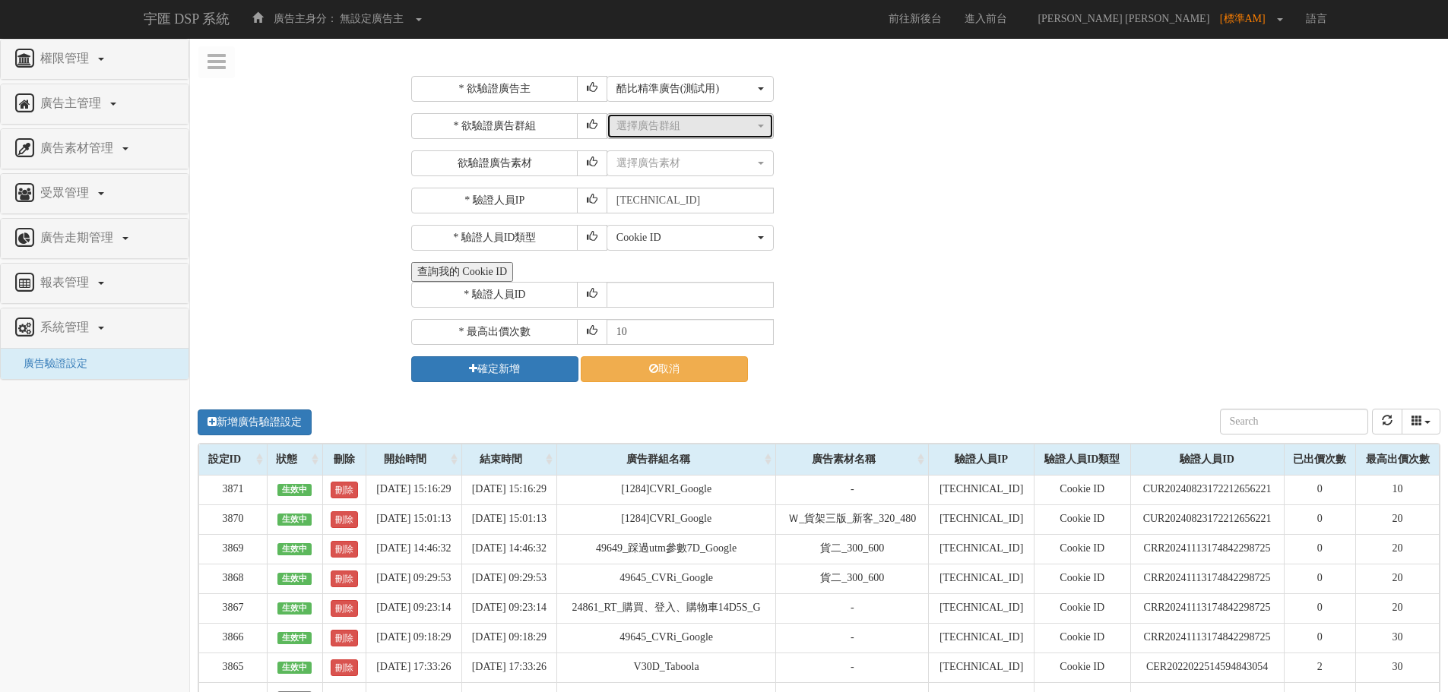
click at [657, 129] on div "選擇廣告群組" at bounding box center [685, 126] width 138 height 15
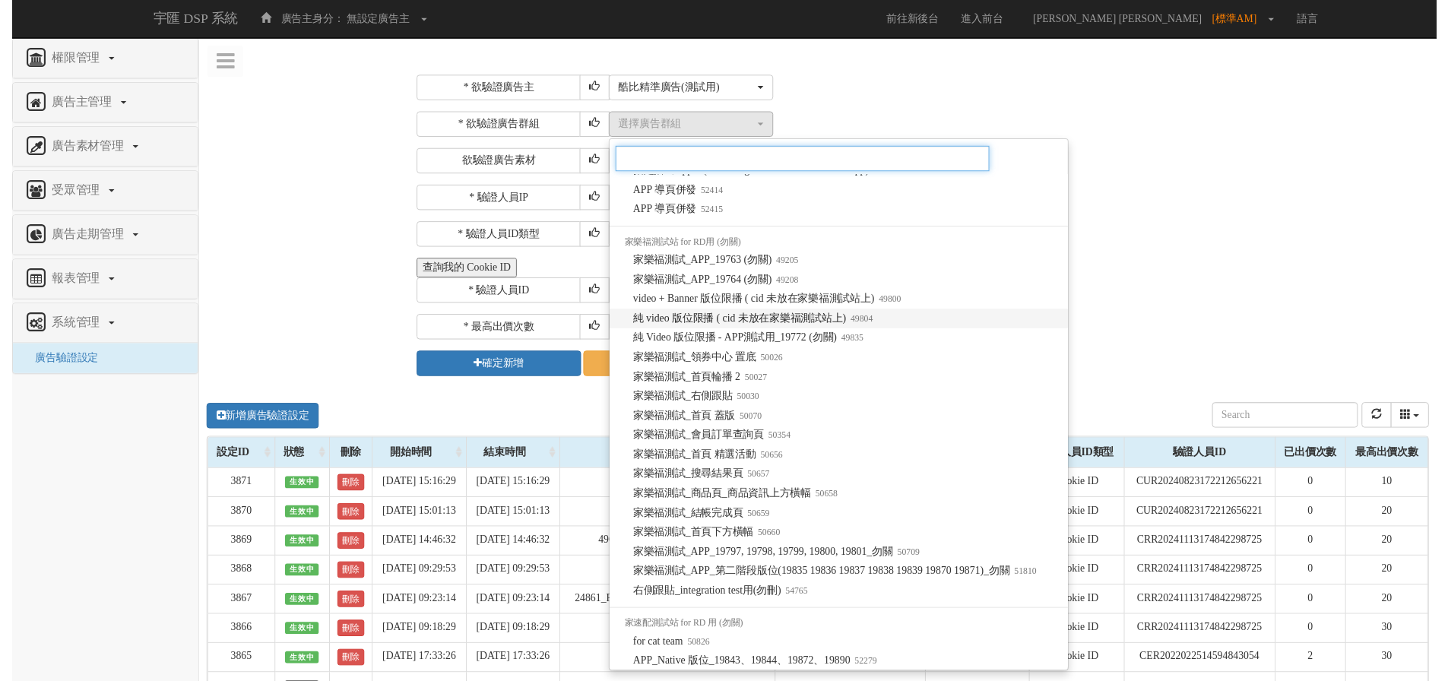
scroll to position [228, 0]
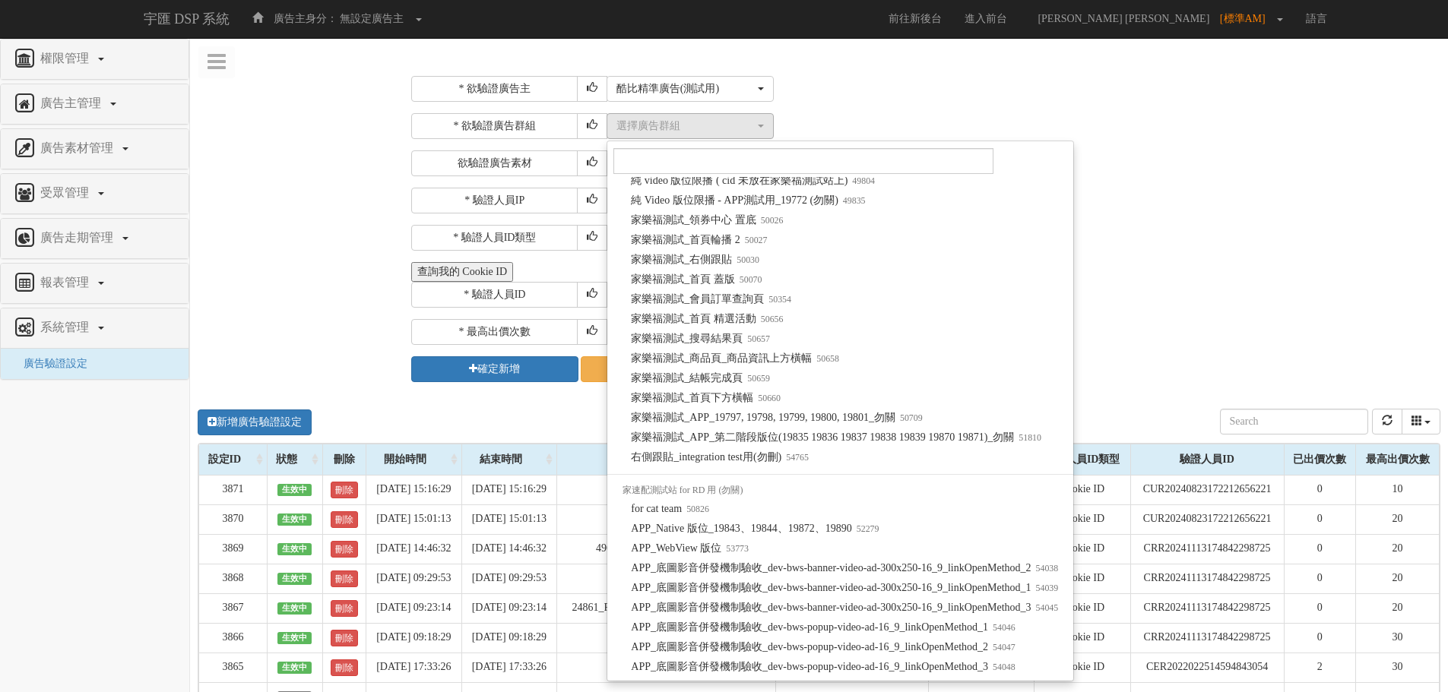
click at [348, 186] on div "* 欲驗證廣告主 選擇廣告主 特力+ 科技紫薇網 Momo 東森EHS Uniqlo EFShop 樂天 屈臣氏[PERSON_NAME] sinyi 信義房…" at bounding box center [819, 457] width 1258 height 785
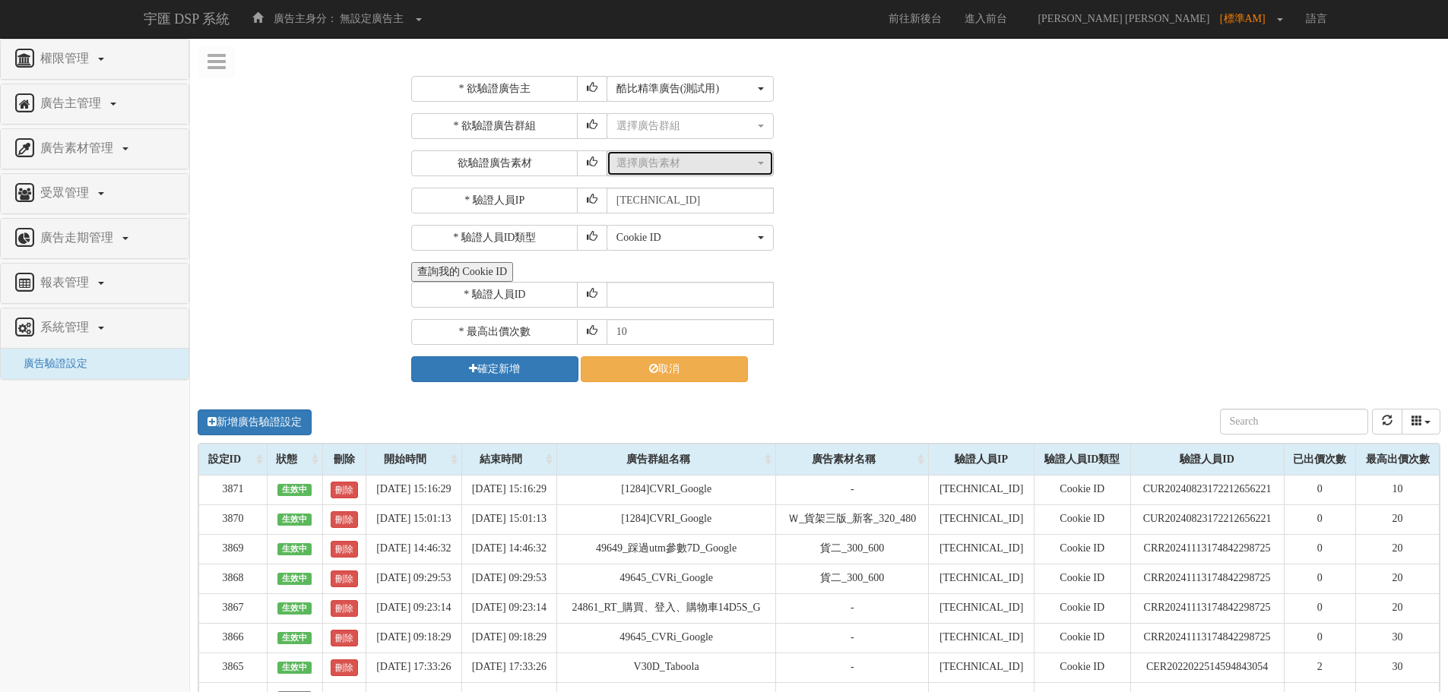
click at [627, 163] on div "選擇廣告素材" at bounding box center [685, 163] width 138 height 15
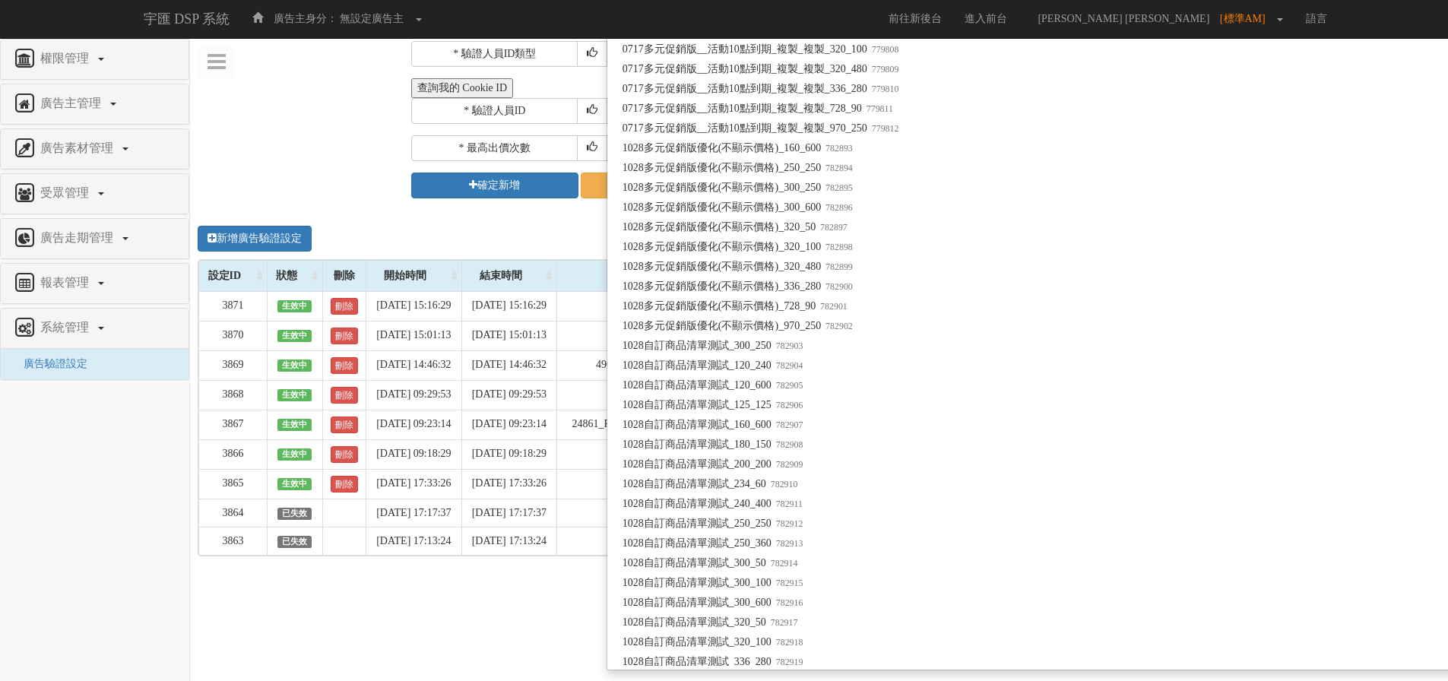
scroll to position [30024, 0]
click at [186, 131] on div "廣告素材管理" at bounding box center [95, 149] width 188 height 40
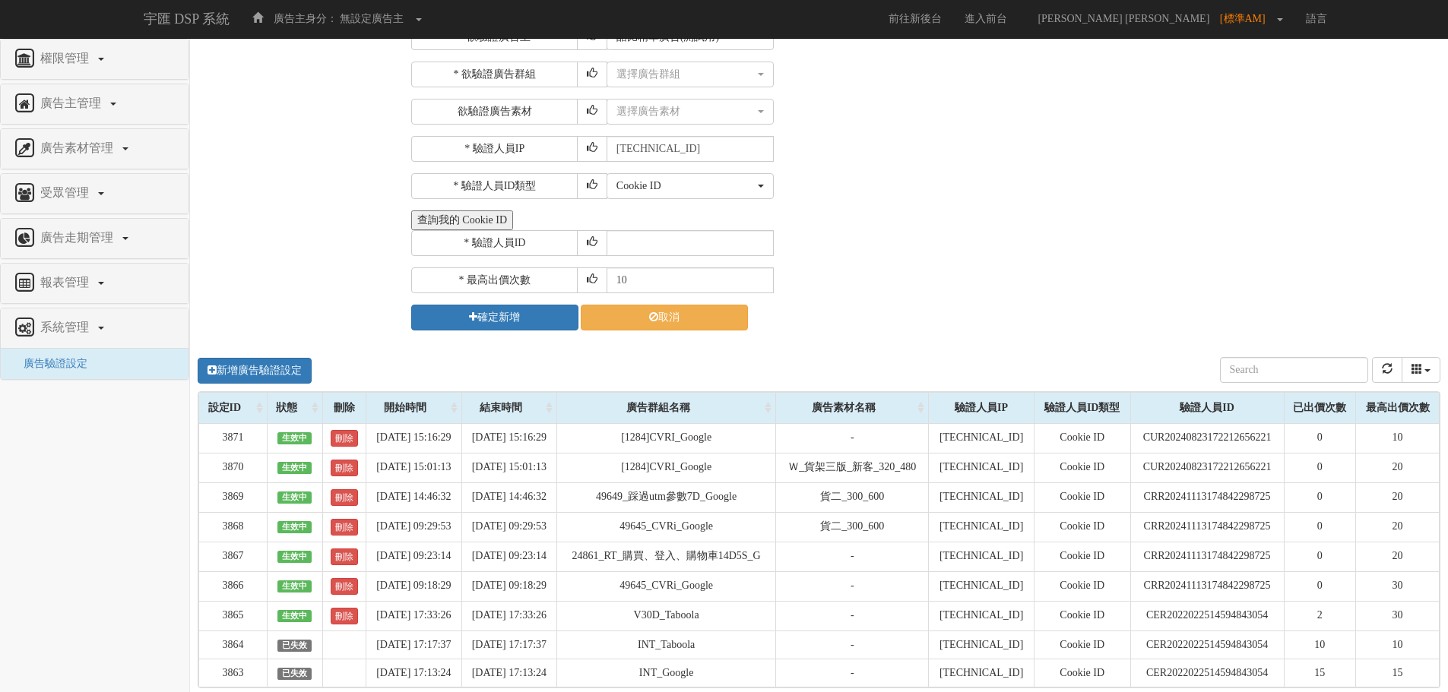
scroll to position [0, 0]
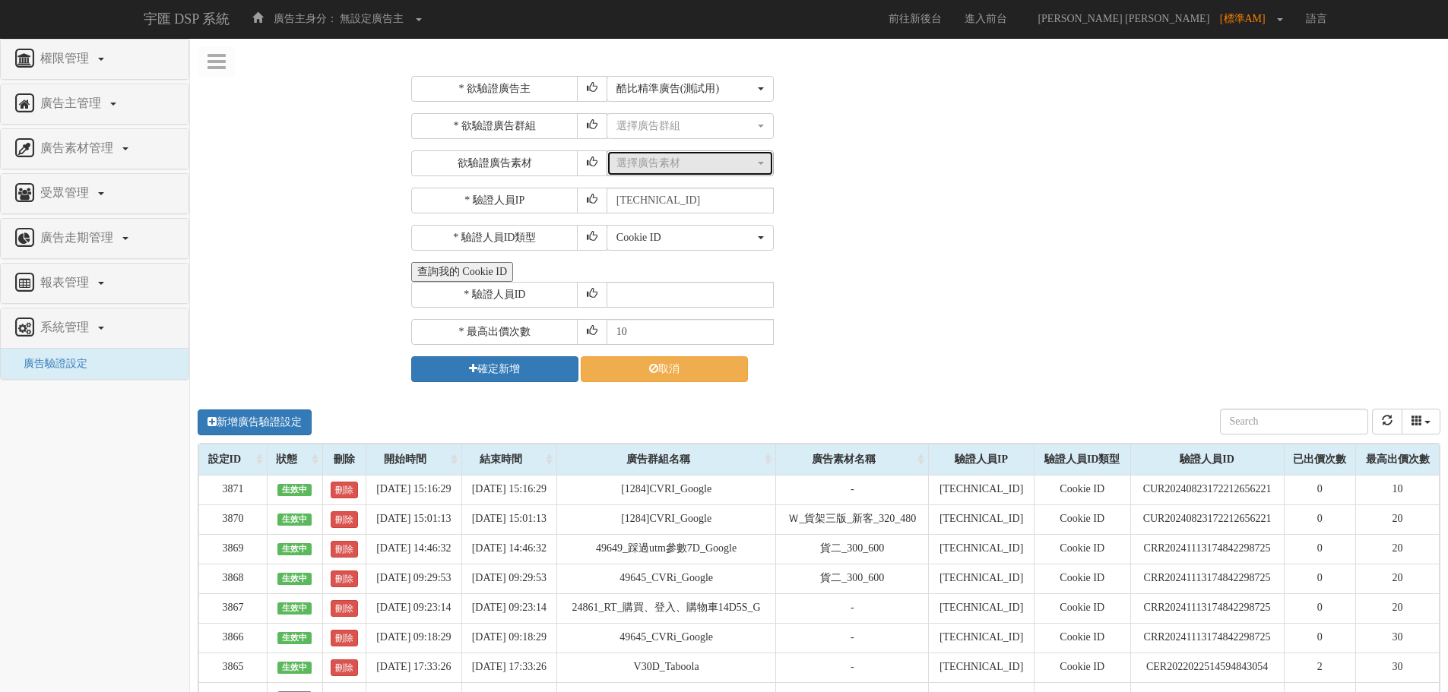
click at [702, 160] on div "選擇廣告素材" at bounding box center [685, 163] width 138 height 15
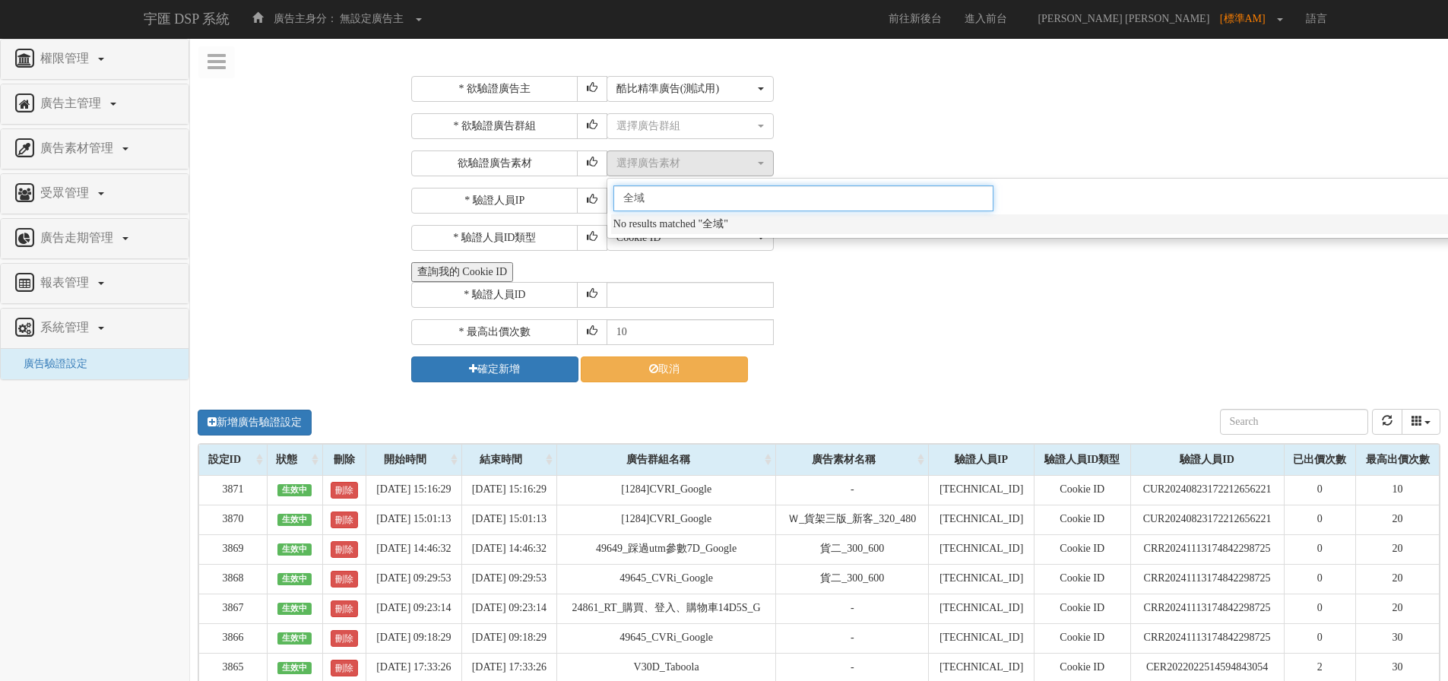
type input "全域"
click at [682, 112] on div "* 欲驗證廣告主 選擇廣告主 特力+ 科技紫薇網 Momo 東森EHS Uniqlo EFShop 樂天 屈臣氏[PERSON_NAME] sinyi 信義房…" at bounding box center [923, 229] width 1025 height 306
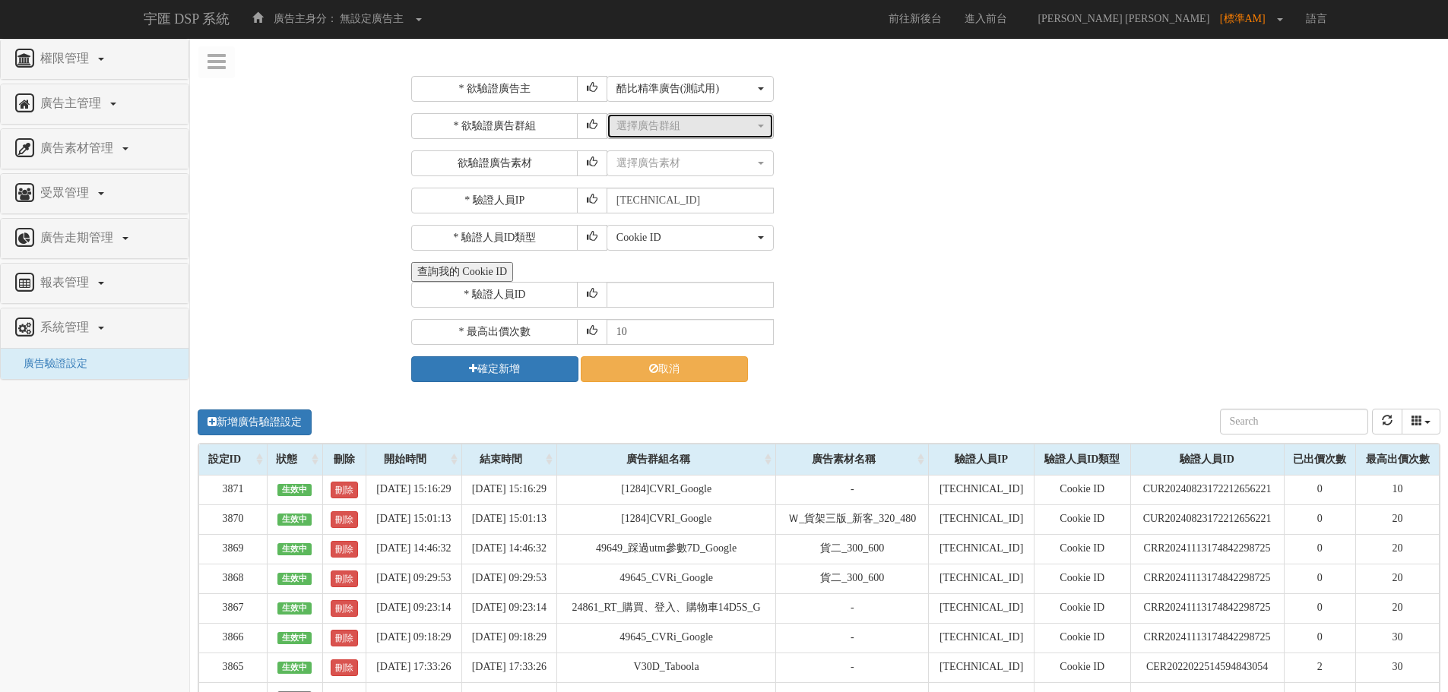
click at [692, 125] on div "選擇廣告群組" at bounding box center [685, 126] width 138 height 15
type input "愈"
type input "全"
drag, startPoint x: 495, startPoint y: 128, endPoint x: 546, endPoint y: 125, distance: 51.0
click at [546, 125] on div "* 欲驗證廣告群組" at bounding box center [508, 126] width 195 height 26
